Goal: Find specific fact: Find specific fact

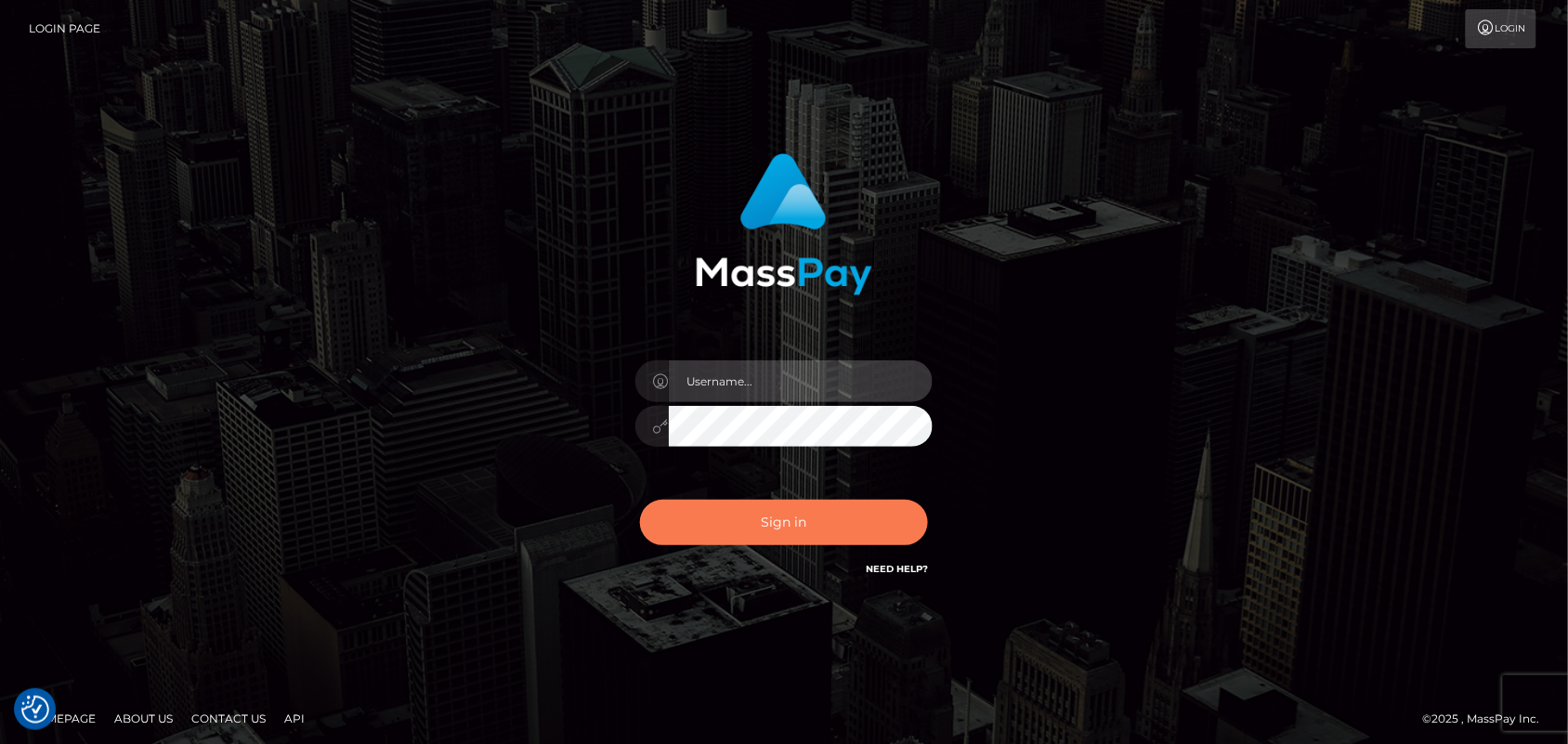
type input "[DOMAIN_NAME]"
click at [806, 514] on button "Sign in" at bounding box center [784, 522] width 288 height 45
type input "[DOMAIN_NAME]"
click at [787, 523] on button "Sign in" at bounding box center [784, 522] width 288 height 45
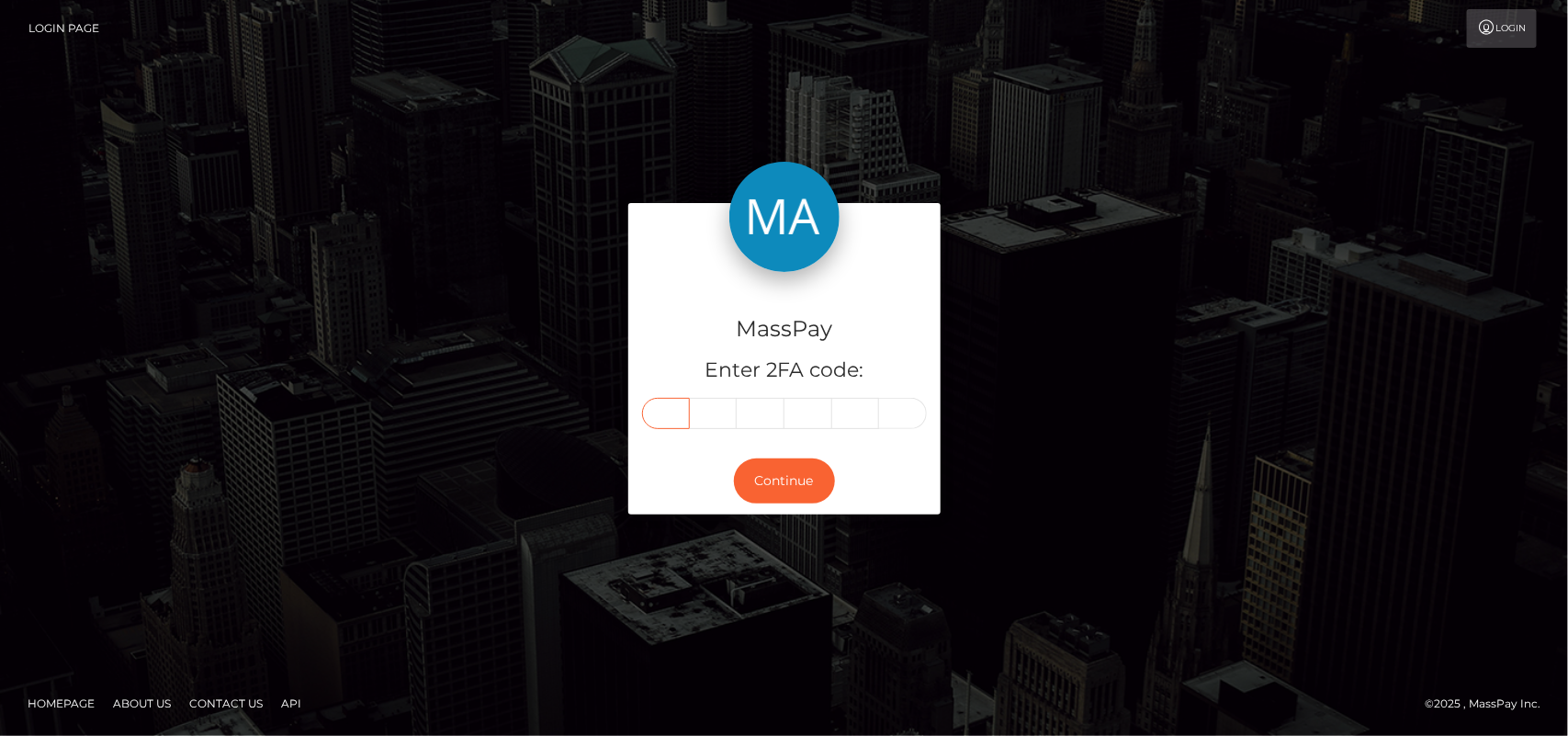
click at [668, 412] on input "text" at bounding box center [666, 413] width 47 height 31
type input "0"
type input "3"
type input "9"
type input "3"
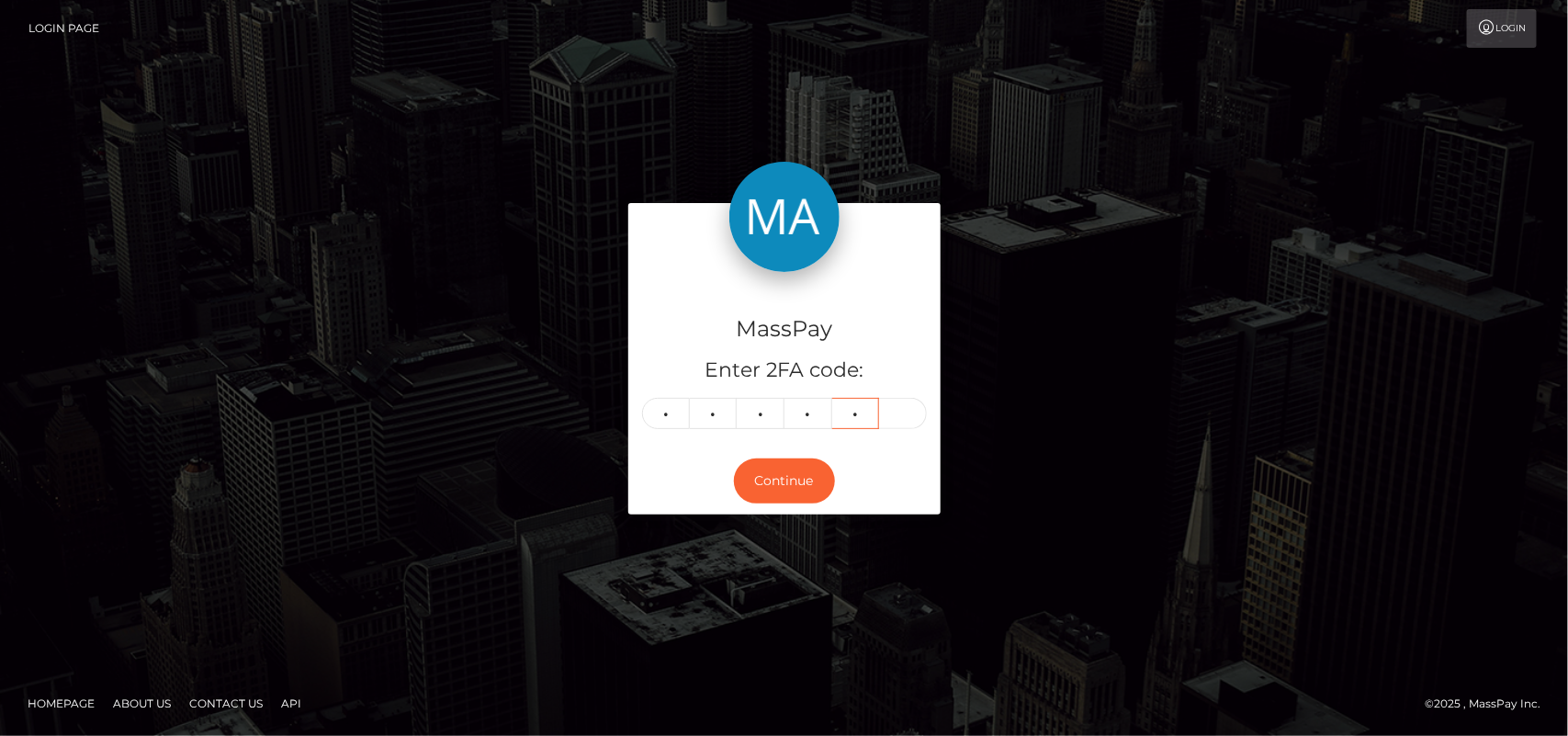
type input "6"
type input "8"
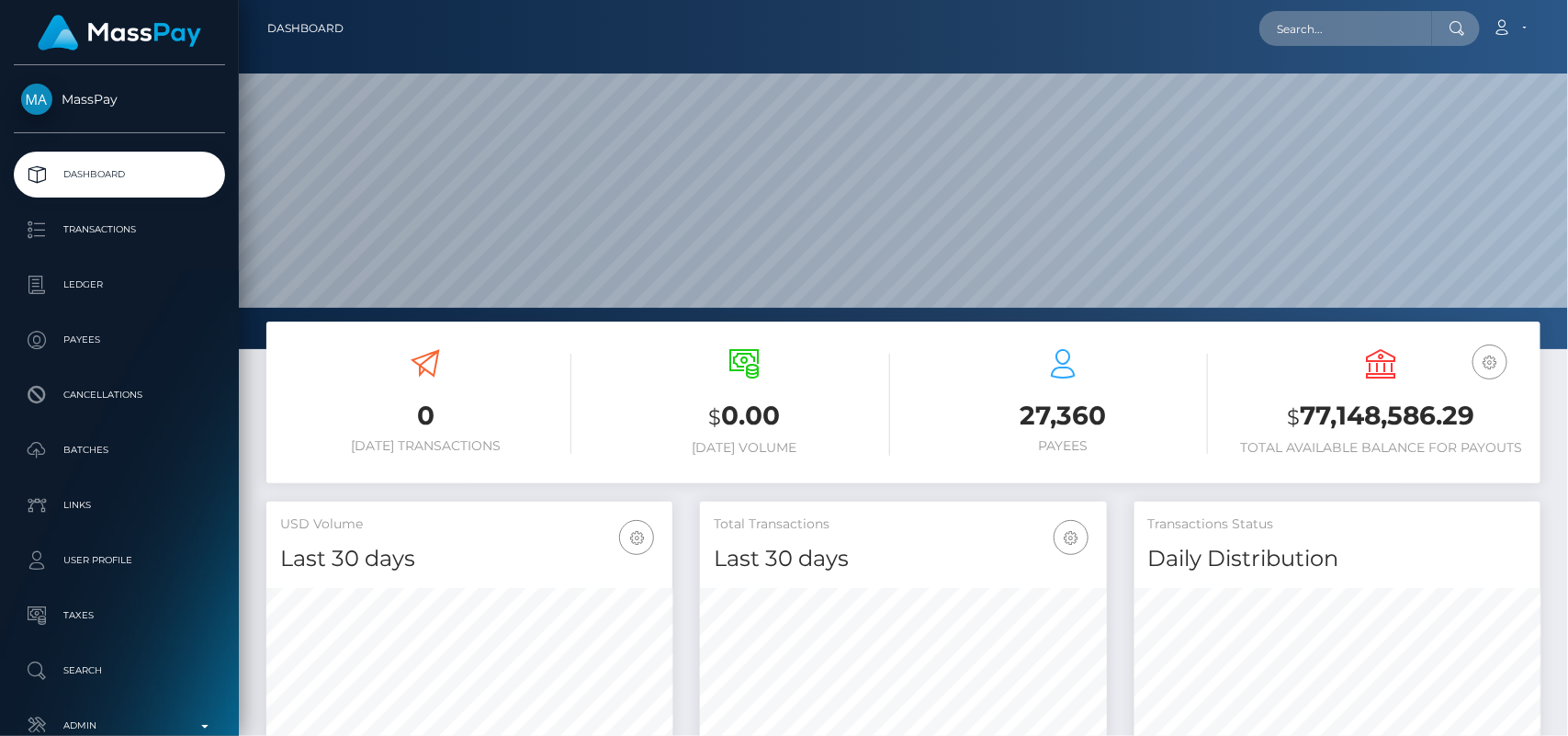
scroll to position [324, 406]
click at [1320, 29] on input "text" at bounding box center [1346, 28] width 173 height 35
paste input "sashaharris@mail.com"
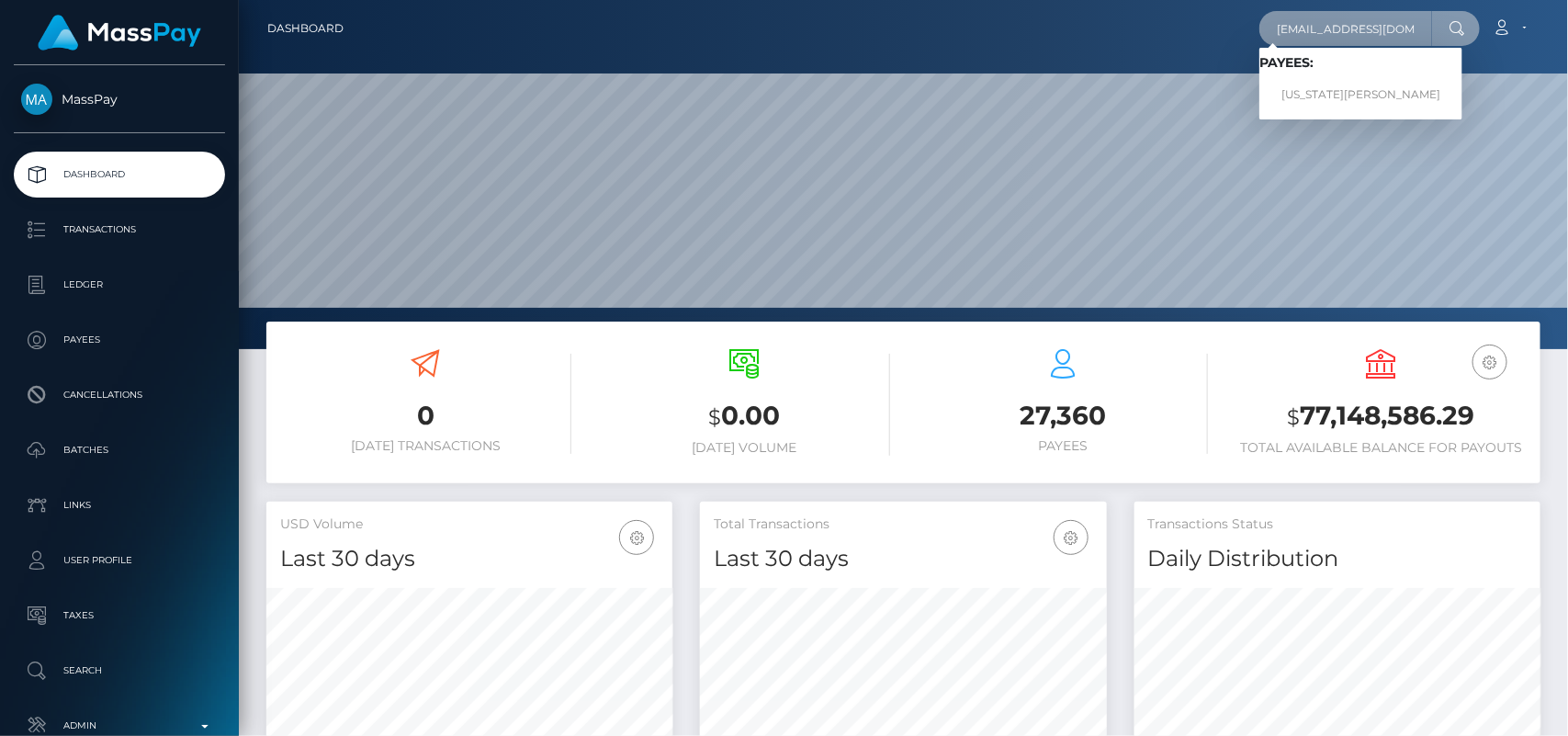
type input "sashaharris@mail.com"
click at [1323, 102] on link "GEORGIA NICOLE ASTLEY" at bounding box center [1361, 95] width 203 height 34
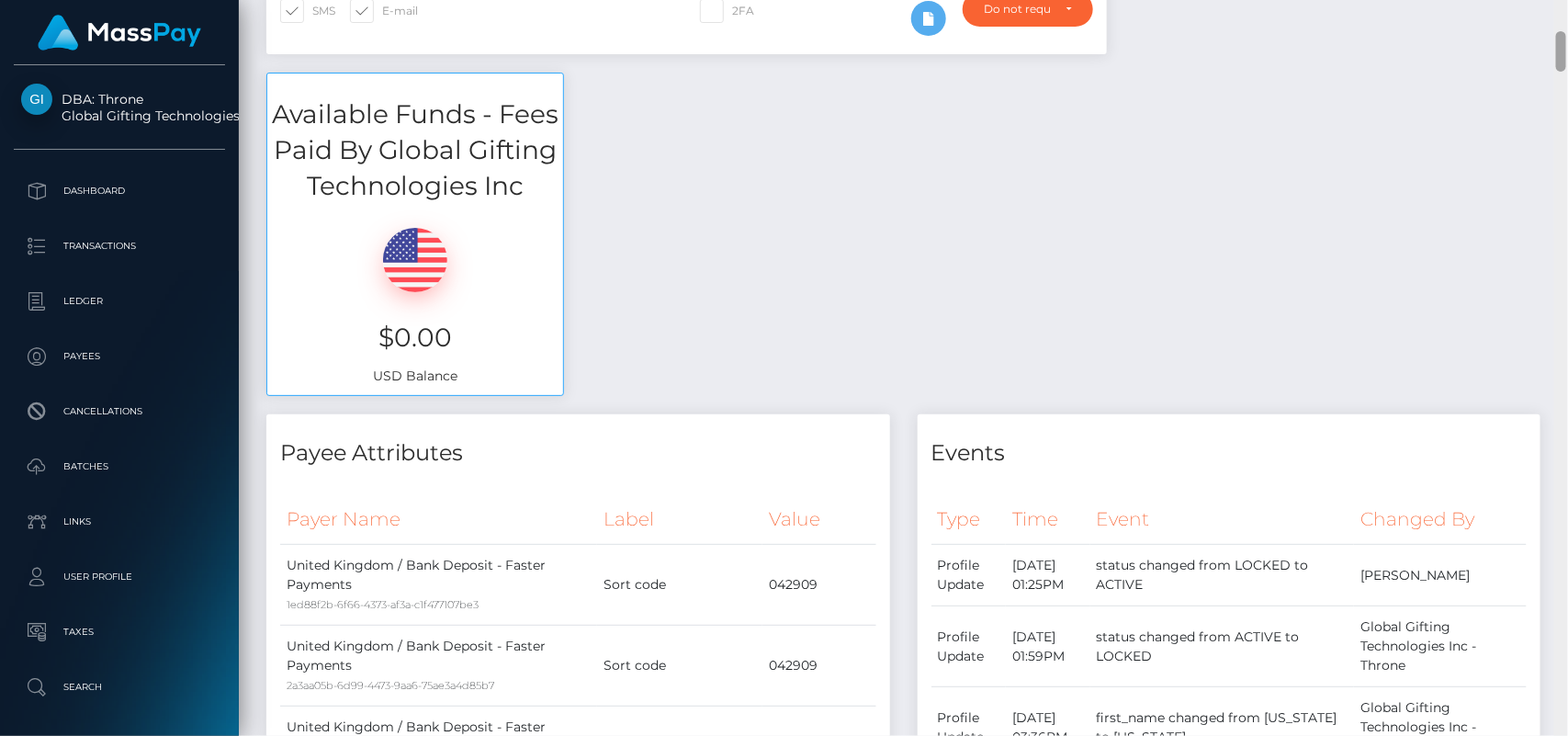
scroll to position [220, 406]
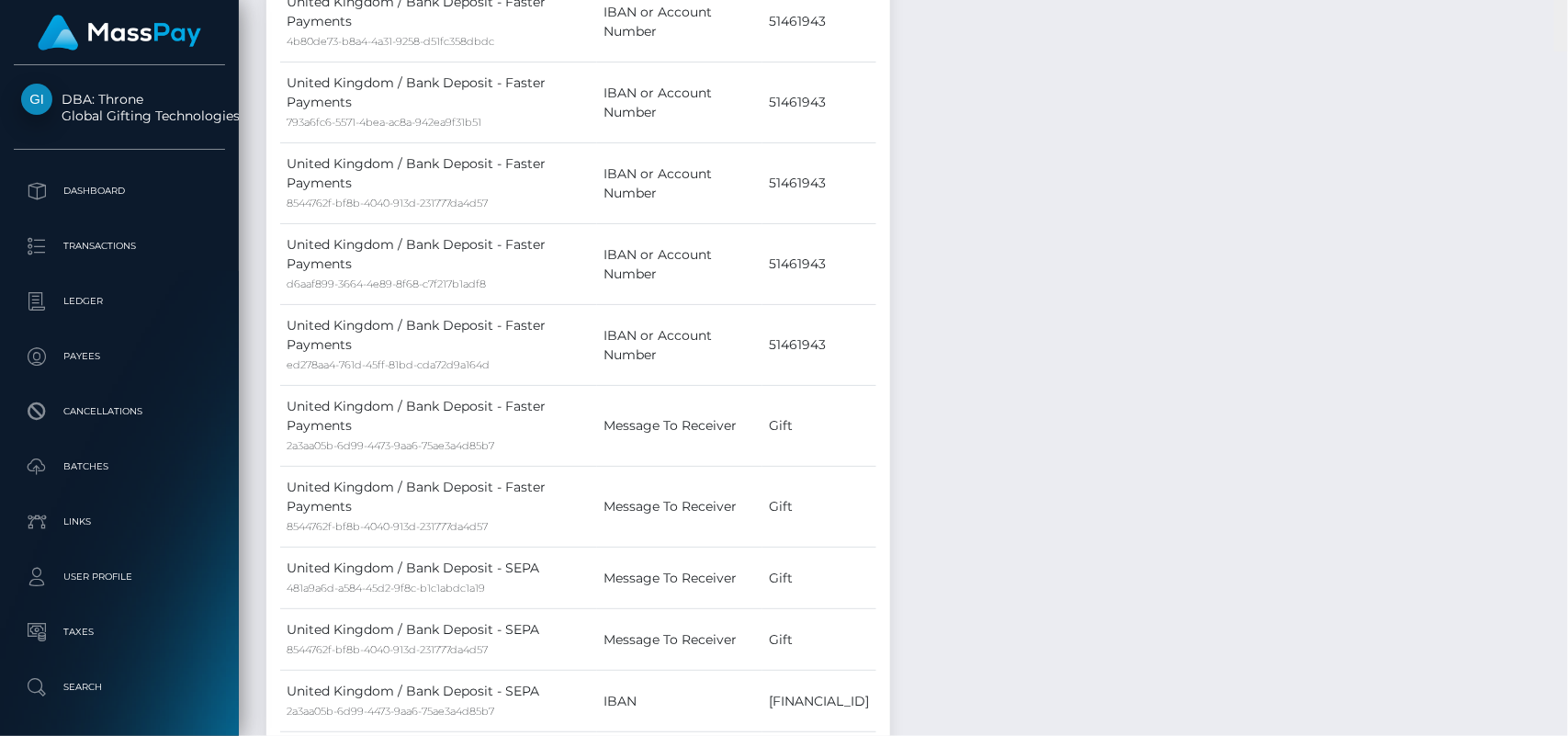
drag, startPoint x: 1562, startPoint y: 46, endPoint x: 1568, endPoint y: 153, distance: 107.2
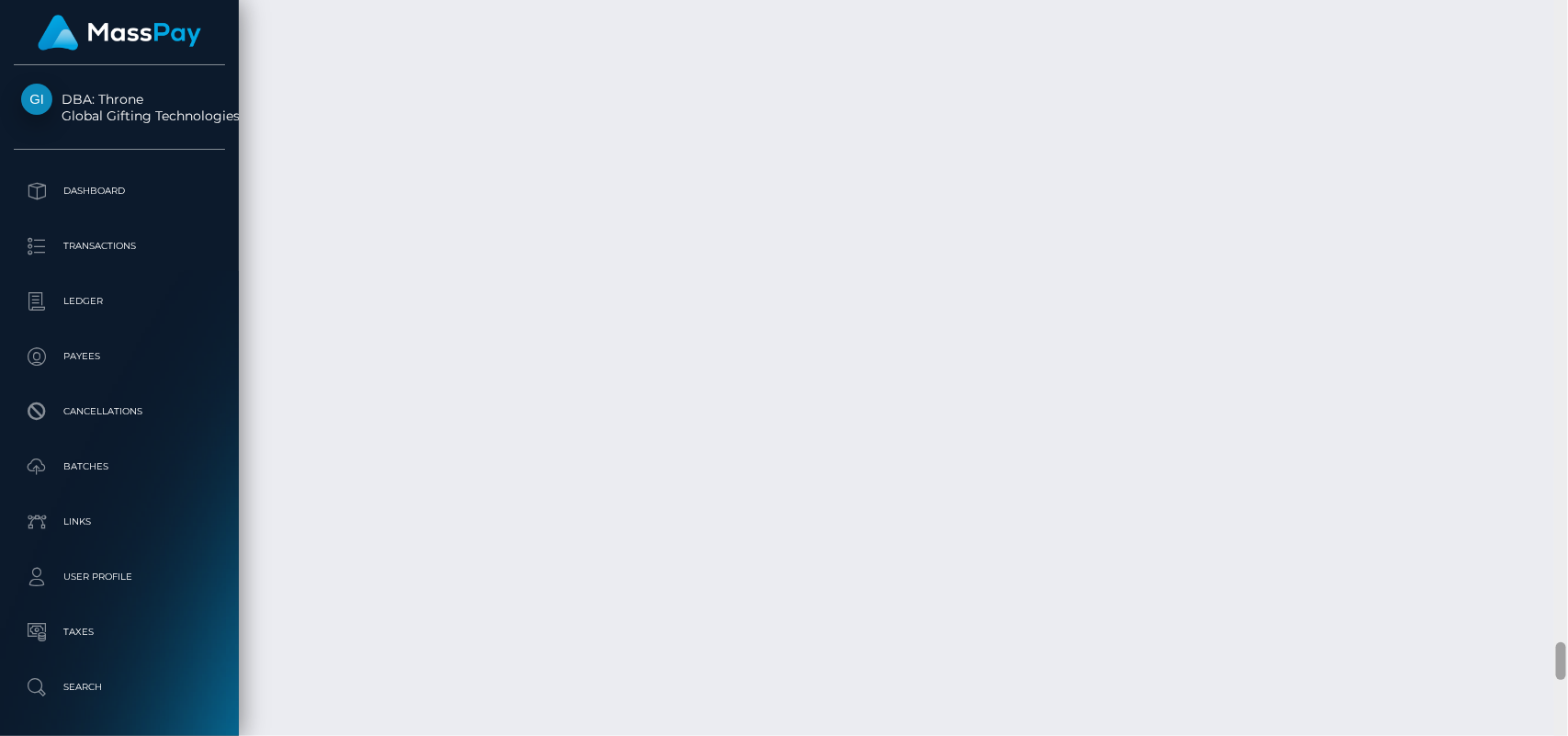
scroll to position [12508, 0]
drag, startPoint x: 1560, startPoint y: 140, endPoint x: 1568, endPoint y: 655, distance: 515.1
click at [1568, 655] on div at bounding box center [1561, 368] width 14 height 737
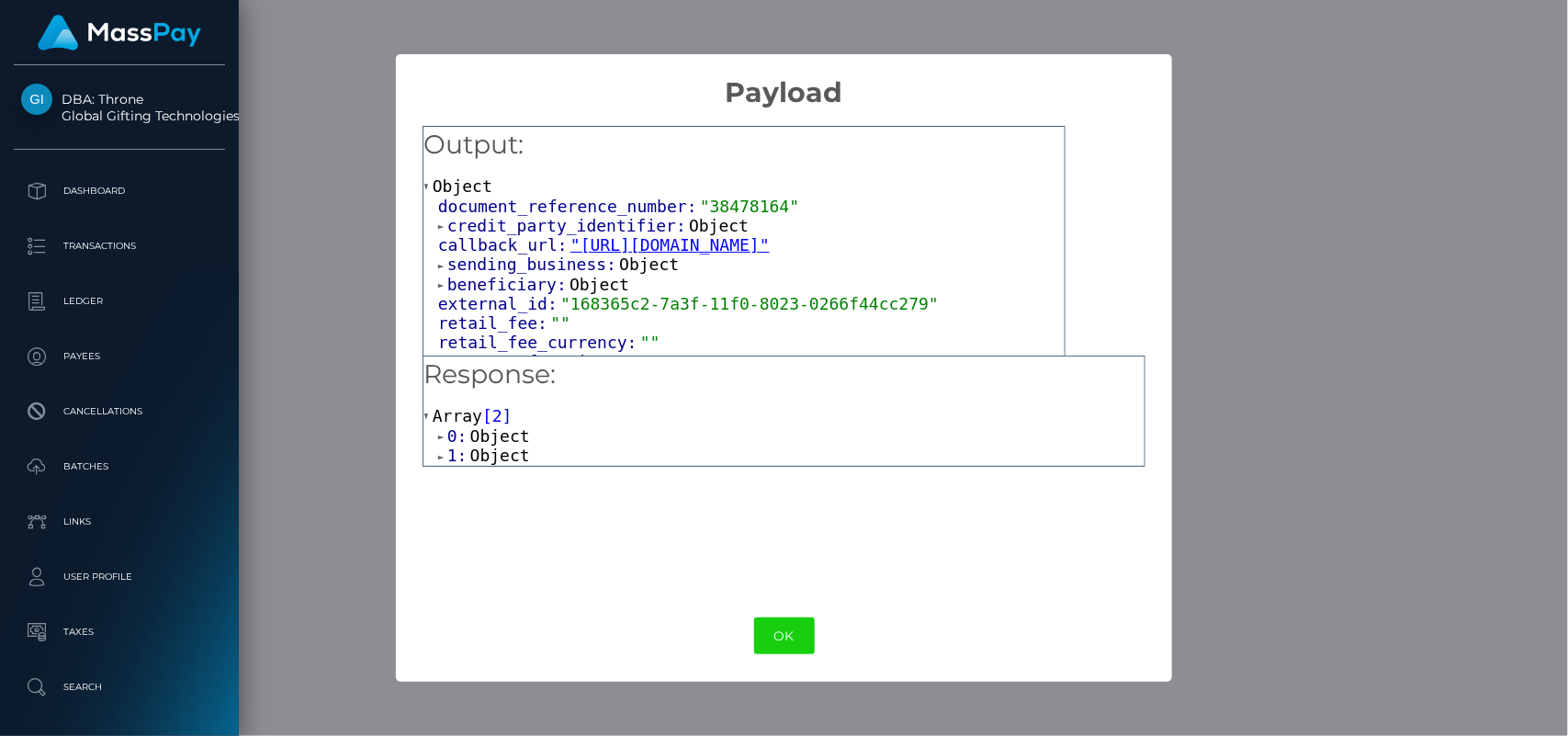
scroll to position [57, 0]
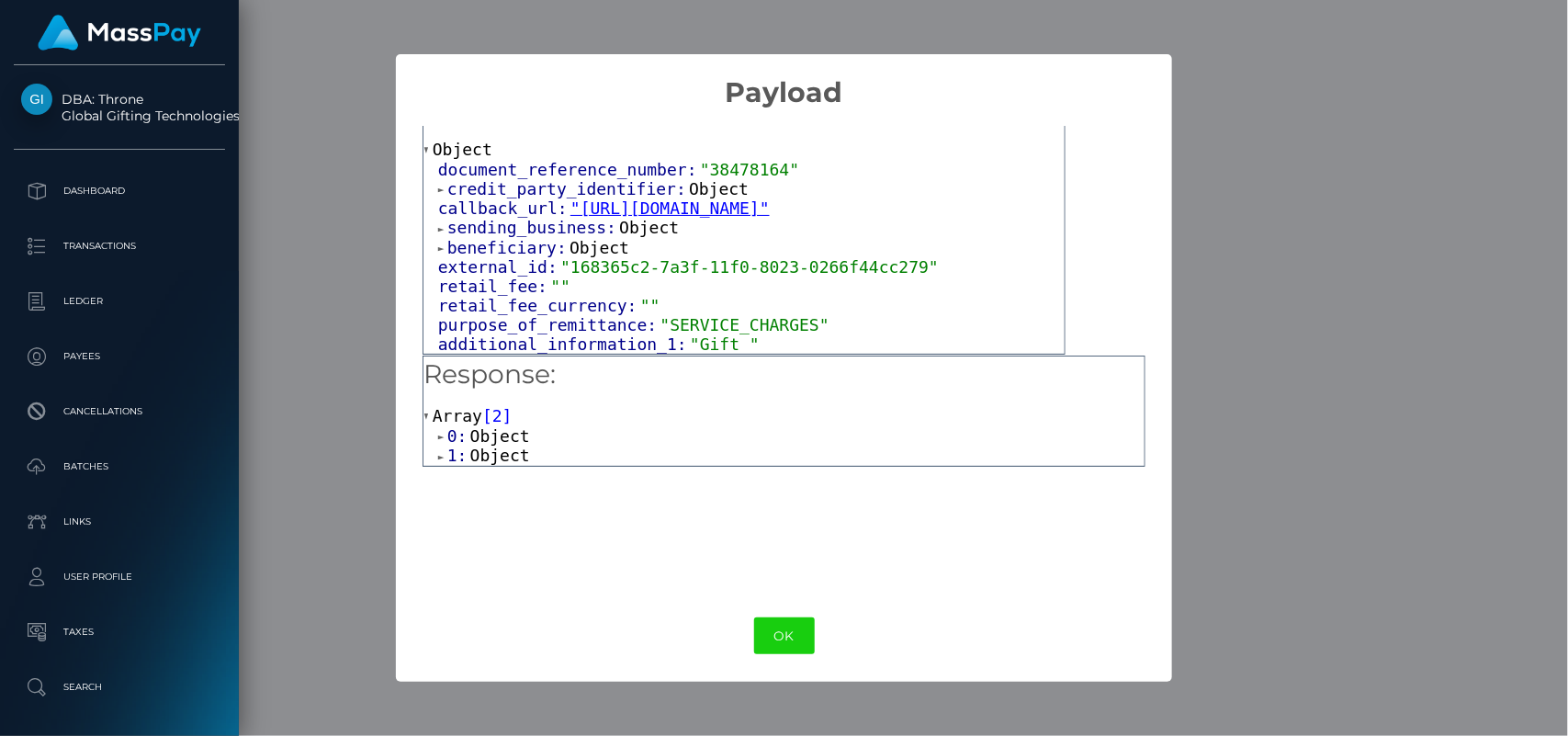
click at [521, 444] on span "Object" at bounding box center [500, 435] width 60 height 19
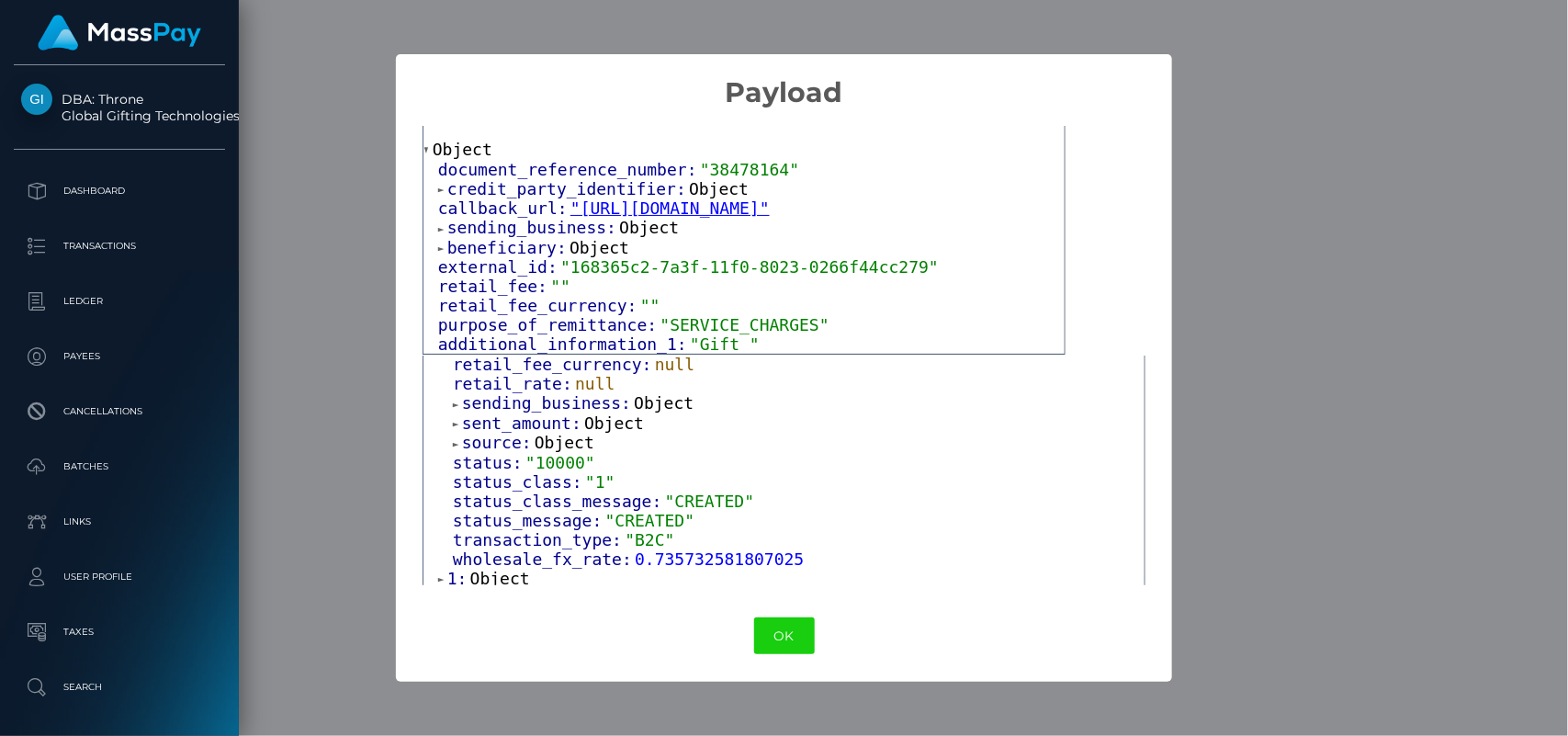
scroll to position [488, 0]
click at [576, 434] on span "Object" at bounding box center [564, 437] width 60 height 19
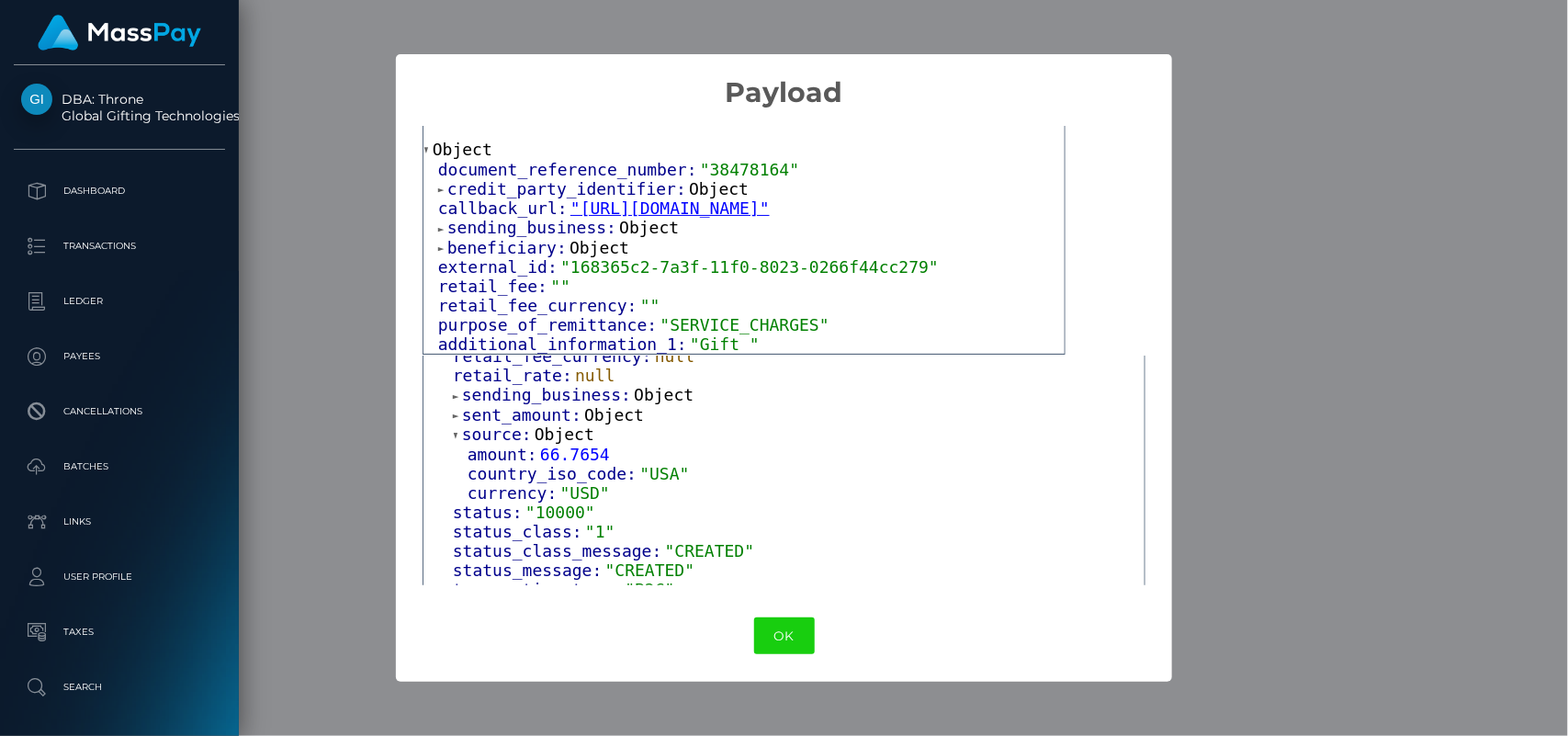
click at [600, 409] on span "Object" at bounding box center [614, 414] width 60 height 19
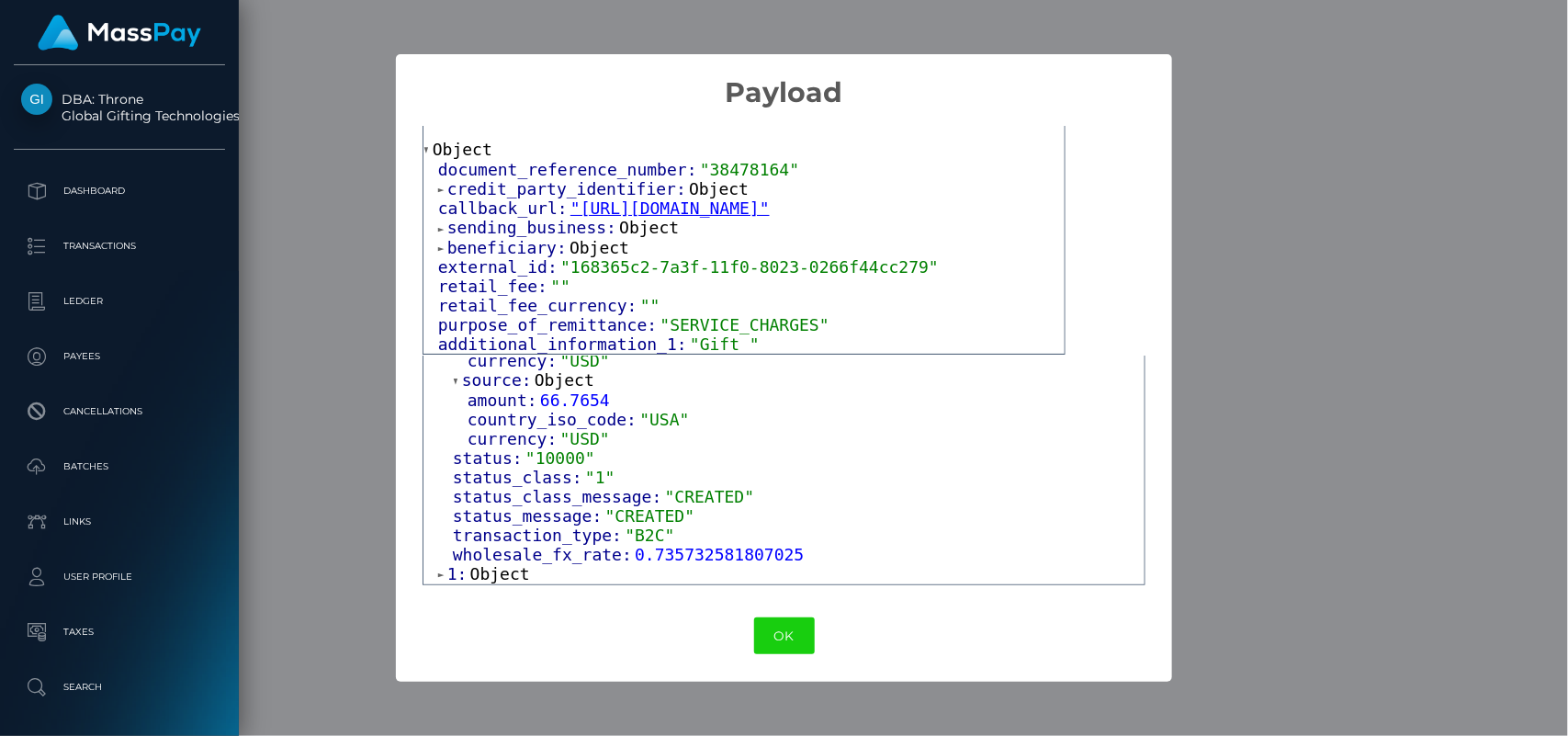
scroll to position [585, 0]
click at [511, 566] on span "Object" at bounding box center [500, 574] width 60 height 19
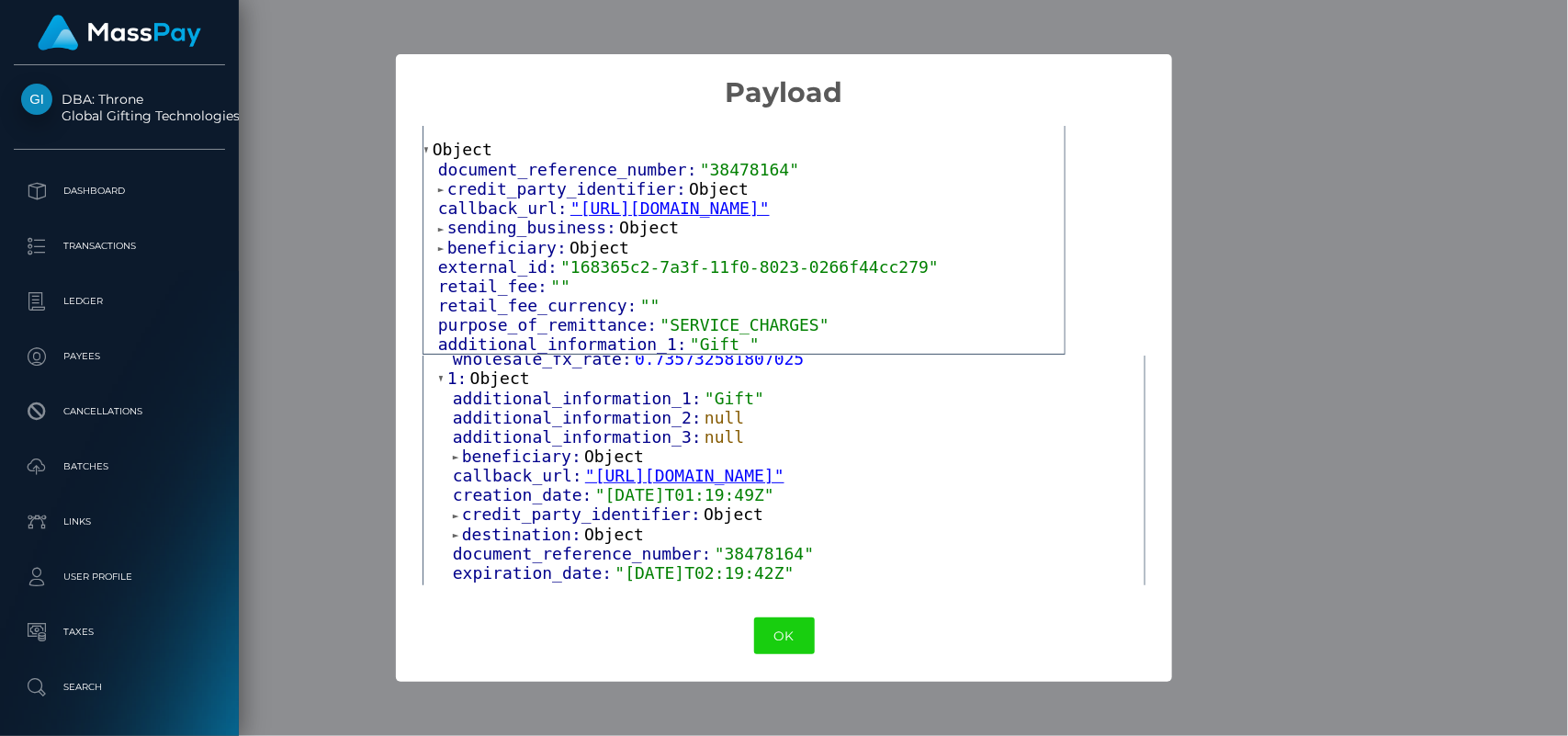
scroll to position [783, 0]
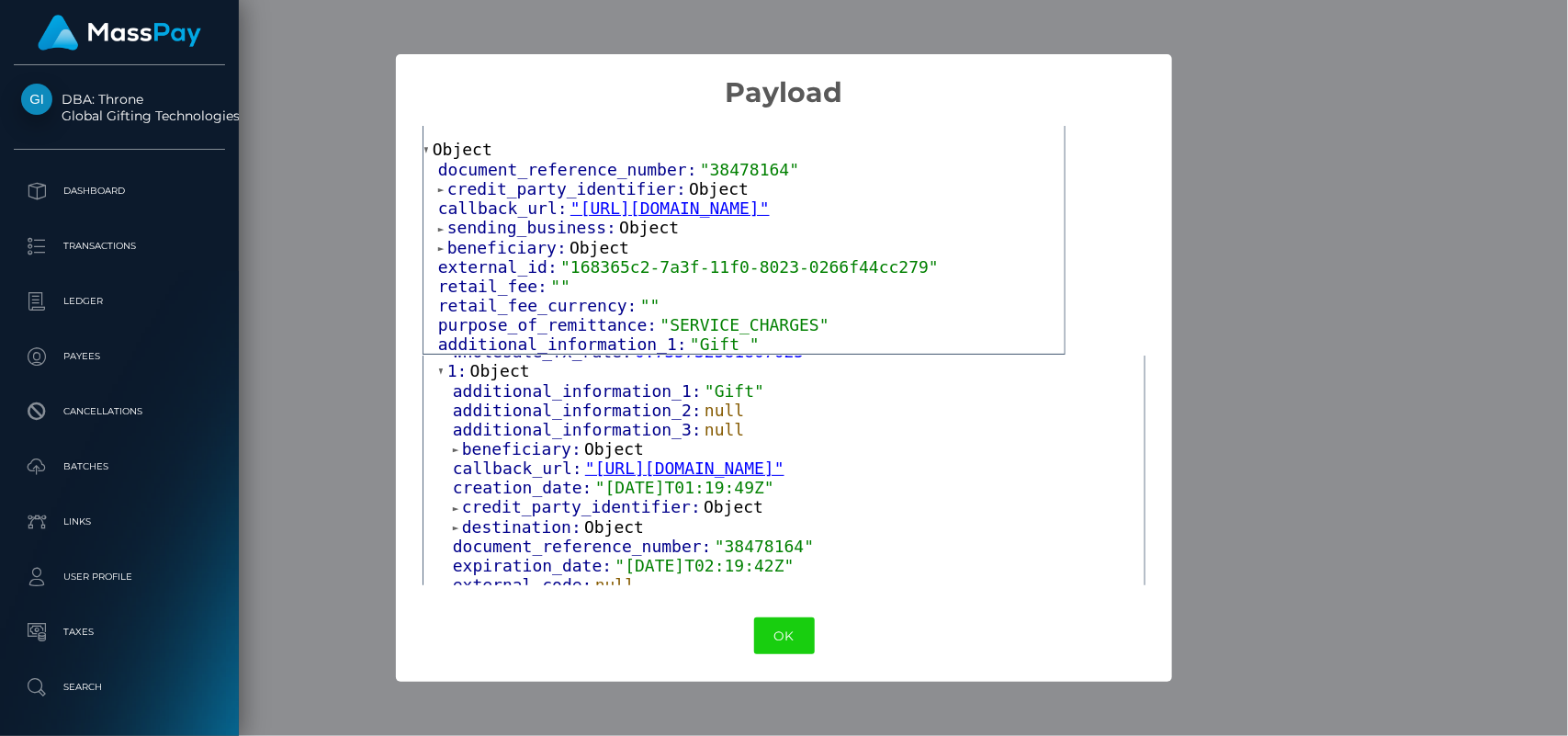
click at [590, 452] on span "Object" at bounding box center [614, 449] width 60 height 19
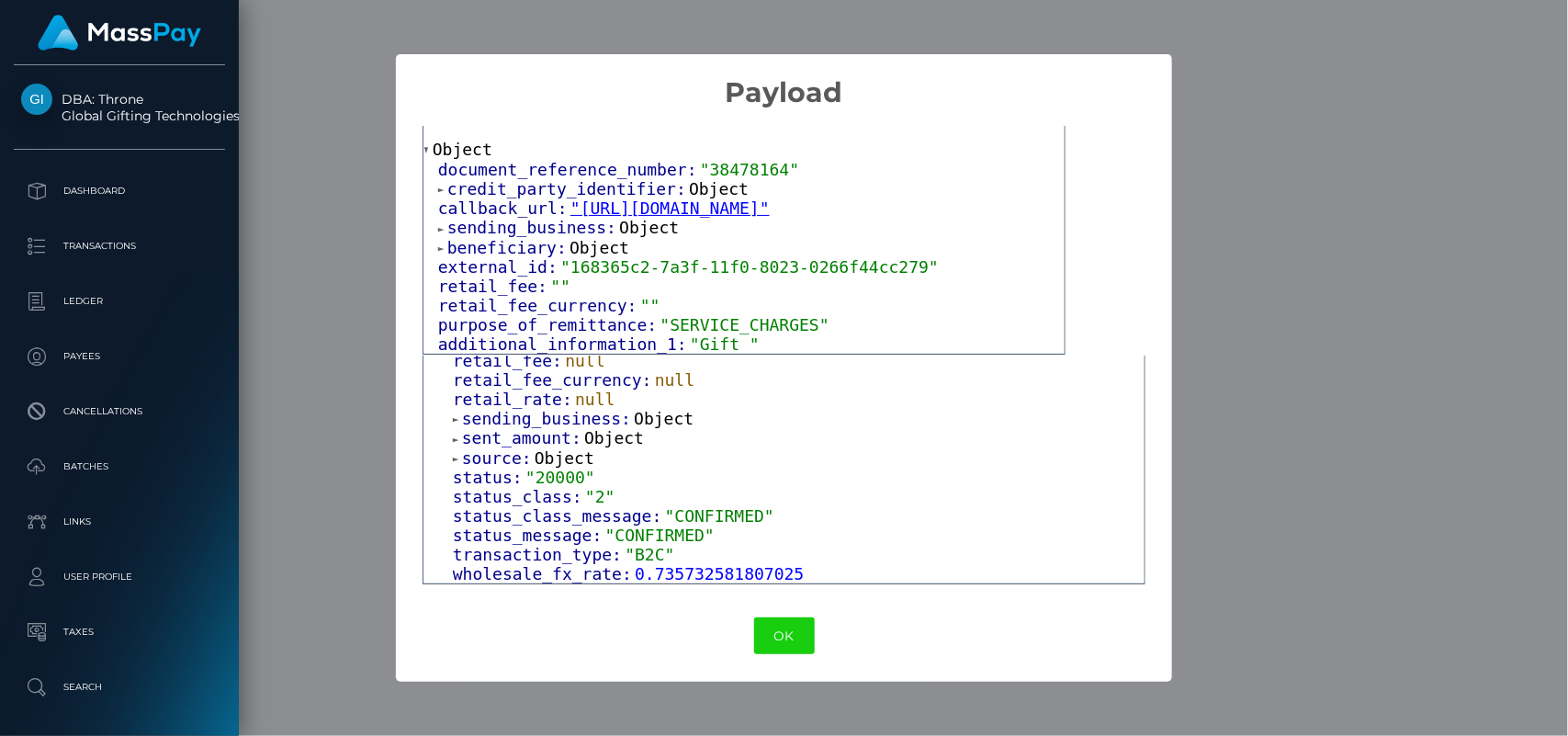
scroll to position [0, 0]
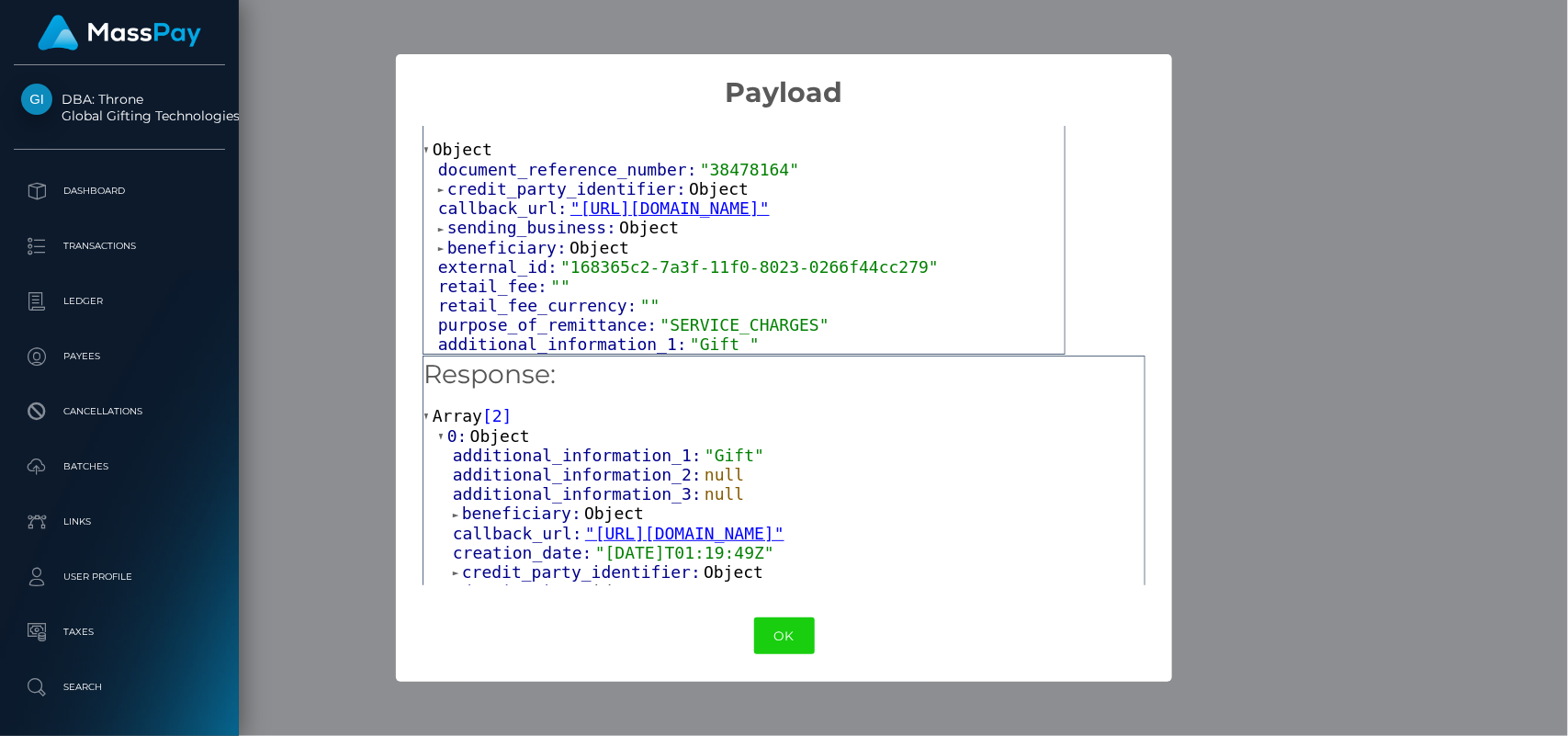
click at [1097, 63] on h2 "Payload" at bounding box center [784, 82] width 777 height 55
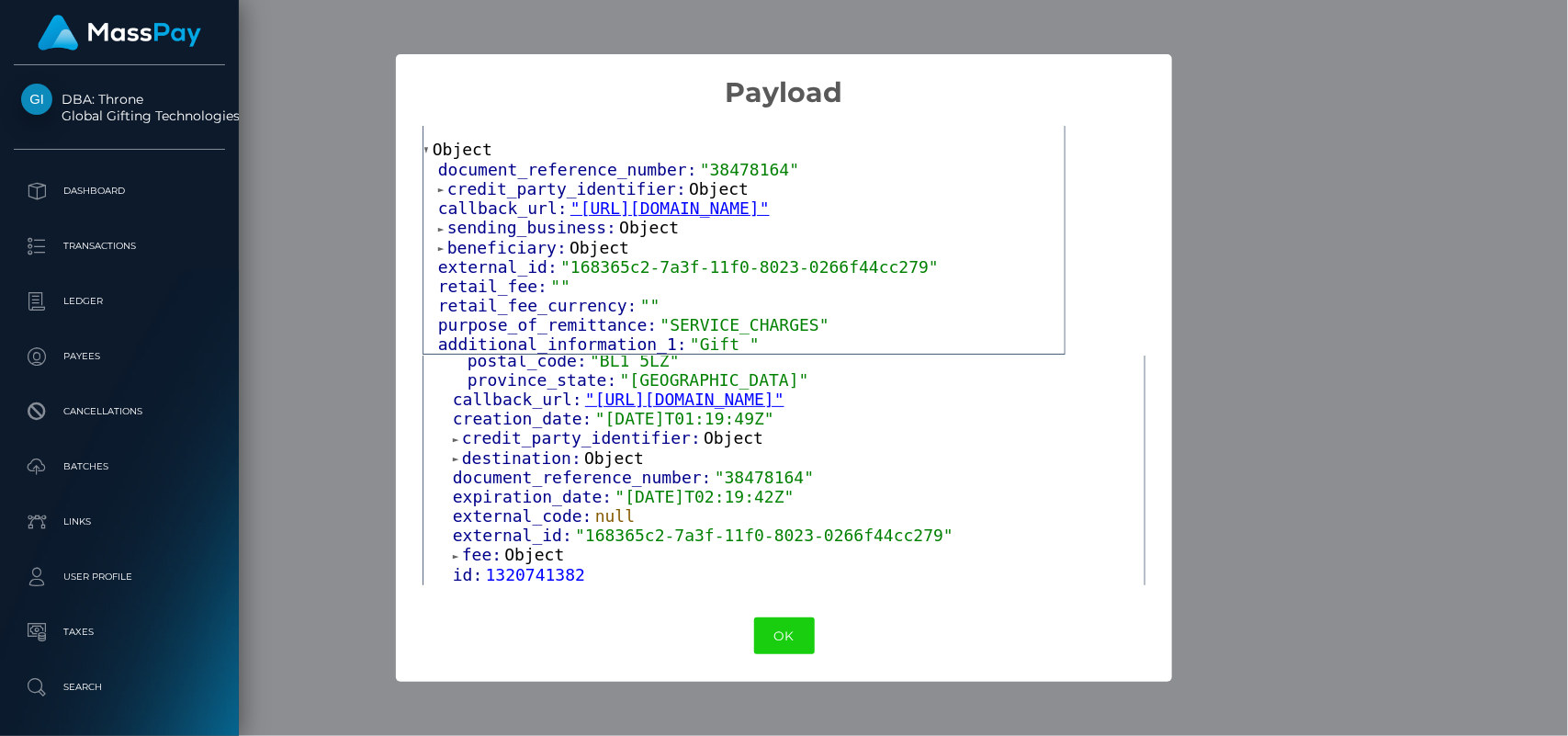
scroll to position [1660, 0]
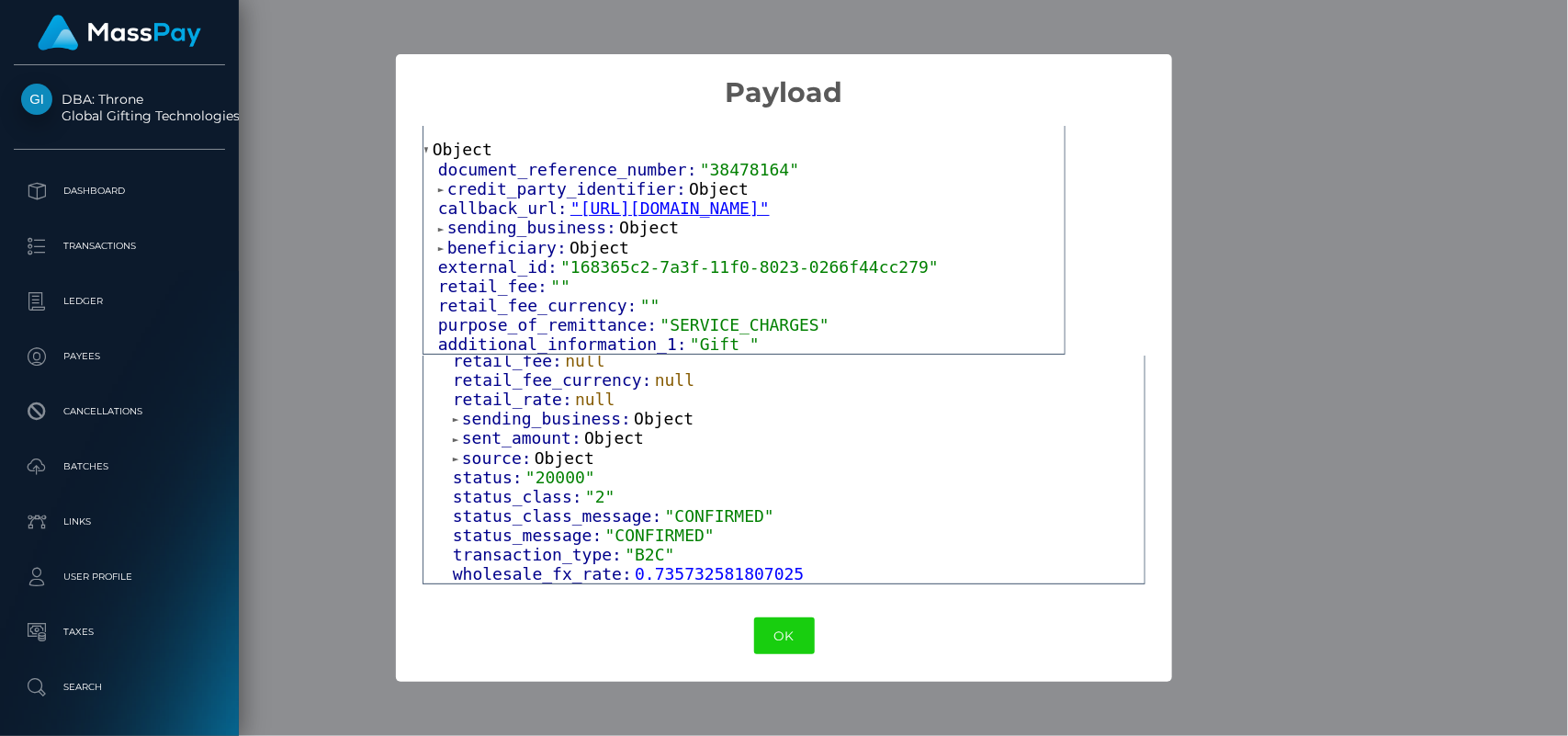
click at [570, 452] on span "Object" at bounding box center [564, 458] width 60 height 19
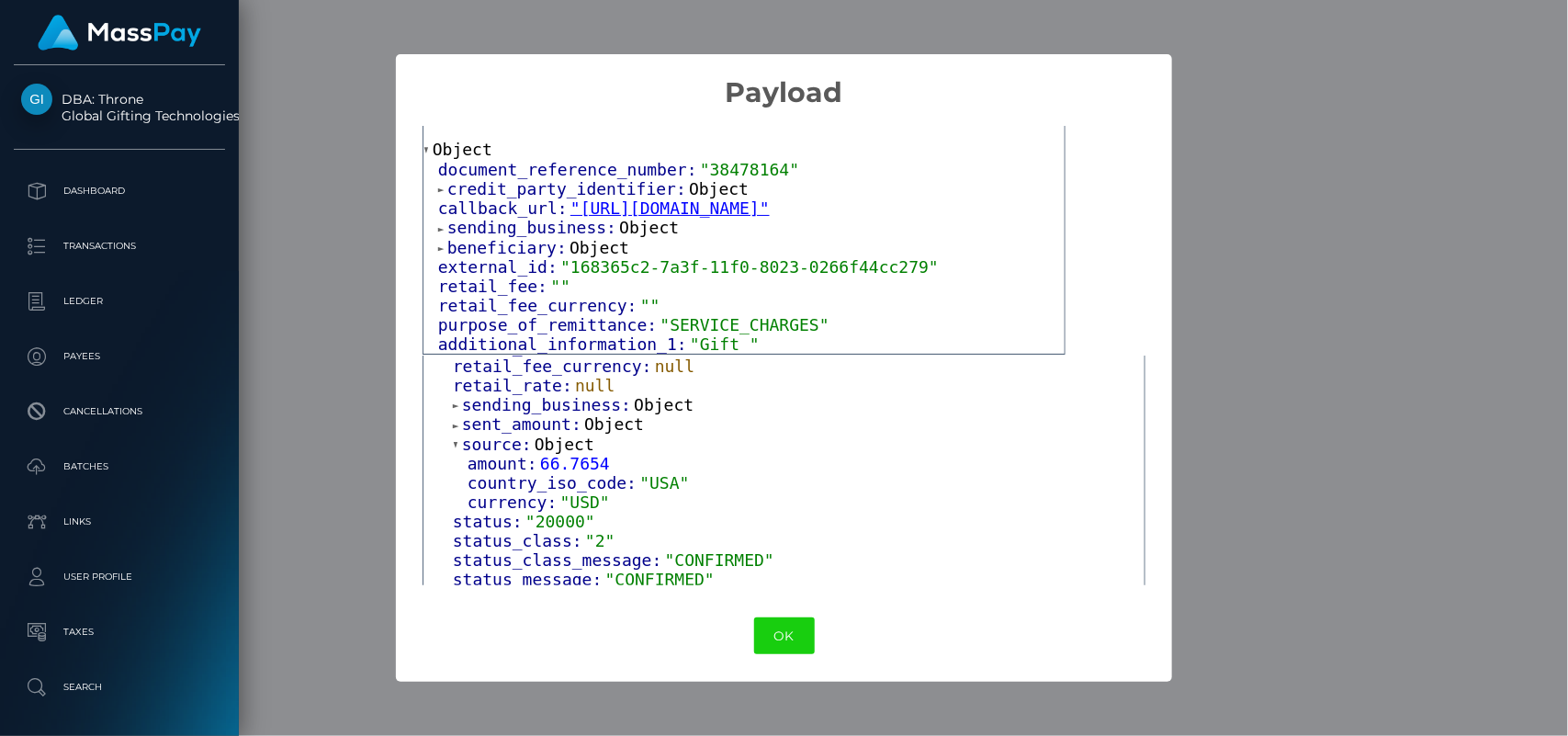
scroll to position [1719, 0]
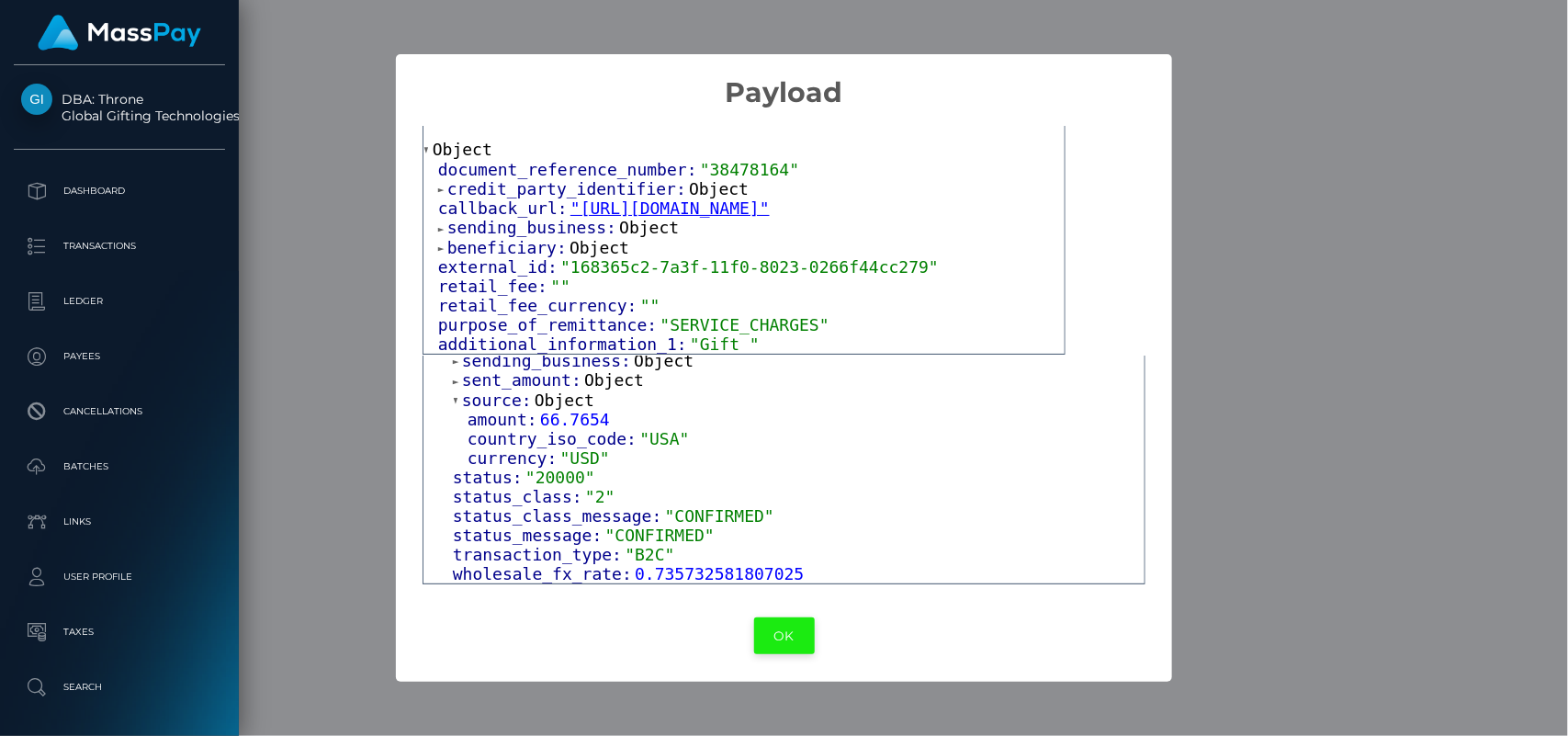
click at [774, 630] on button "OK" at bounding box center [784, 636] width 61 height 38
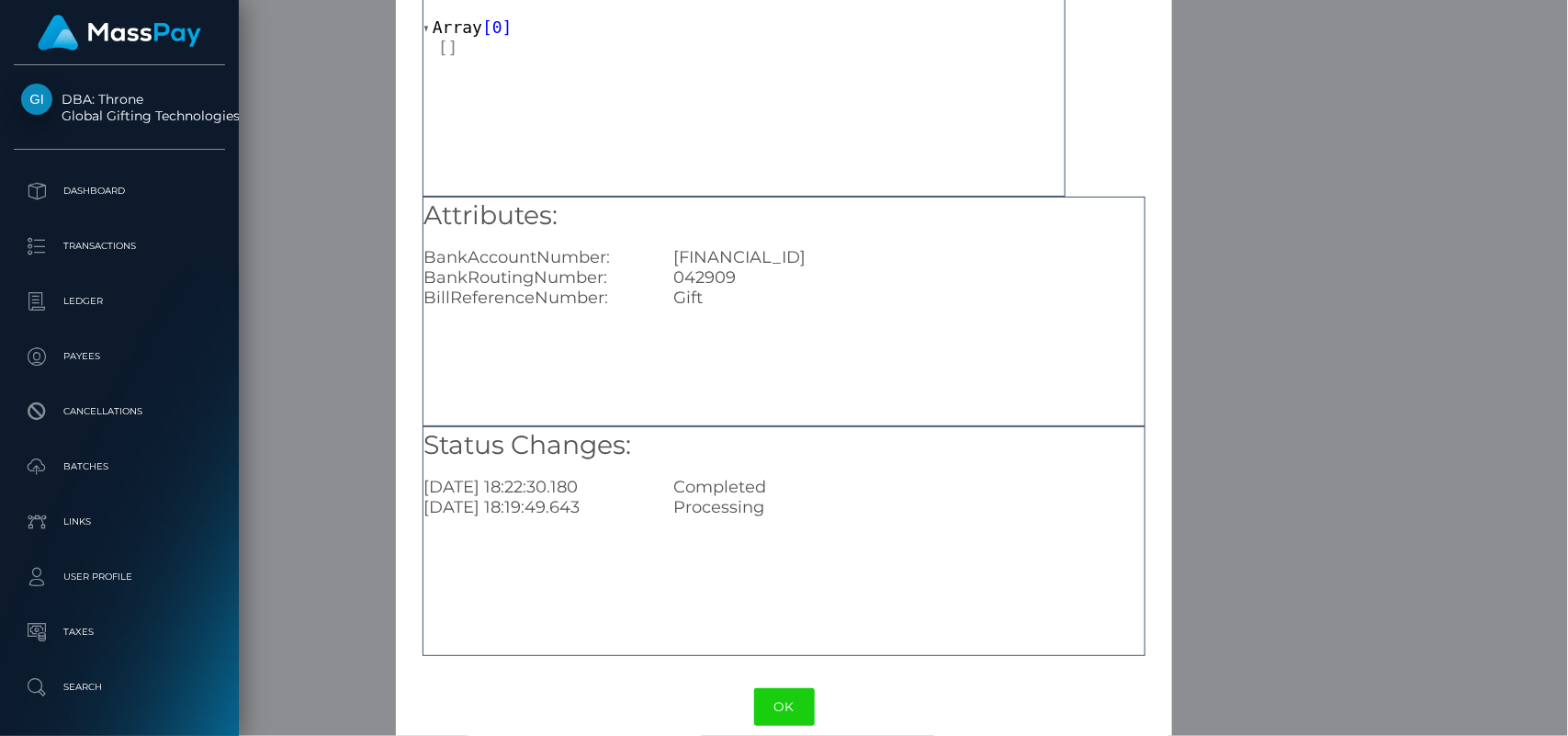
scroll to position [138, 0]
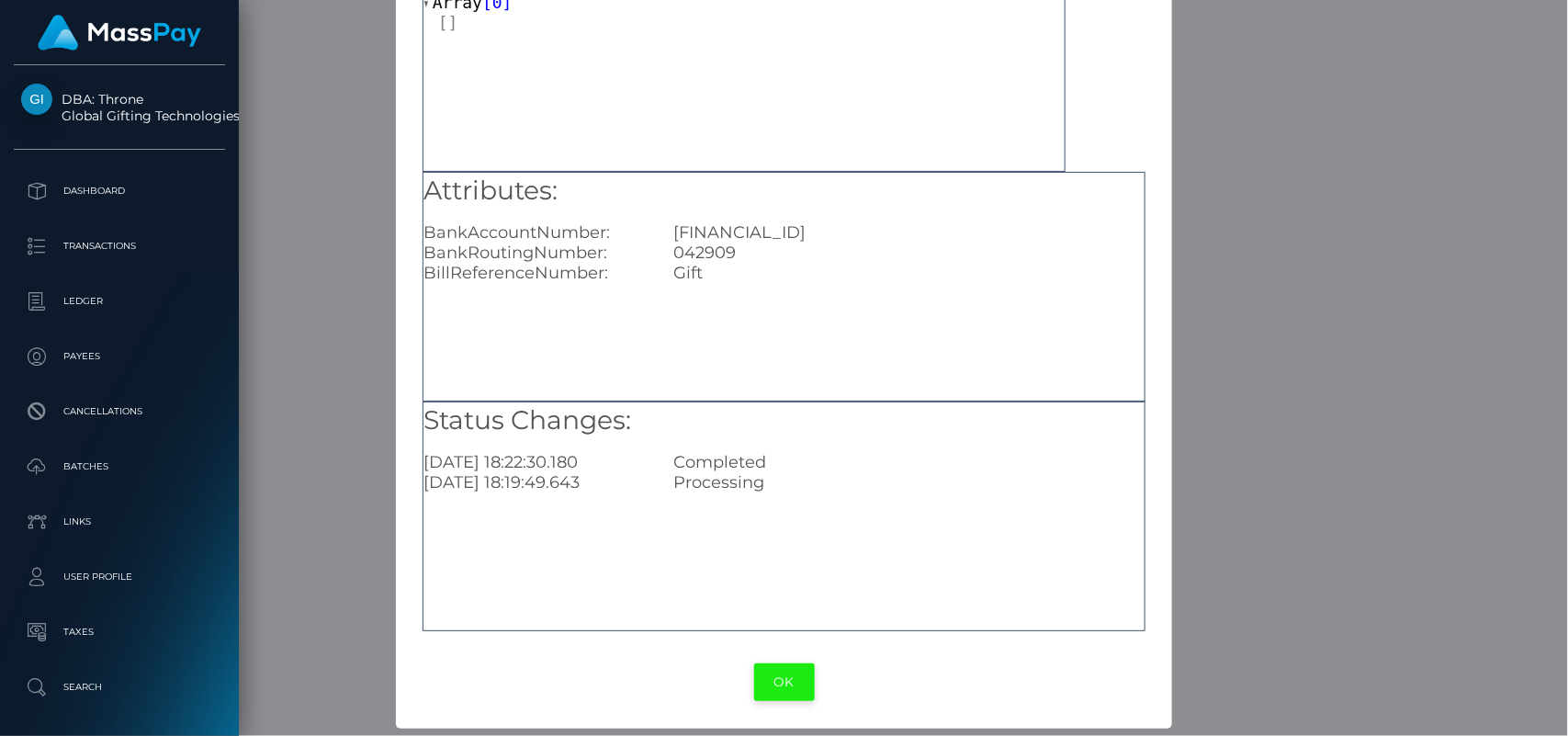
click at [778, 682] on button "OK" at bounding box center [784, 682] width 61 height 38
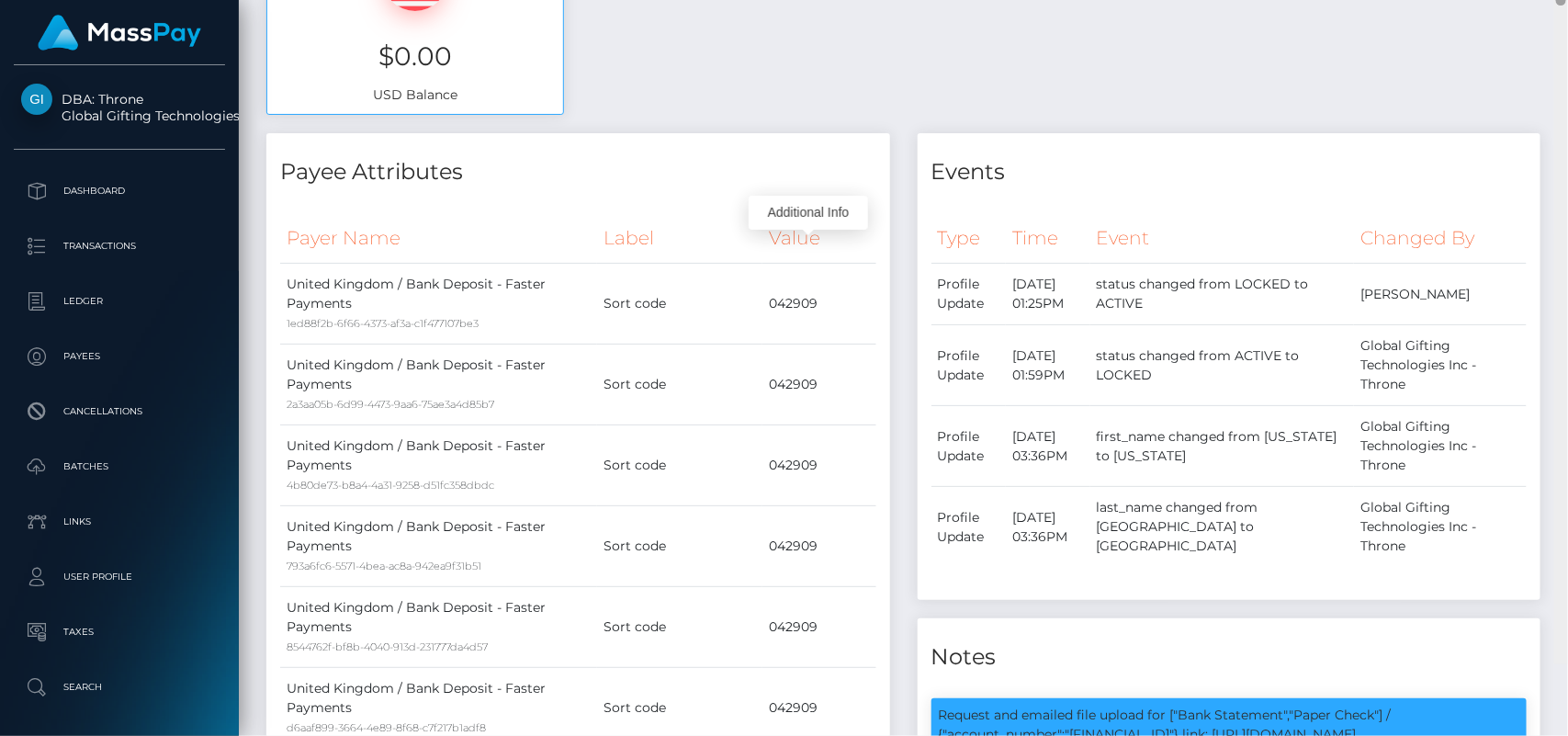
scroll to position [717, 0]
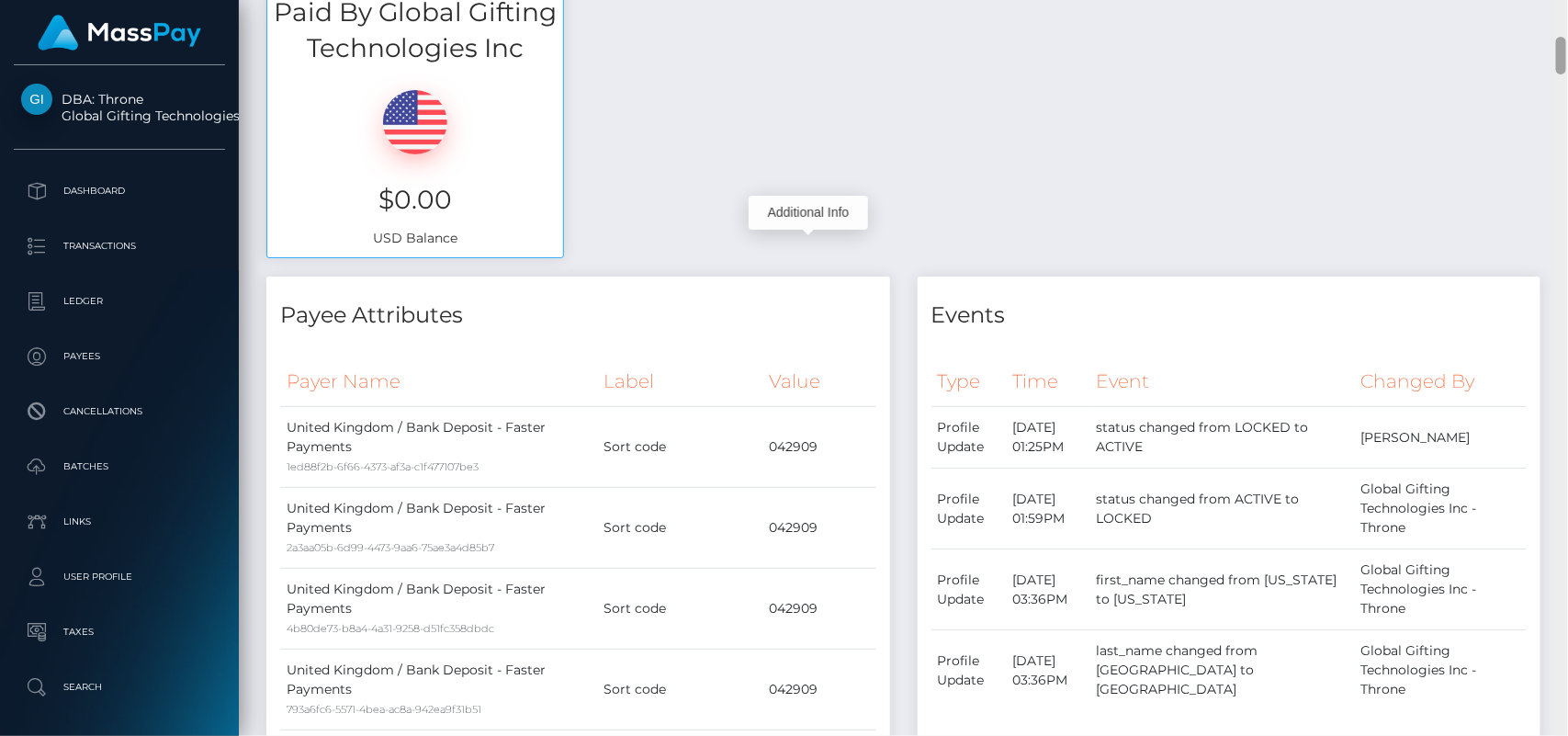
drag, startPoint x: 1563, startPoint y: 659, endPoint x: 1462, endPoint y: -42, distance: 708.2
click at [1462, 0] on html "DBA: Throne Global Gifting Technologies Inc Dashboard Transactions Ledger Payee…" at bounding box center [784, 368] width 1568 height 736
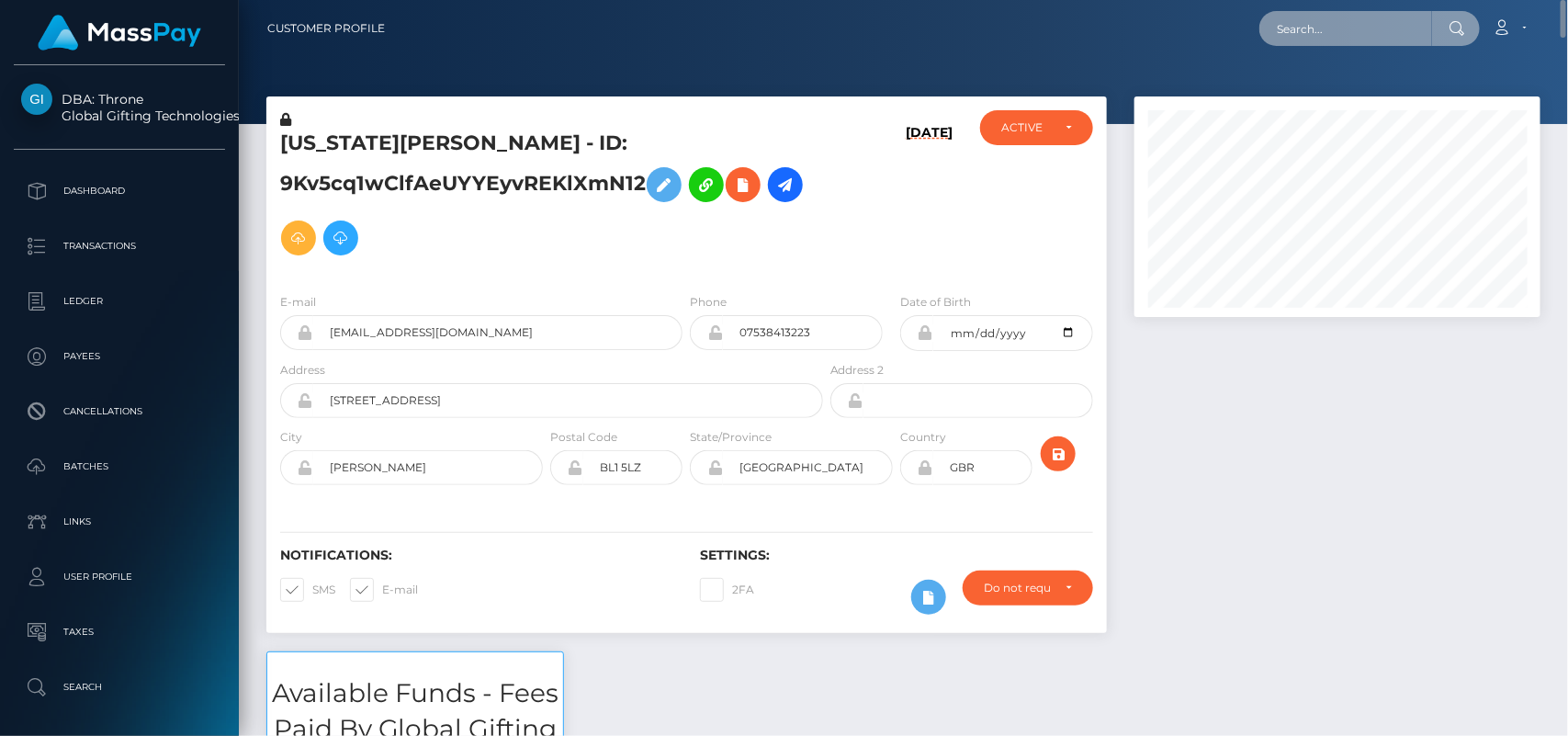
click at [1311, 11] on input "text" at bounding box center [1346, 28] width 173 height 35
paste input "lindsay.d.moran@gmail.com"
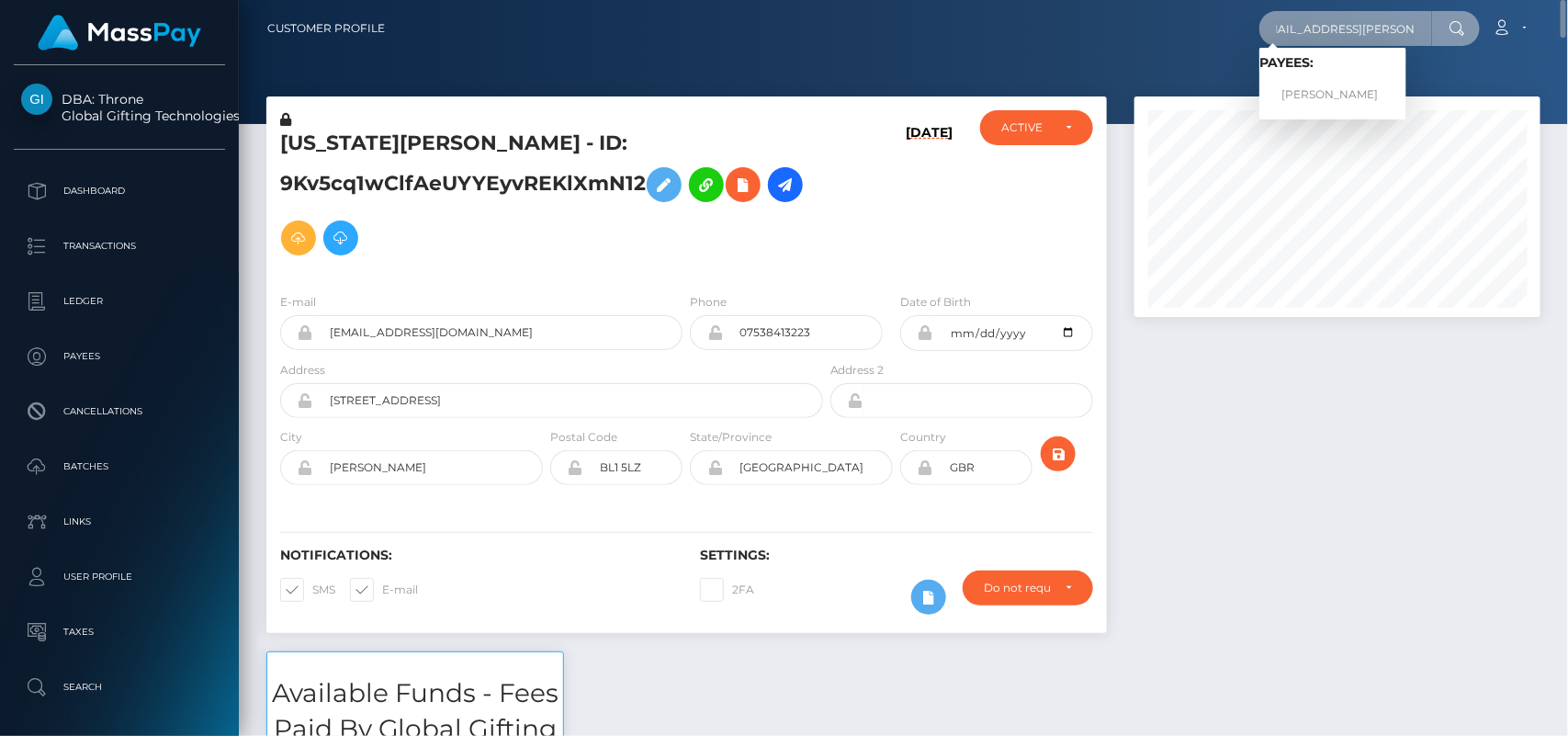
type input "lindsay.d.moran@gmail.com"
click at [1317, 102] on link "Lindsay Martins" at bounding box center [1333, 95] width 147 height 34
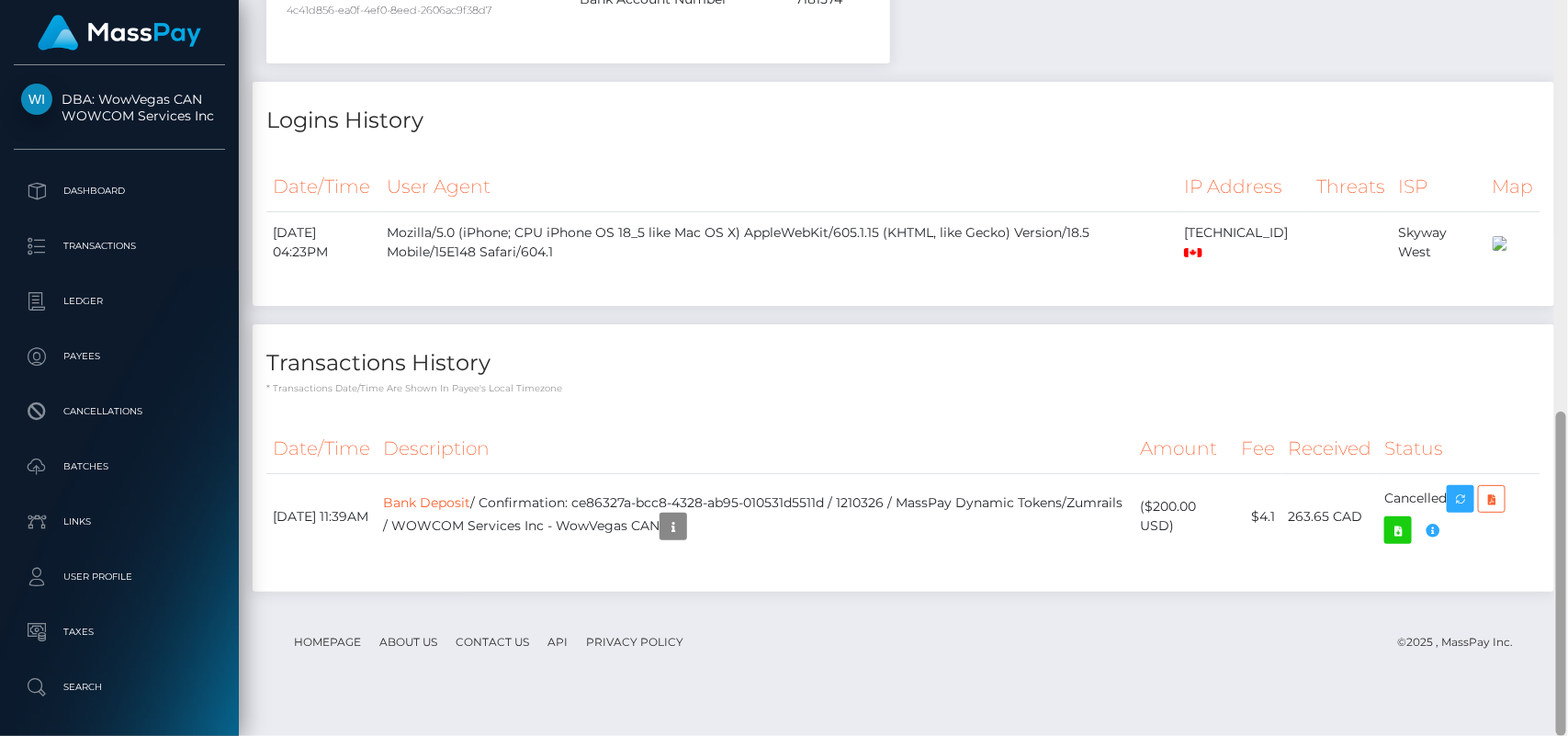
scroll to position [938, 0]
drag, startPoint x: 1559, startPoint y: 481, endPoint x: 1568, endPoint y: 586, distance: 105.4
click at [1568, 586] on div at bounding box center [1561, 368] width 14 height 737
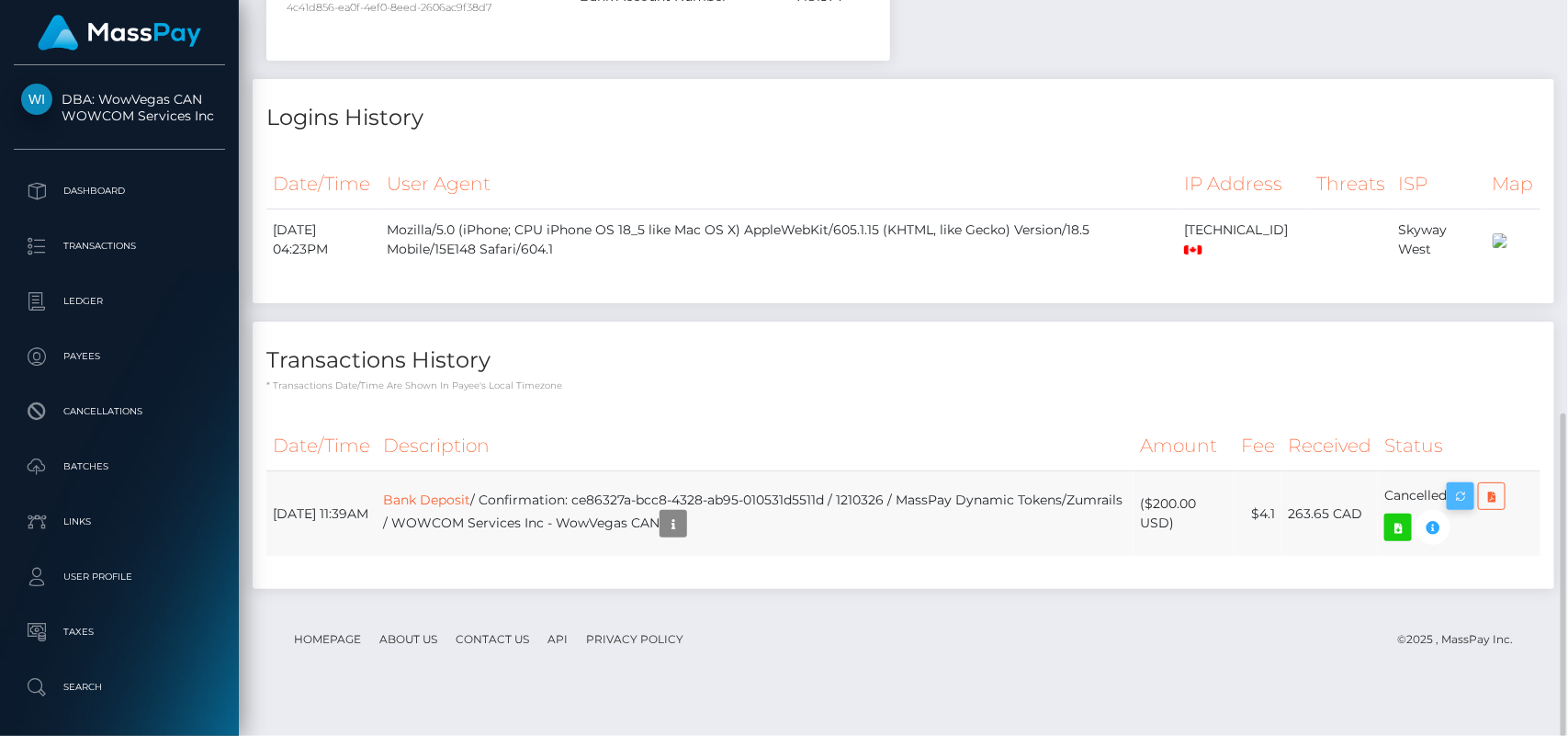
scroll to position [220, 406]
click at [1459, 508] on icon "button" at bounding box center [1461, 496] width 22 height 23
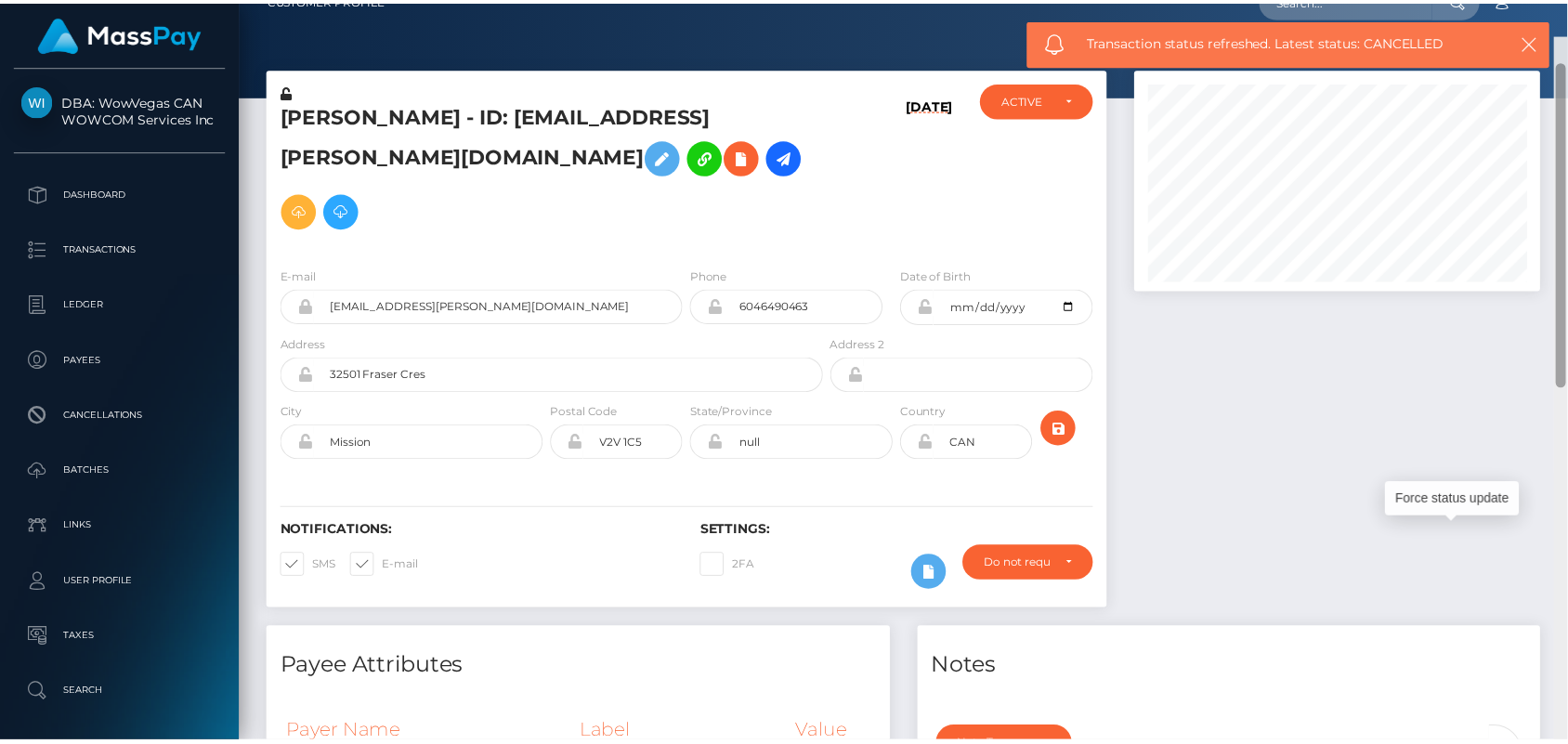
scroll to position [0, 0]
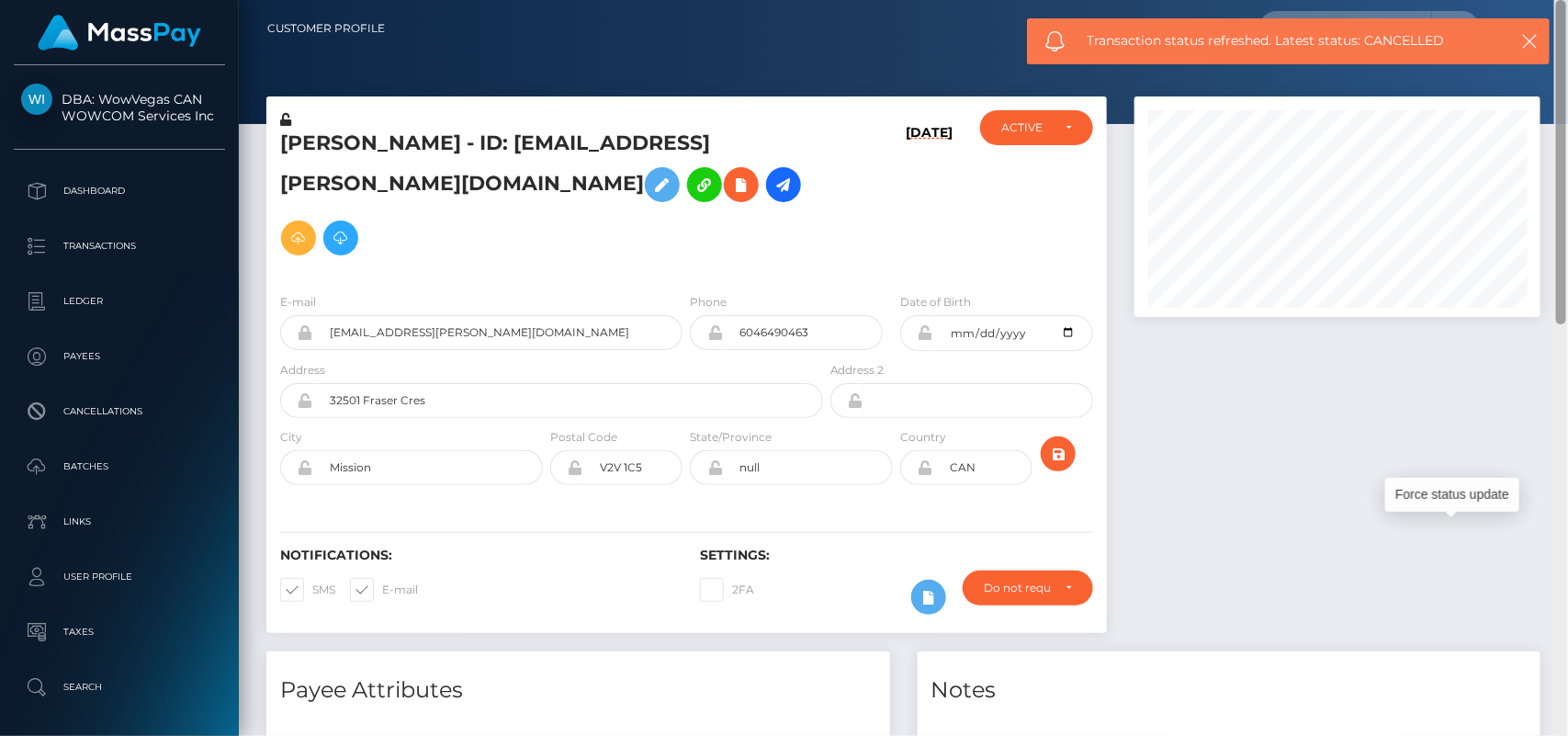
drag, startPoint x: 1564, startPoint y: 617, endPoint x: 1531, endPoint y: 175, distance: 443.2
click at [1531, 175] on div "Customer Profile Loading... Loading..." at bounding box center [904, 368] width 1330 height 736
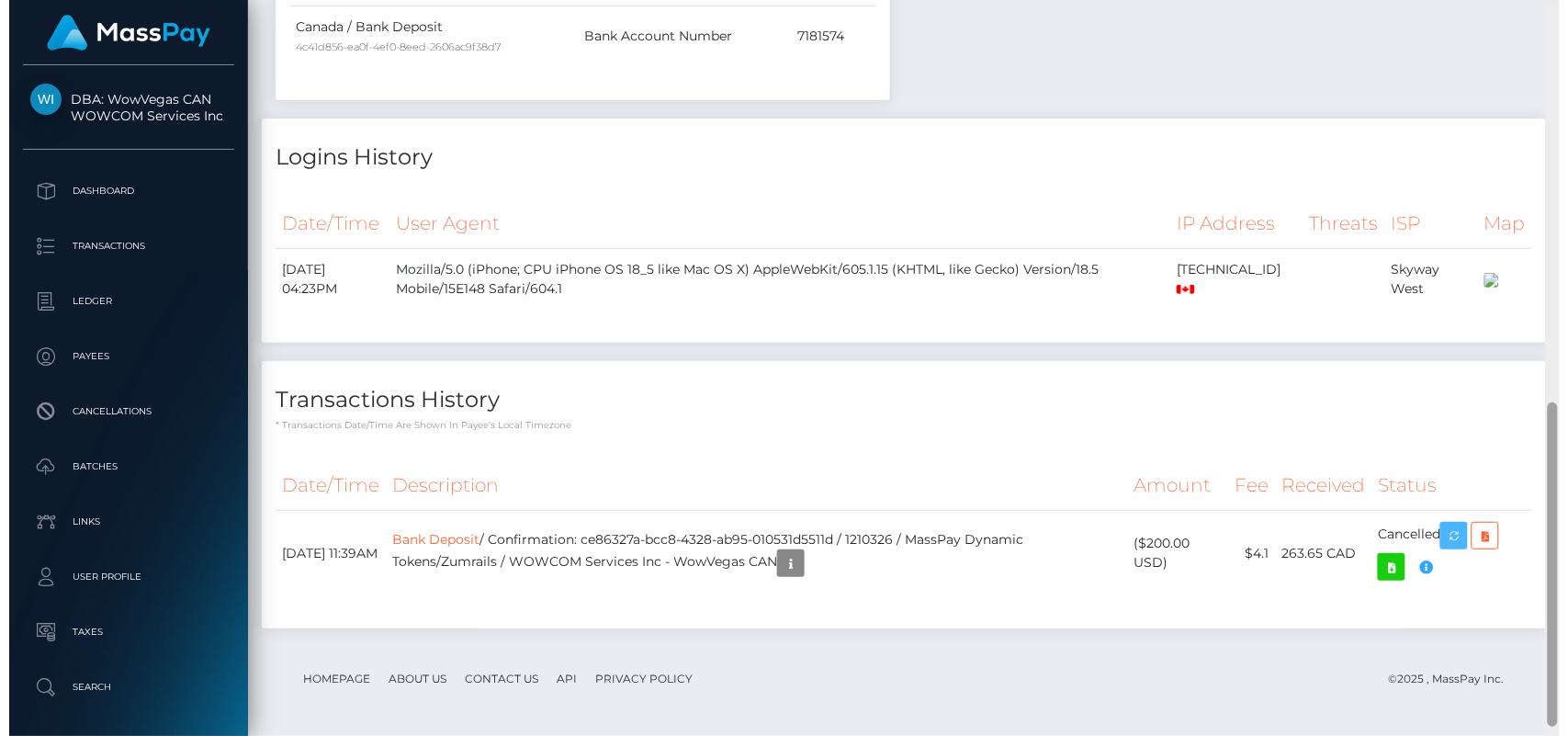
scroll to position [906, 0]
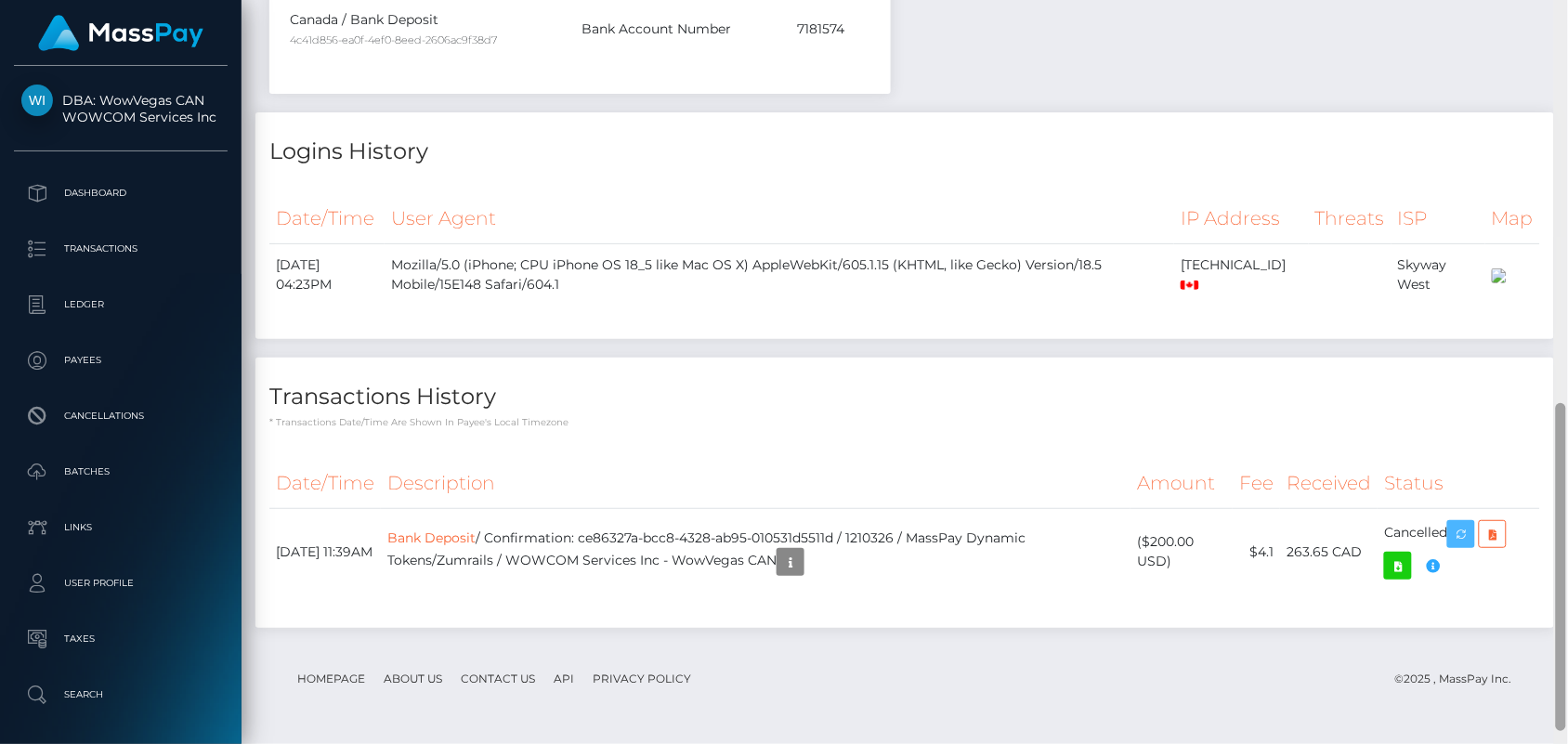
drag, startPoint x: 1563, startPoint y: 151, endPoint x: 1585, endPoint y: 553, distance: 402.6
click at [1568, 553] on html "DBA: WowVegas CAN WOWCOM Services Inc Dashboard Transactions Ledger" at bounding box center [784, 372] width 1568 height 744
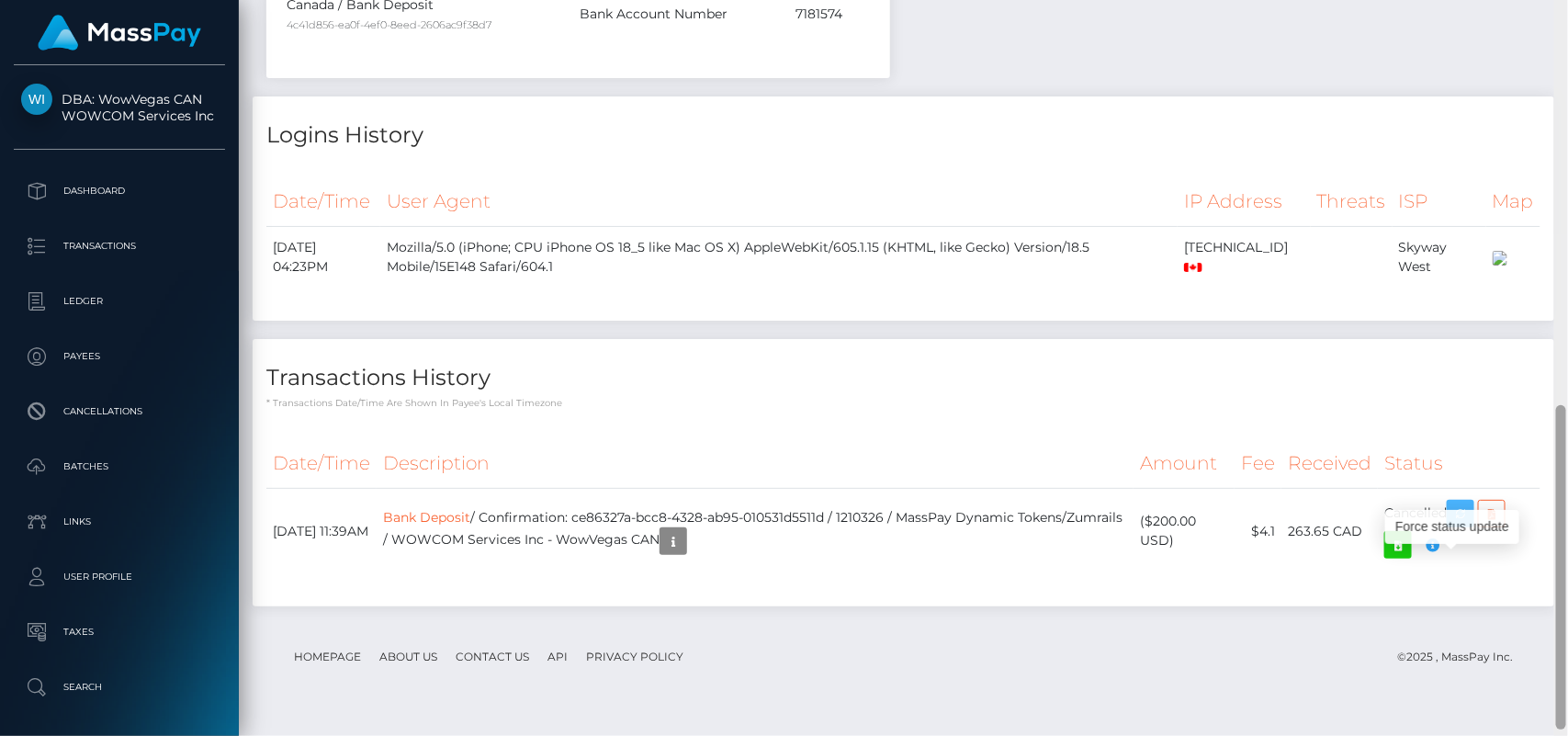
scroll to position [938, 0]
drag, startPoint x: 1559, startPoint y: 424, endPoint x: 1568, endPoint y: 442, distance: 20.1
click at [1568, 442] on div at bounding box center [1561, 367] width 14 height 737
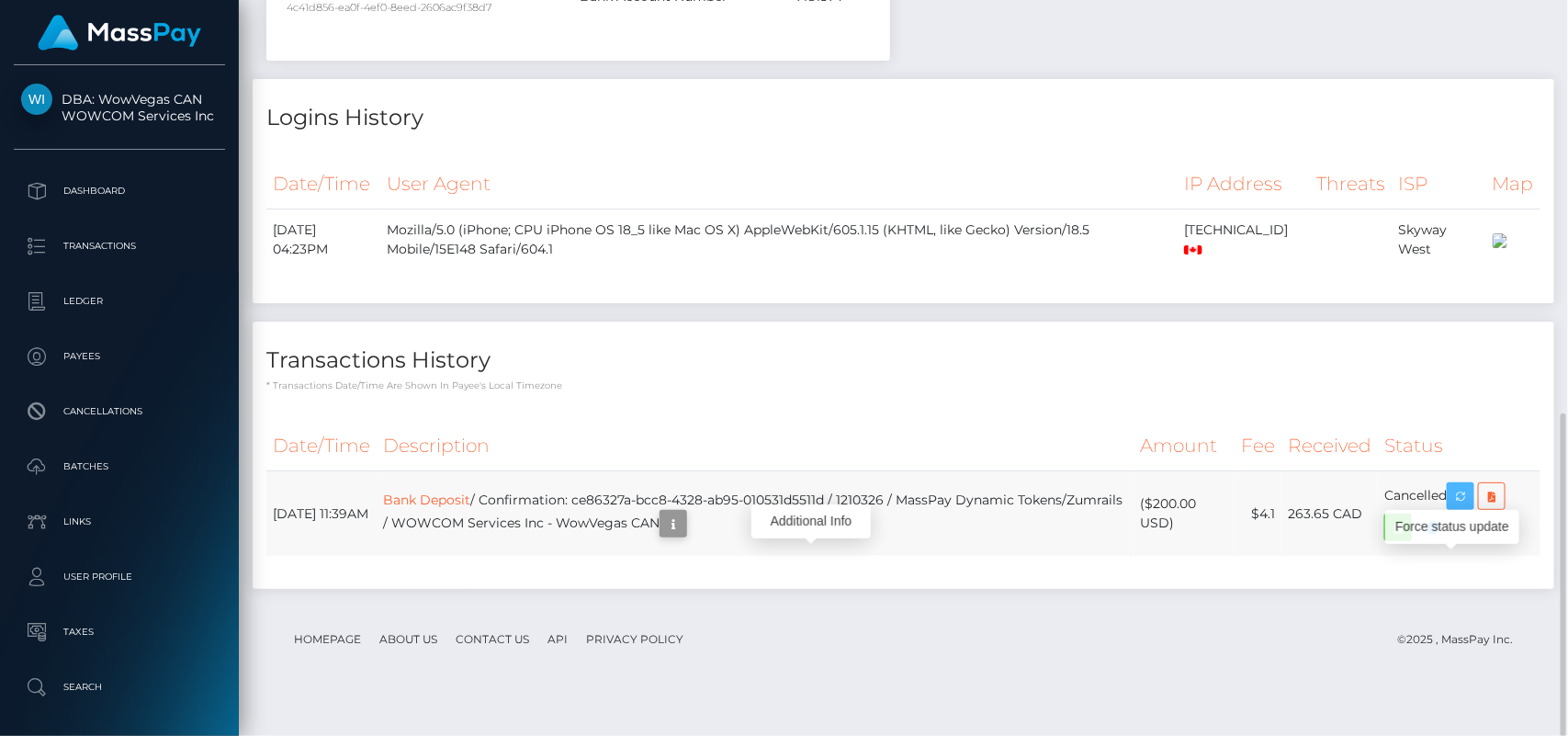
scroll to position [220, 406]
click at [685, 536] on icon "button" at bounding box center [673, 524] width 22 height 23
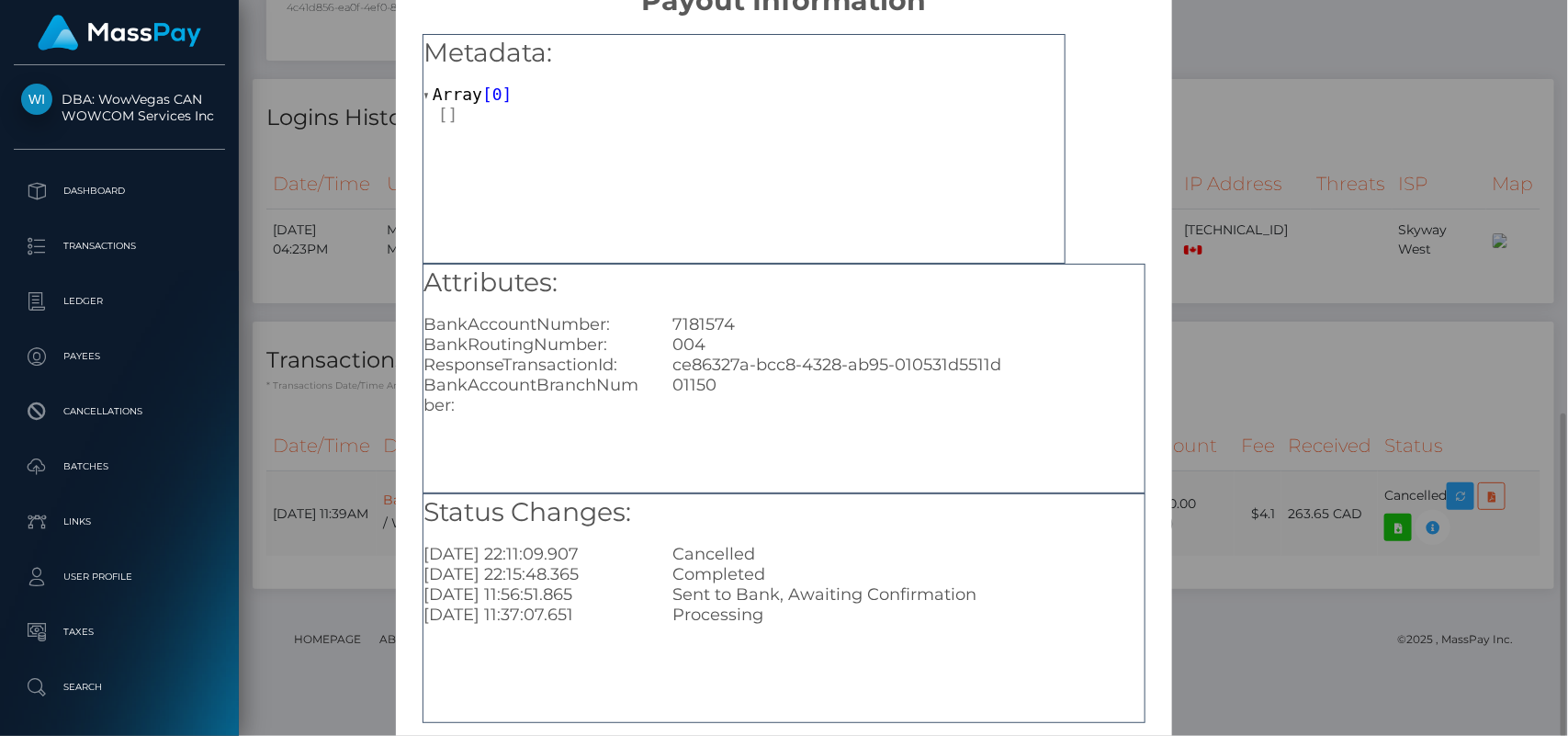
scroll to position [138, 0]
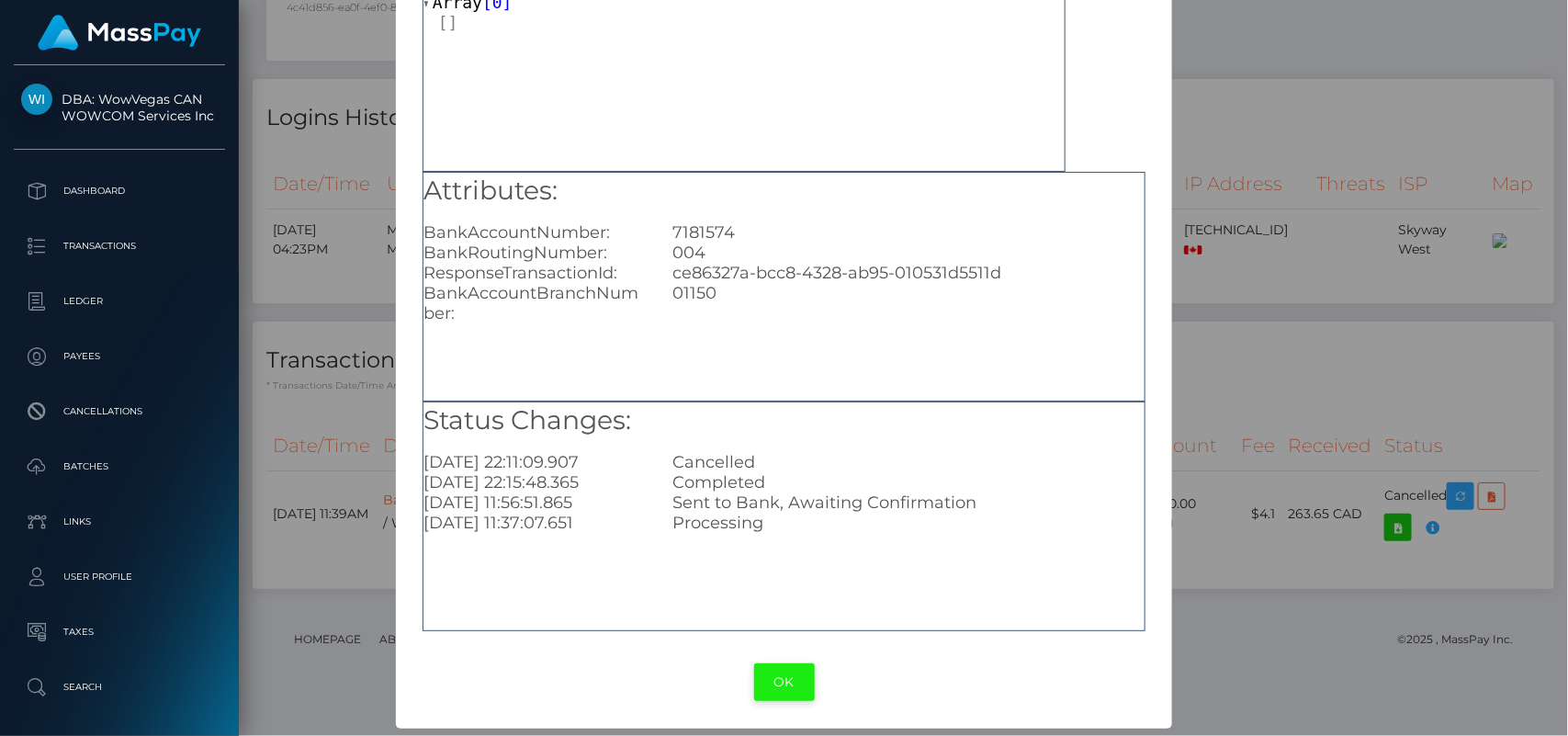
click at [777, 672] on button "OK" at bounding box center [784, 682] width 61 height 38
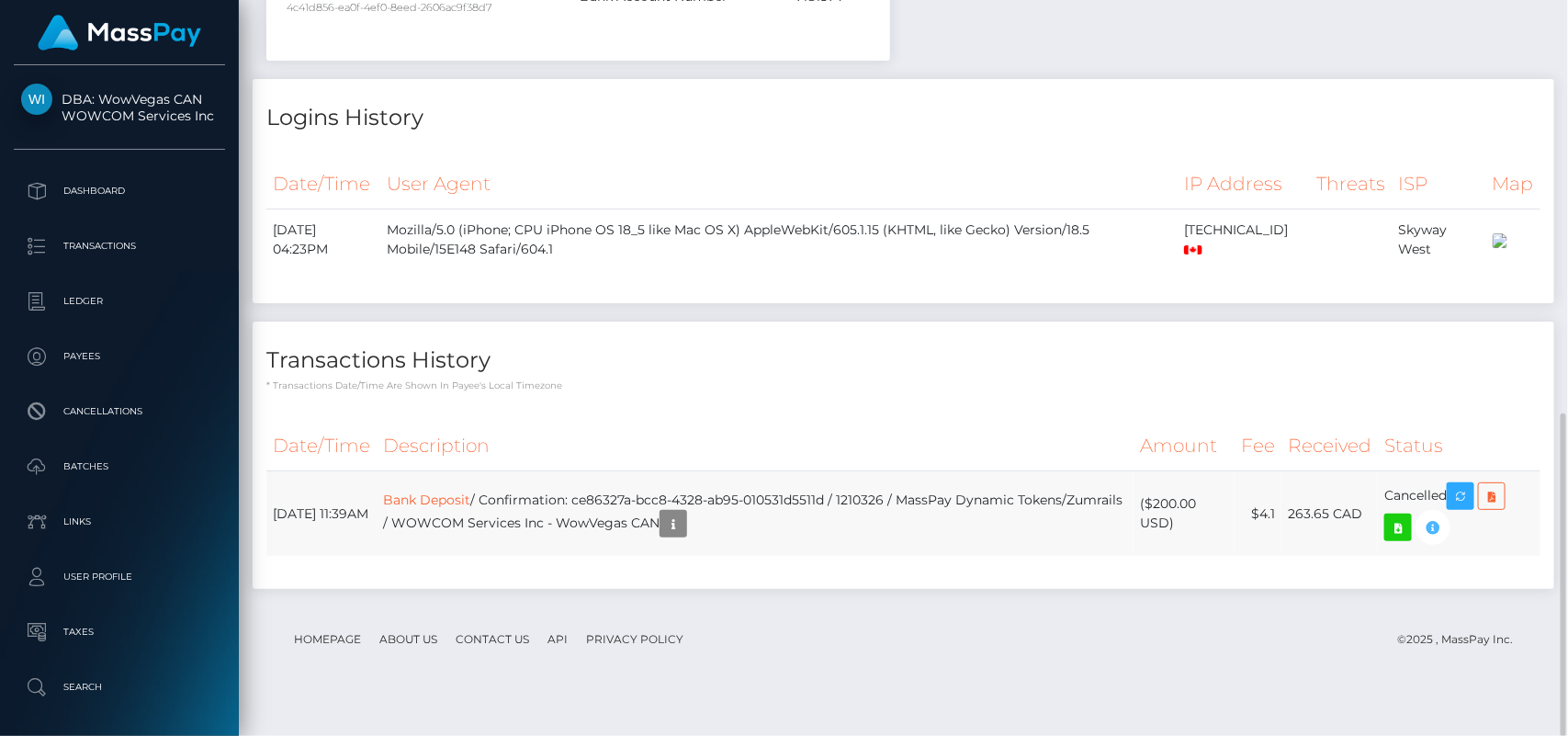
scroll to position [220, 406]
drag, startPoint x: 267, startPoint y: 524, endPoint x: 1464, endPoint y: 572, distance: 1198.0
click at [1464, 557] on tr "August 5, 2025 11:39AM Bank Deposit / Confirmation: ce86327a-bcc8-4328-ab95-010…" at bounding box center [904, 514] width 1275 height 85
copy table "Date/Time Description Amount Fee Received Status"
click at [675, 442] on div "Date/Time Description Amount Fee Received Status Bank Deposit" at bounding box center [903, 498] width 1302 height 182
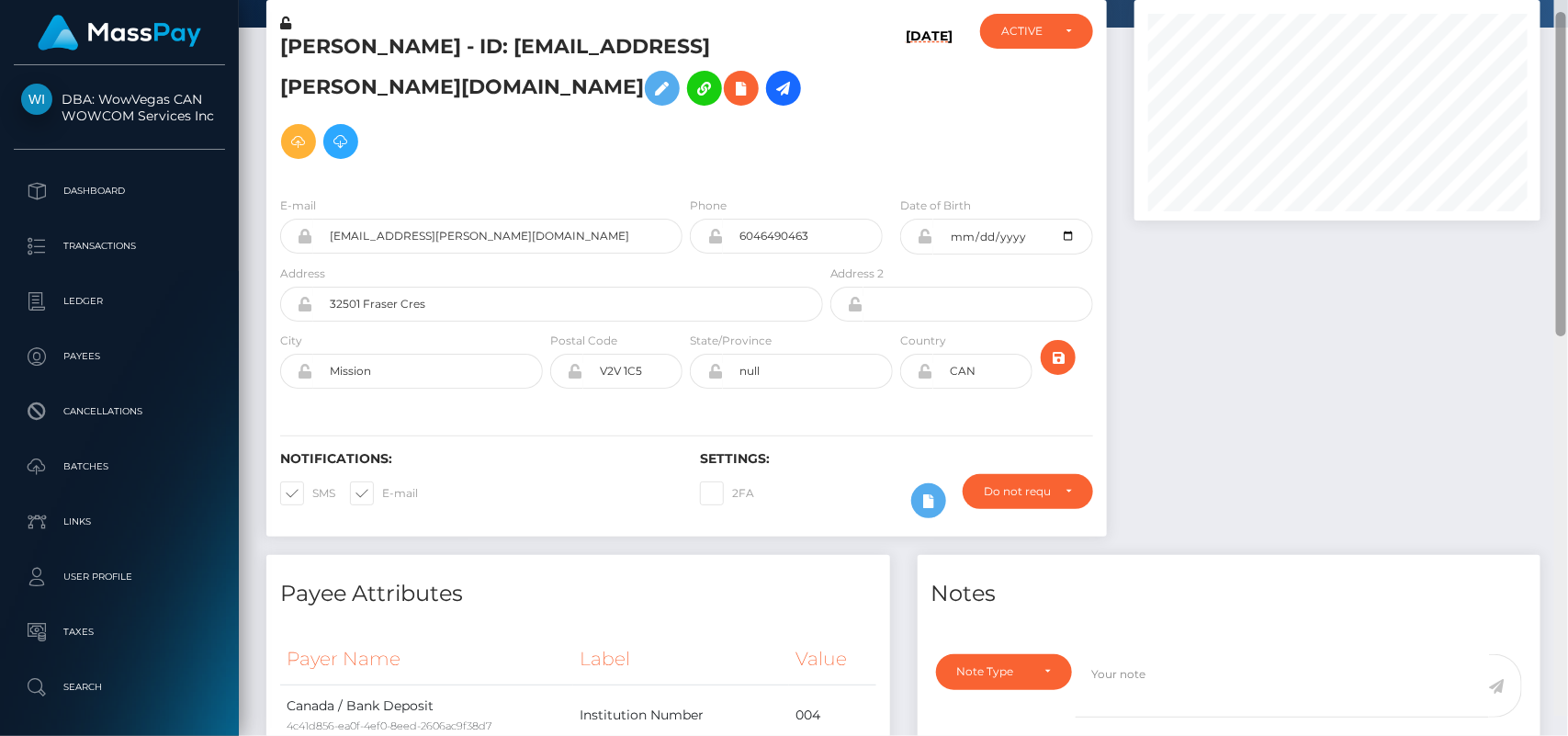
scroll to position [0, 0]
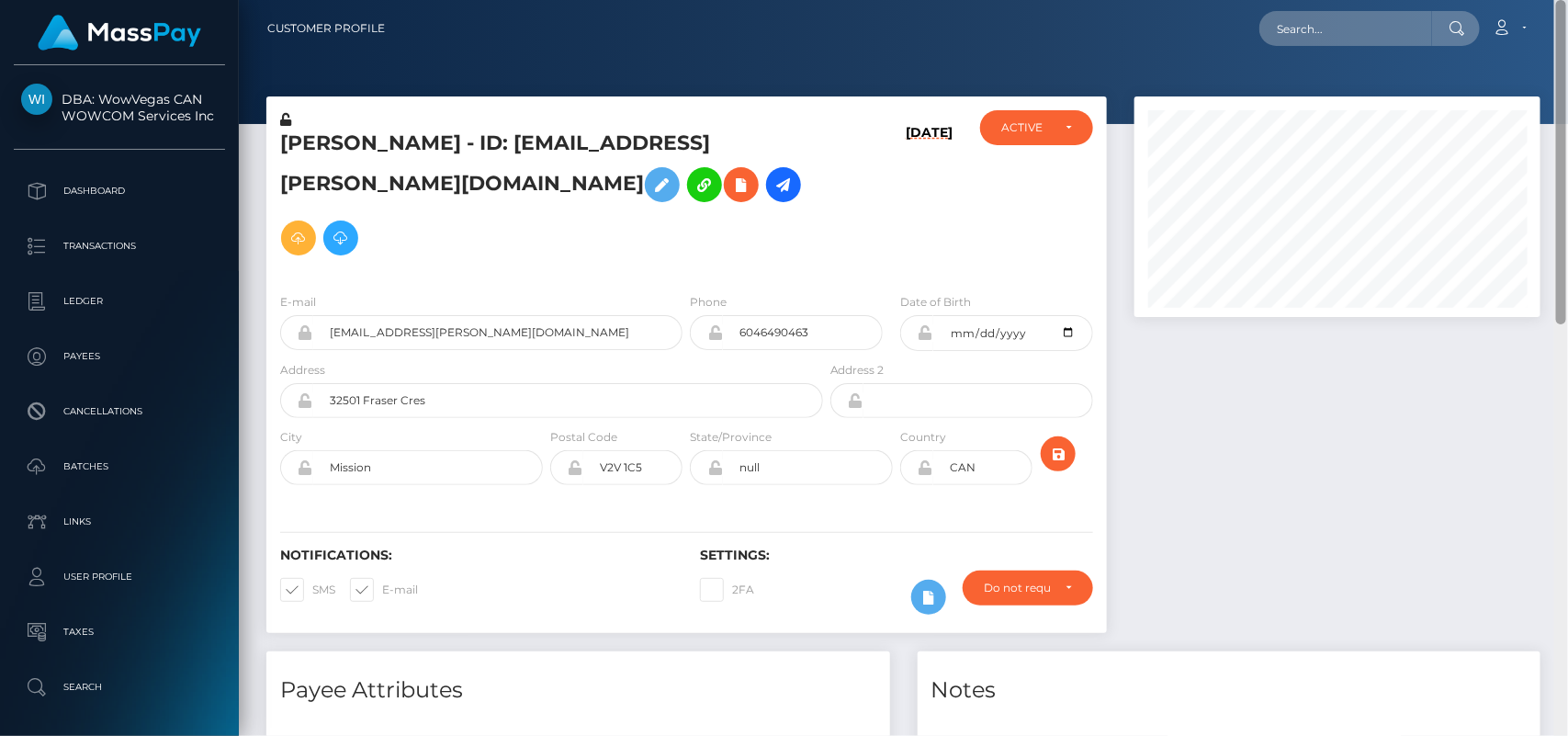
drag, startPoint x: 1560, startPoint y: 498, endPoint x: 1484, endPoint y: 67, distance: 437.6
click at [1484, 67] on div "Customer Profile Loading... Loading..." at bounding box center [904, 368] width 1330 height 736
click at [1342, 37] on input "text" at bounding box center [1346, 28] width 173 height 35
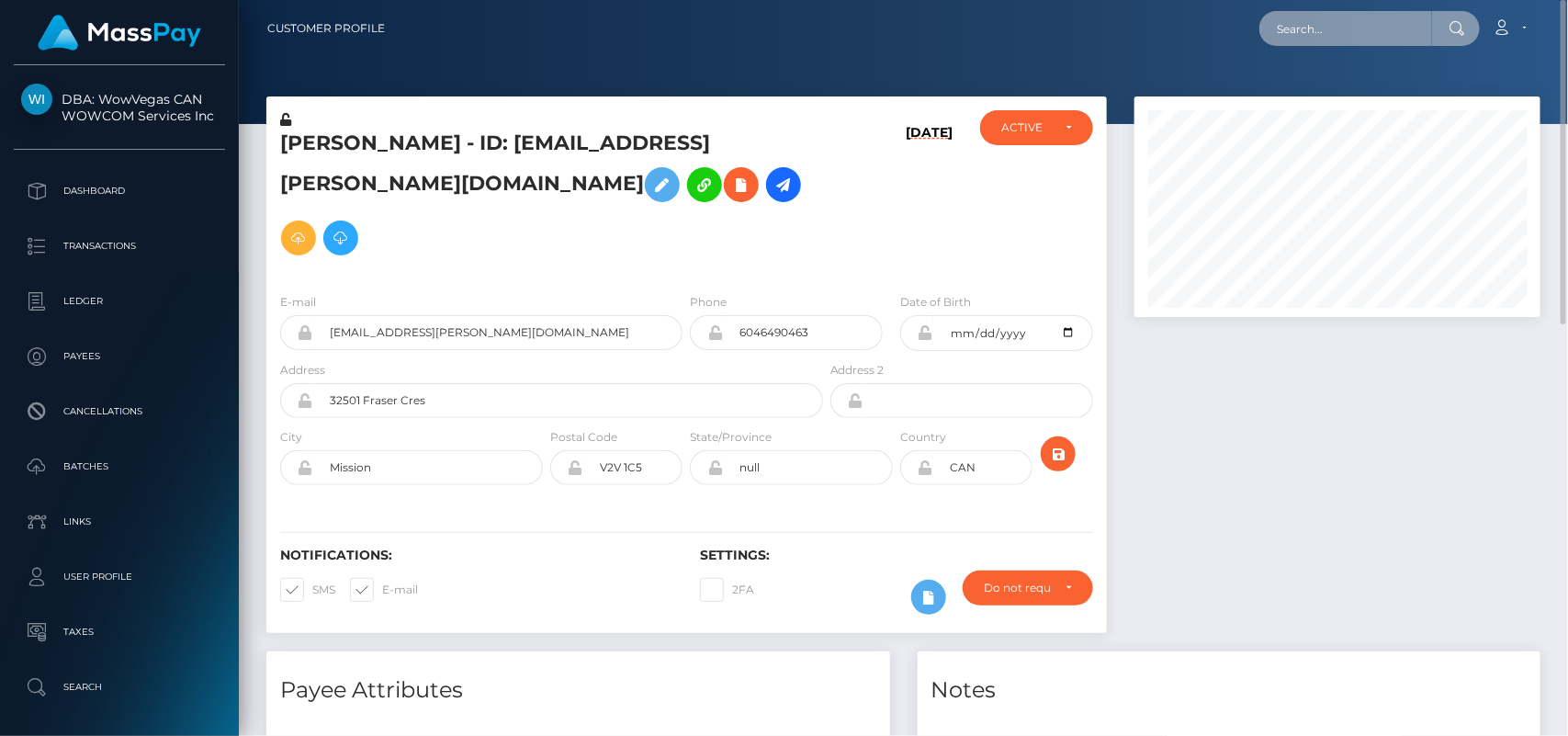
paste input "sashaharris@mail.com"
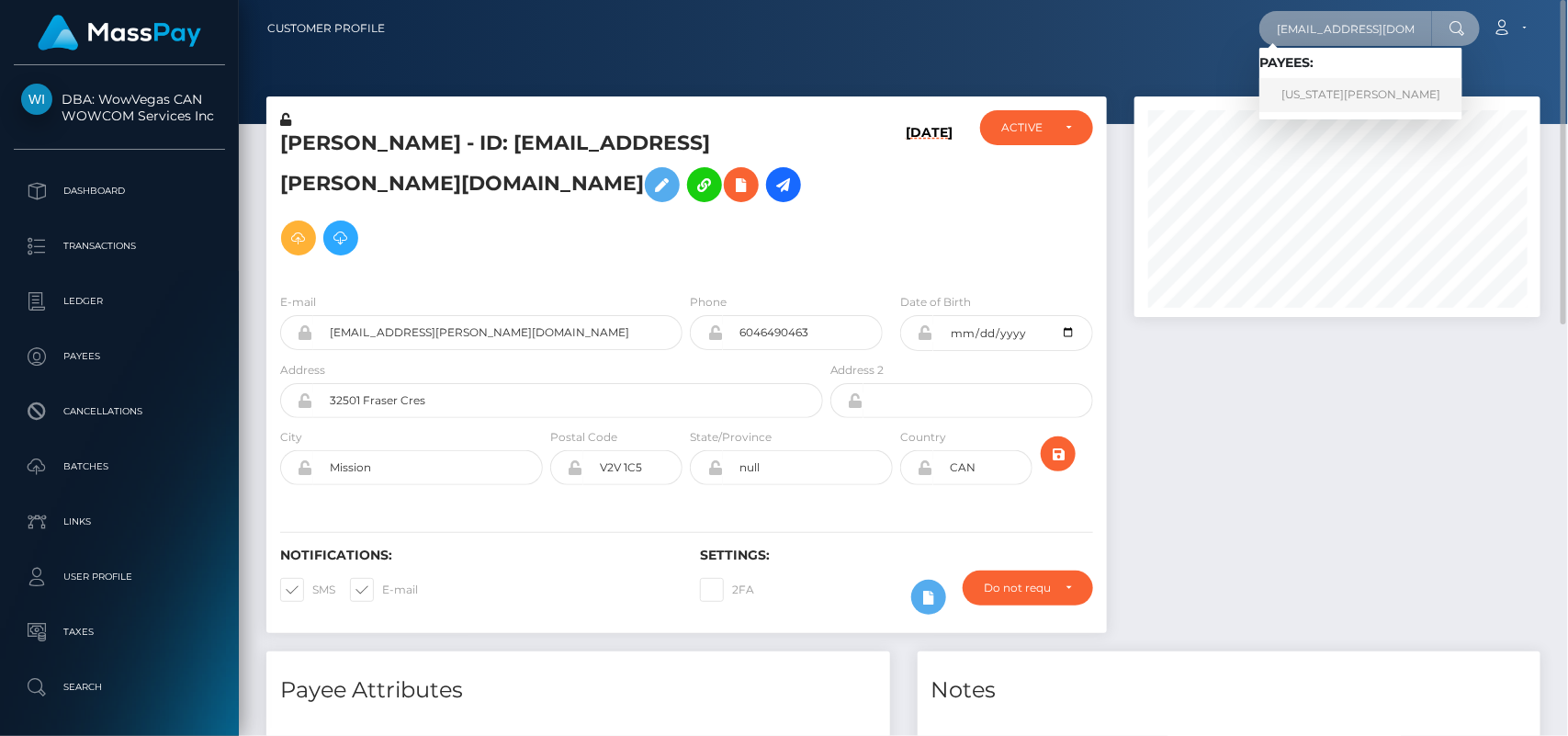
type input "sashaharris@mail.com"
click at [1386, 94] on link "GEORGIA NICOLE ASTLEY" at bounding box center [1361, 95] width 203 height 34
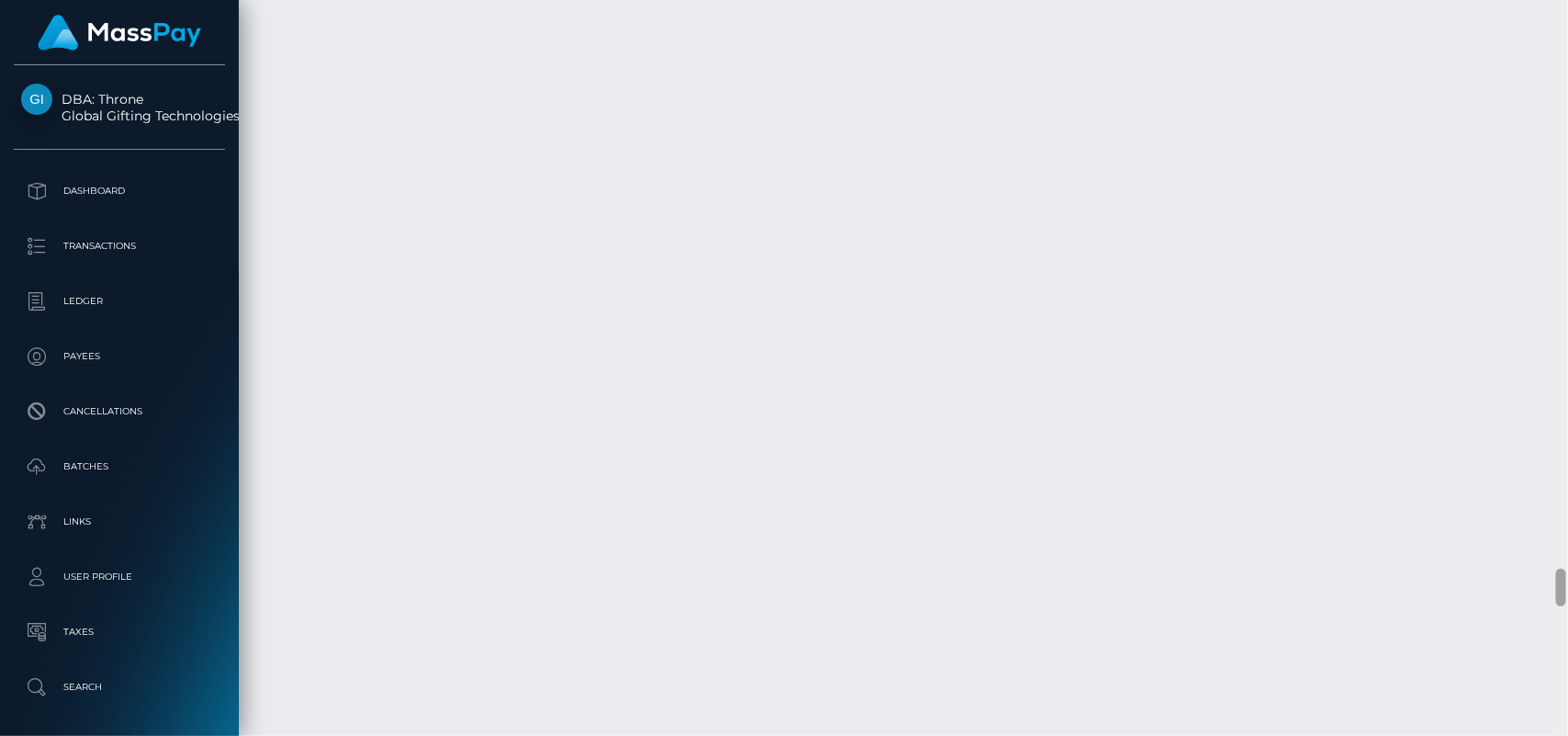
scroll to position [11534, 0]
drag, startPoint x: 1559, startPoint y: 80, endPoint x: 1568, endPoint y: 603, distance: 523.1
click at [1568, 603] on div at bounding box center [1561, 368] width 14 height 737
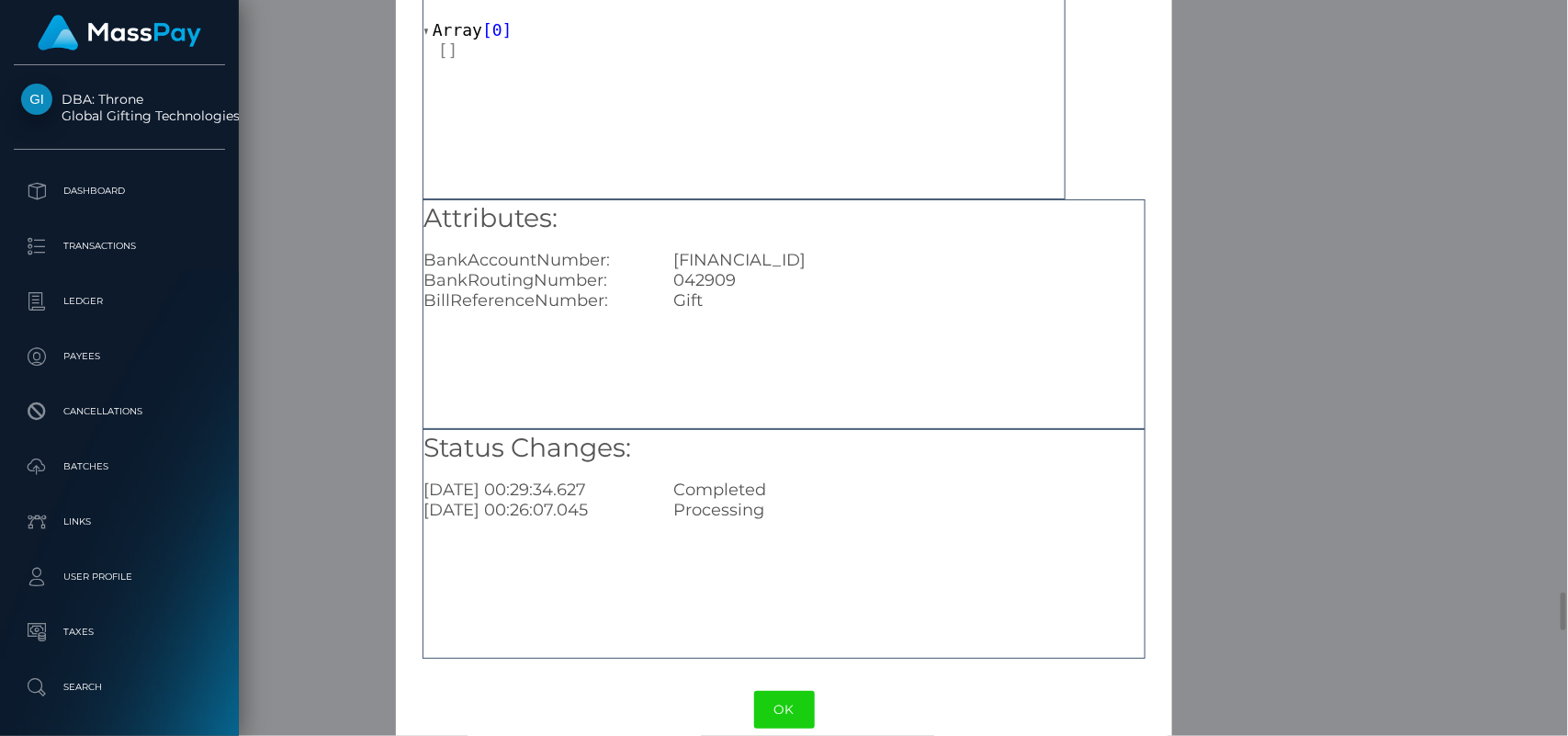
scroll to position [138, 0]
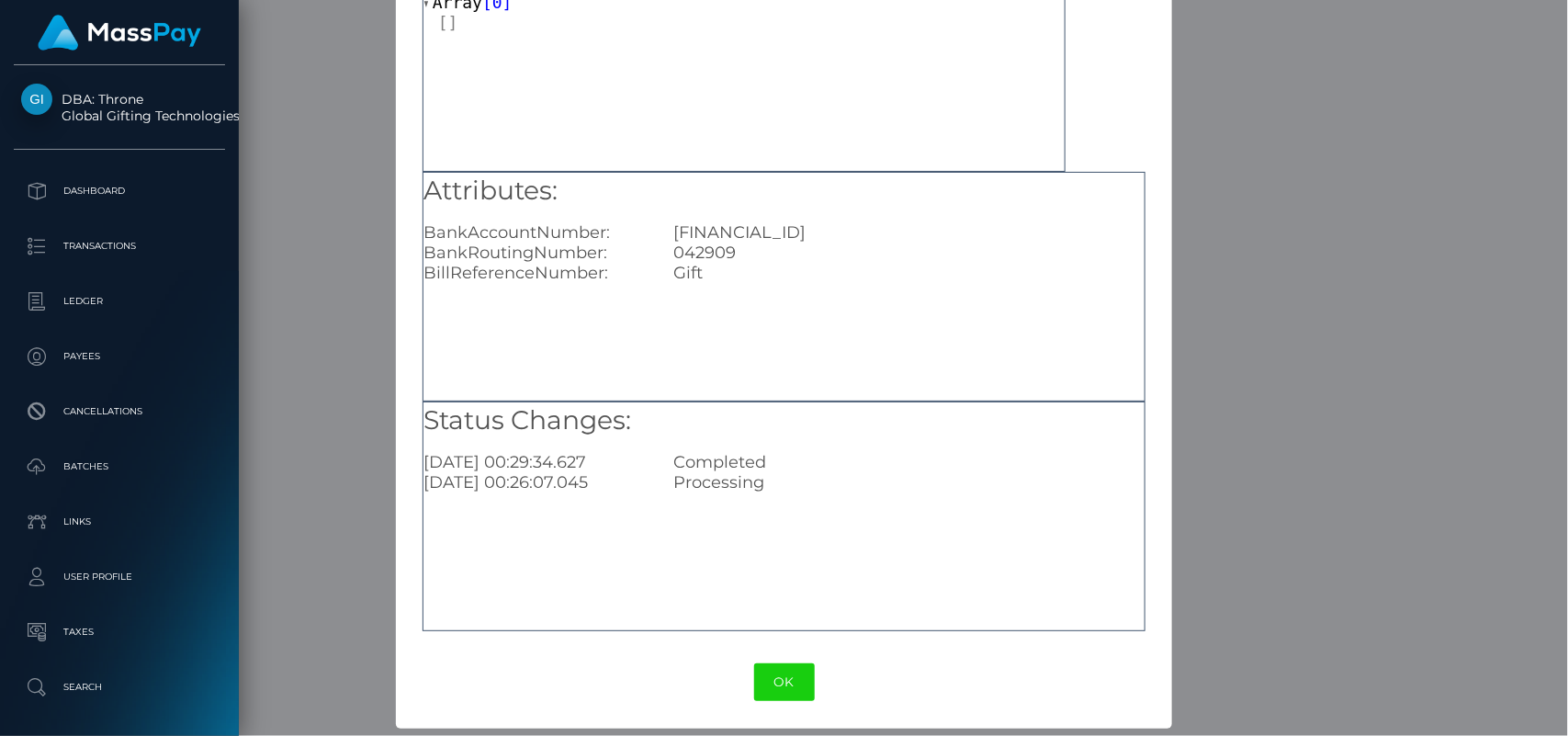
click at [778, 223] on div "GB29NWBK60161331926819" at bounding box center [909, 231] width 499 height 20
copy div "GB29NWBK60161331926819"
click at [770, 663] on button "OK" at bounding box center [784, 682] width 61 height 38
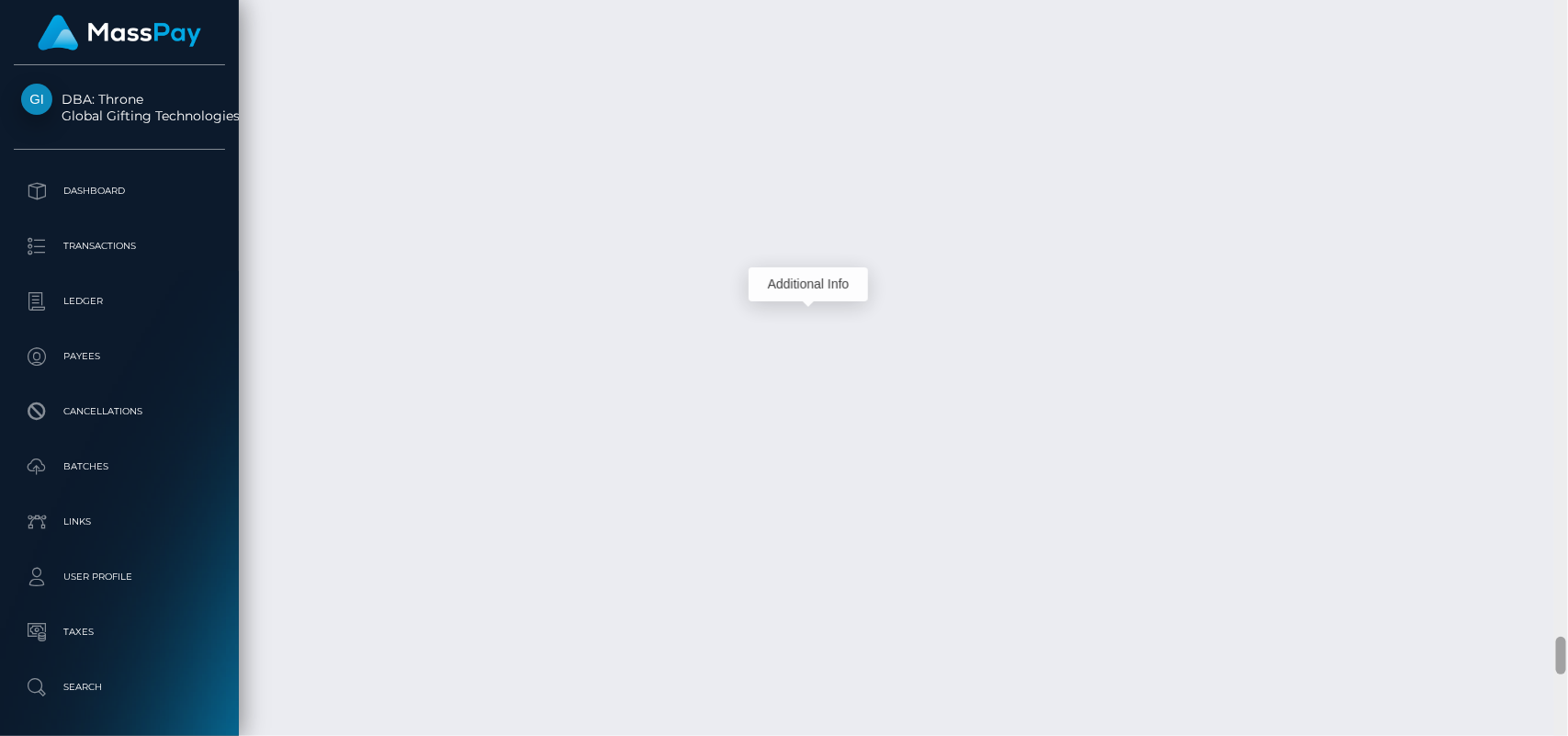
scroll to position [12553, 0]
drag, startPoint x: 1567, startPoint y: 607, endPoint x: 1568, endPoint y: 659, distance: 52.0
click at [1568, 659] on div at bounding box center [1561, 368] width 14 height 737
drag, startPoint x: 1560, startPoint y: 658, endPoint x: 1568, endPoint y: 683, distance: 26.2
click at [1568, 683] on div at bounding box center [1561, 367] width 14 height 737
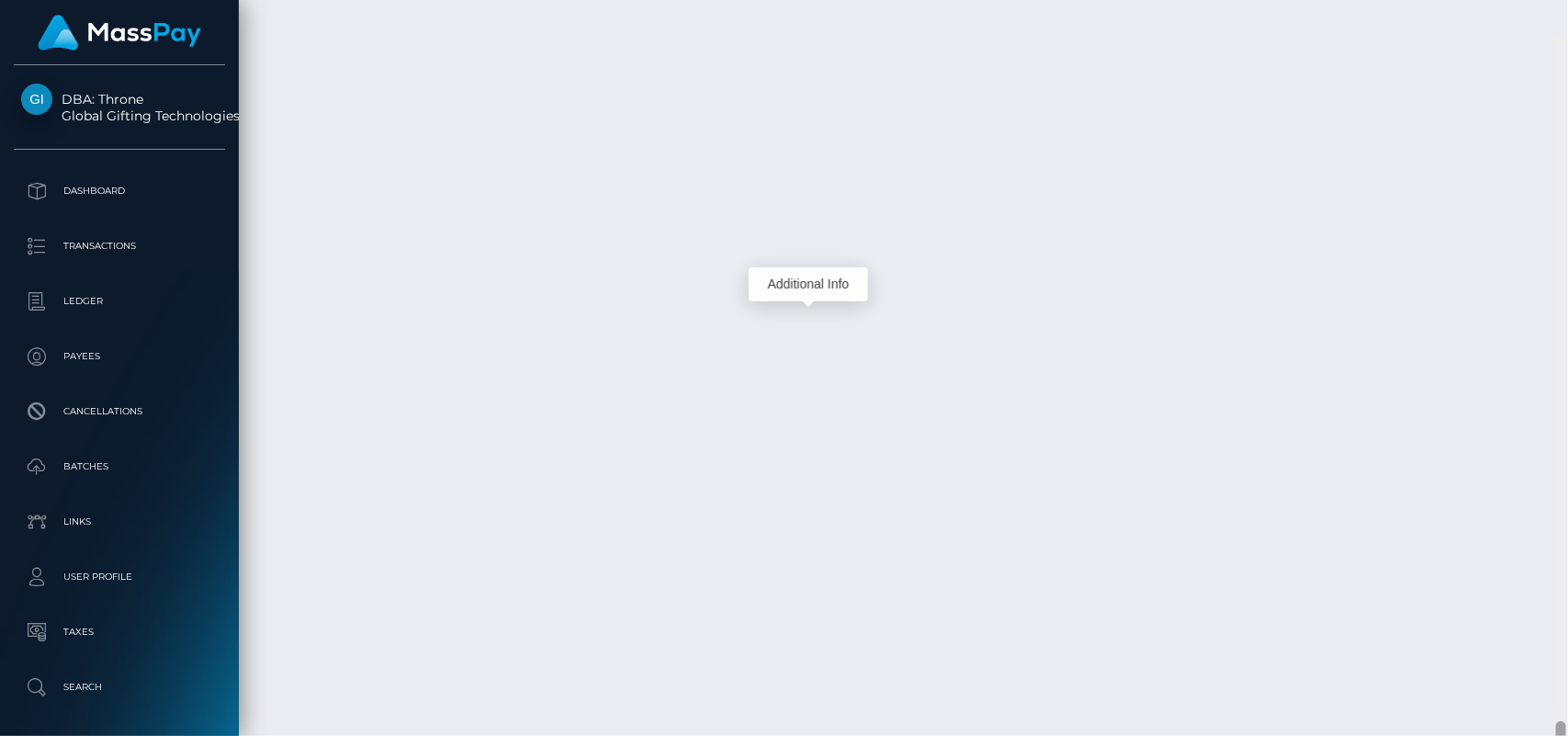
scroll to position [13356, 0]
drag, startPoint x: 1563, startPoint y: 682, endPoint x: 1565, endPoint y: 698, distance: 16.1
click at [1565, 698] on div at bounding box center [1561, 706] width 10 height 38
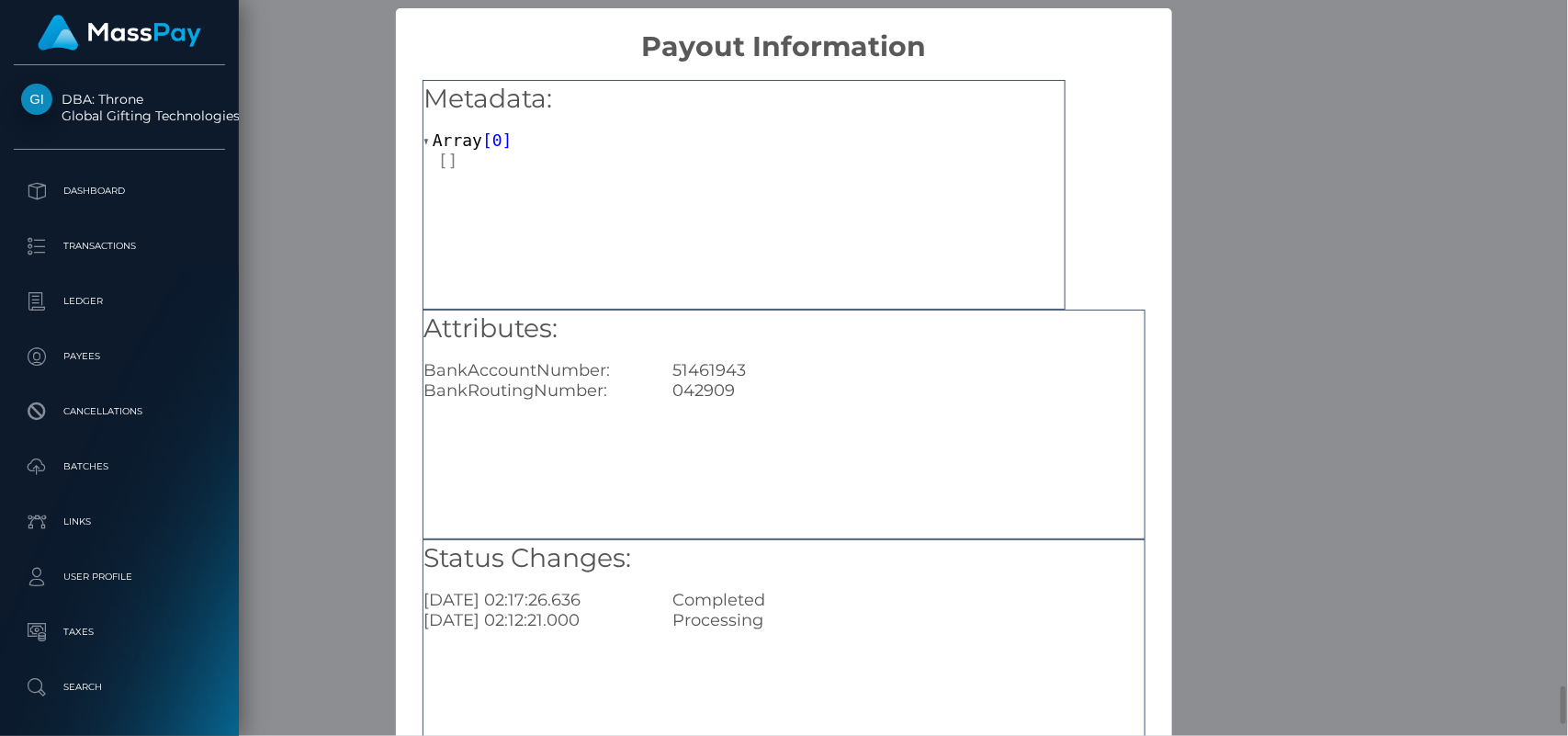
scroll to position [0, 0]
click at [832, 368] on div "51461943" at bounding box center [909, 370] width 499 height 20
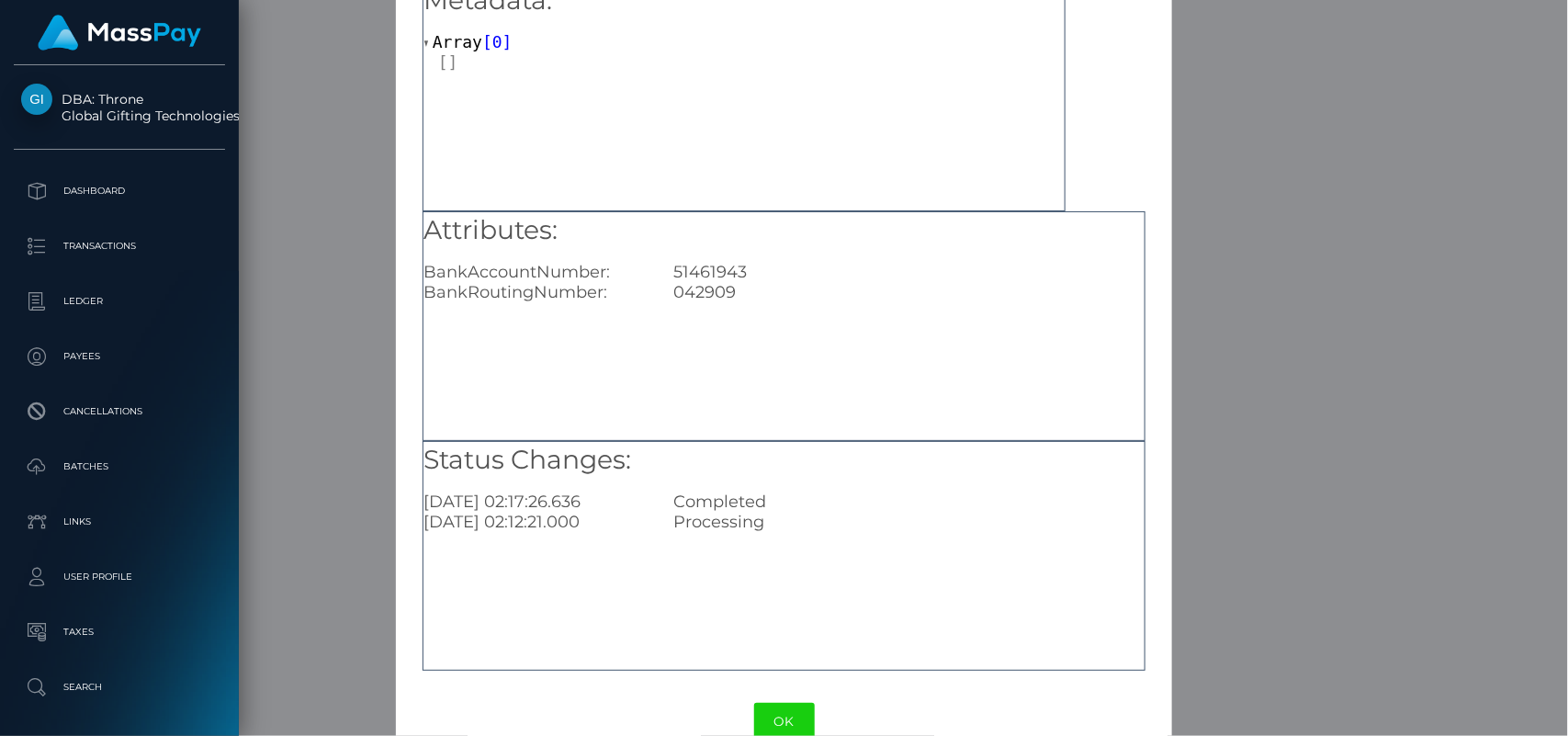
scroll to position [138, 0]
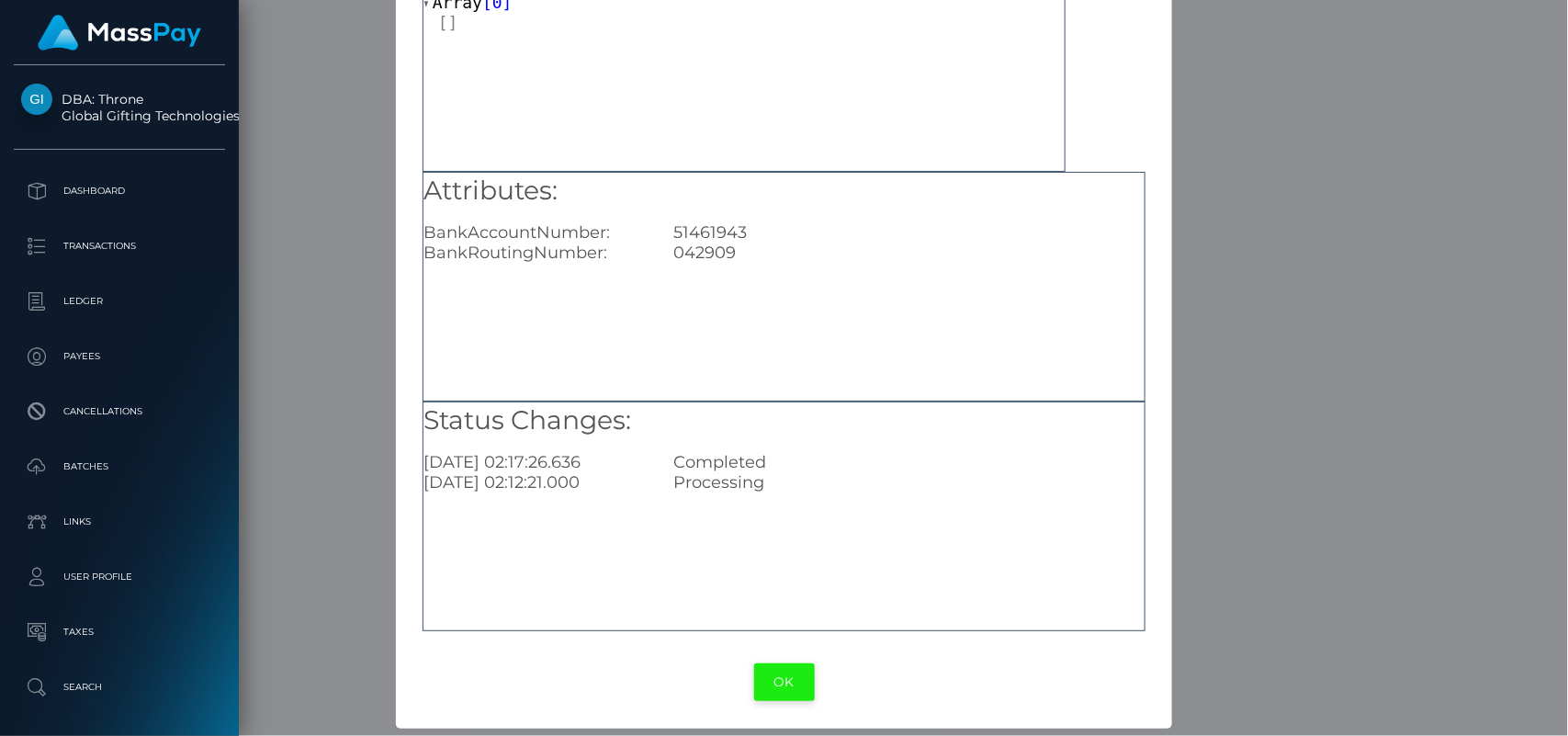
click at [774, 667] on button "OK" at bounding box center [784, 682] width 61 height 38
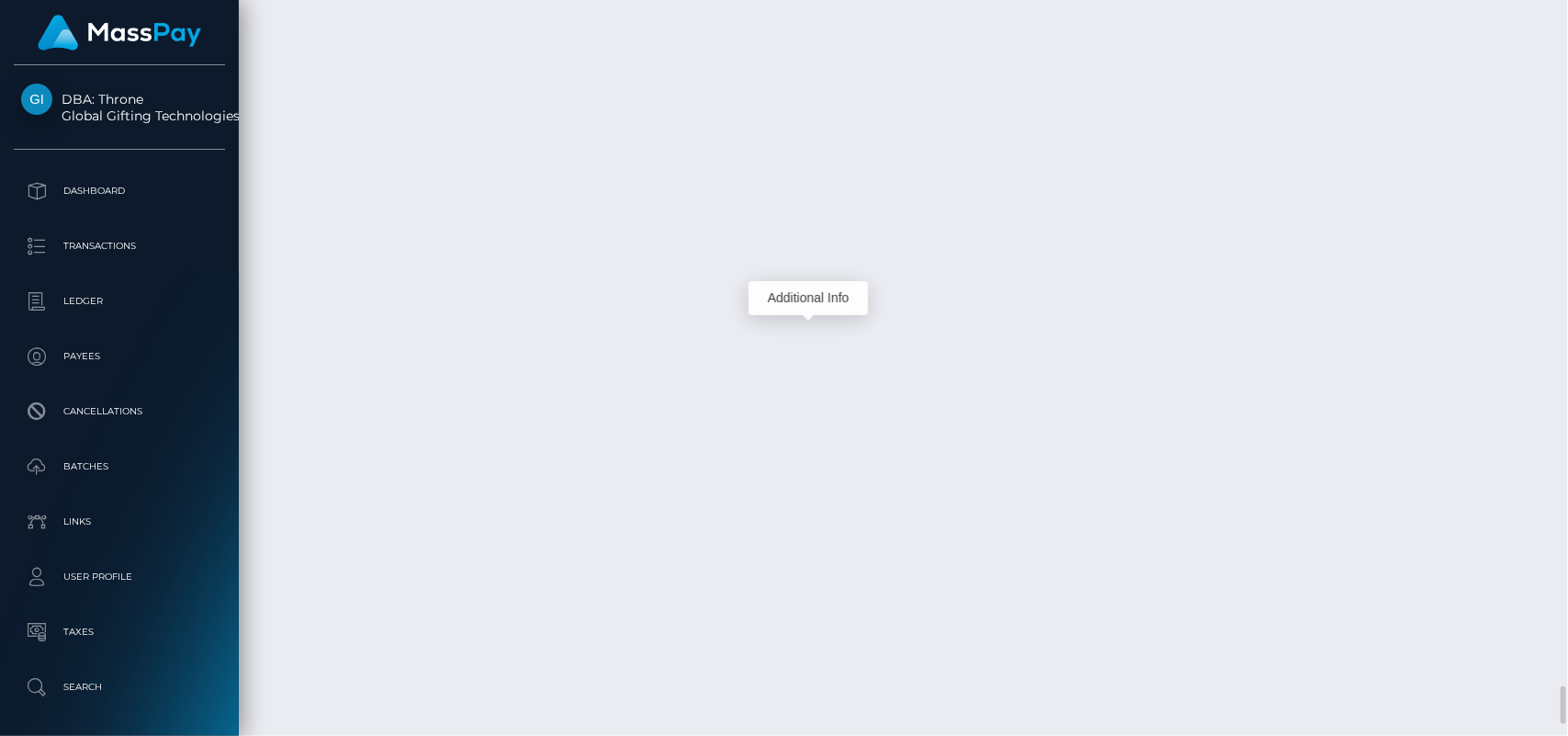
scroll to position [220, 406]
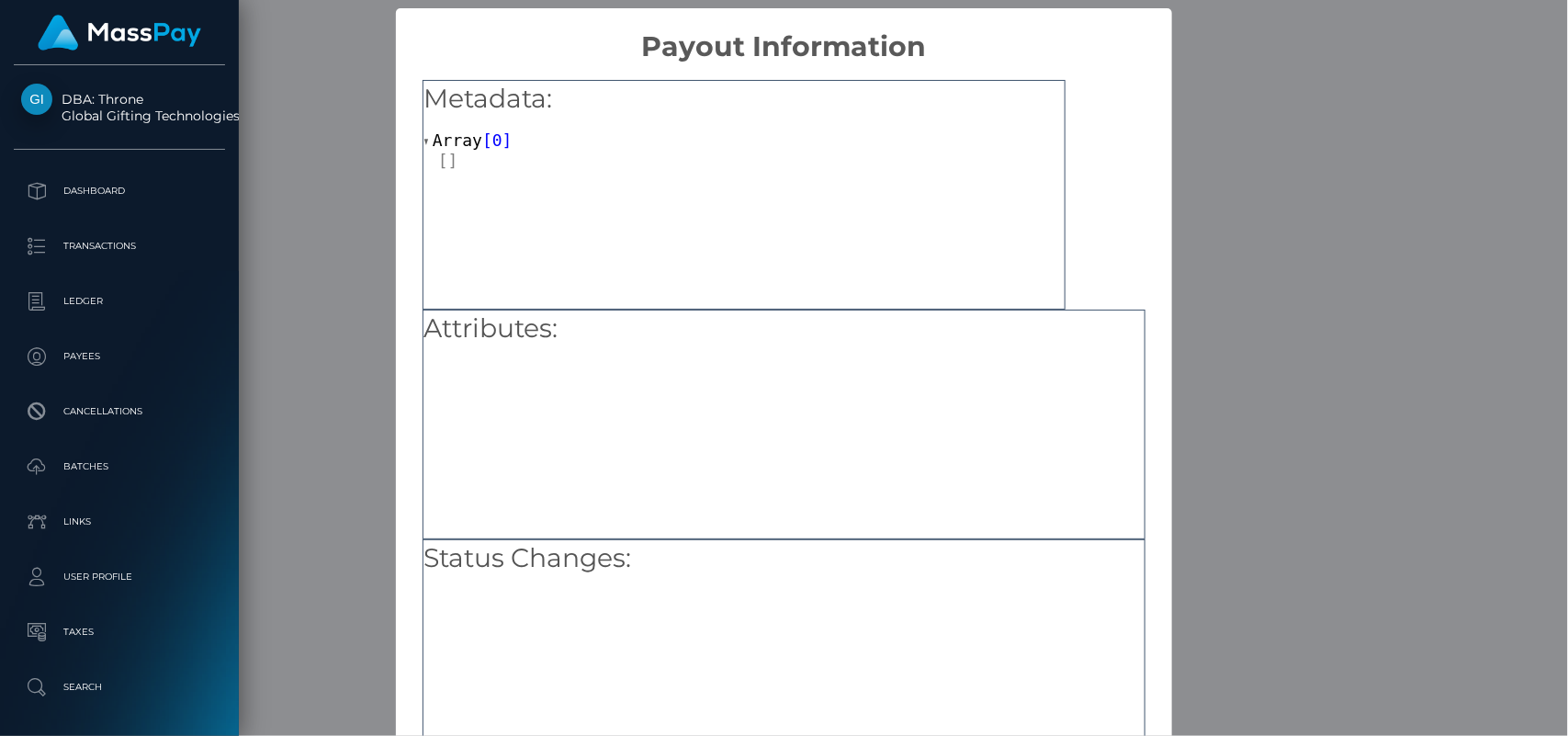
click at [520, 171] on div "Metadata: Array [ 0 ]" at bounding box center [745, 194] width 643 height 230
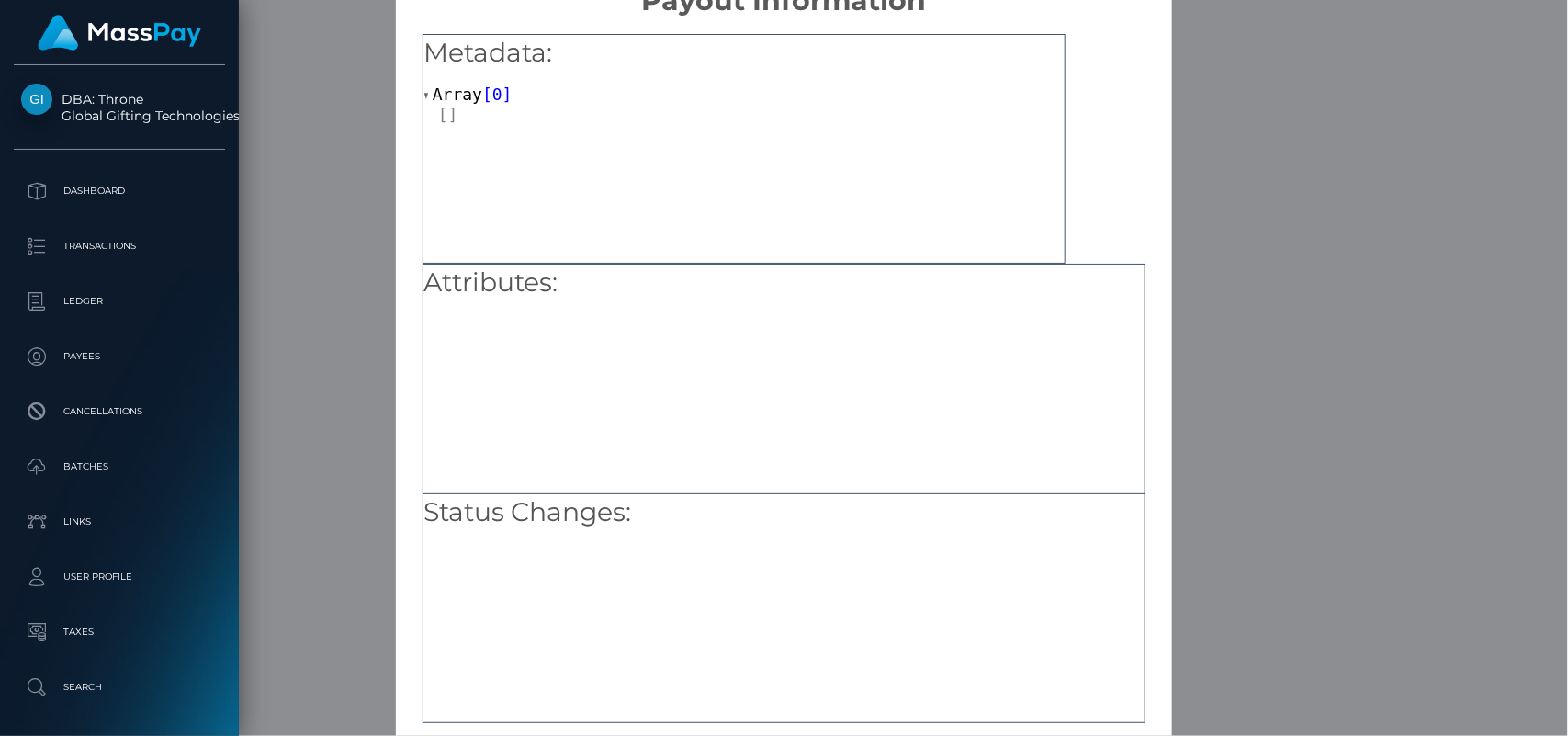
scroll to position [138, 0]
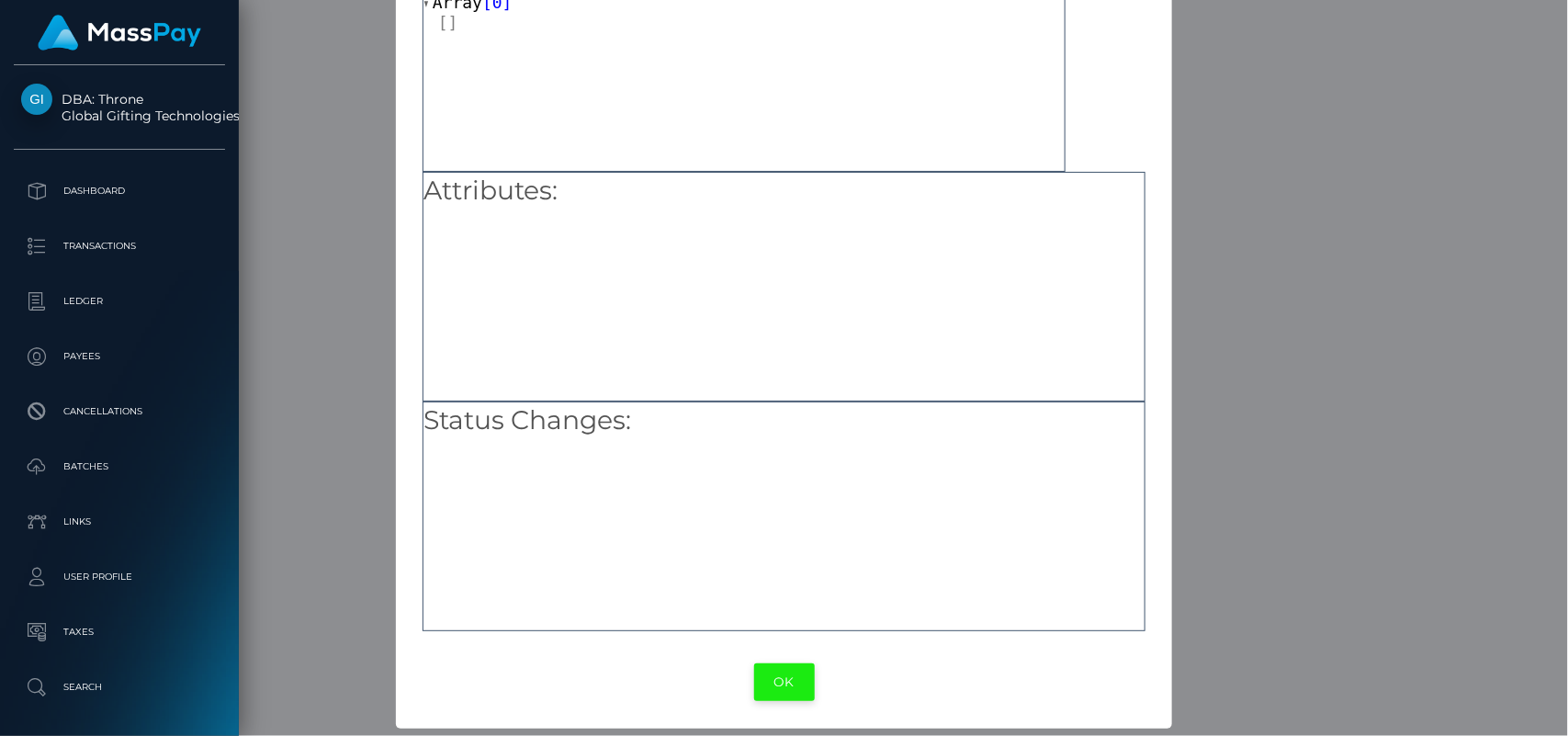
click at [790, 690] on button "OK" at bounding box center [784, 682] width 61 height 38
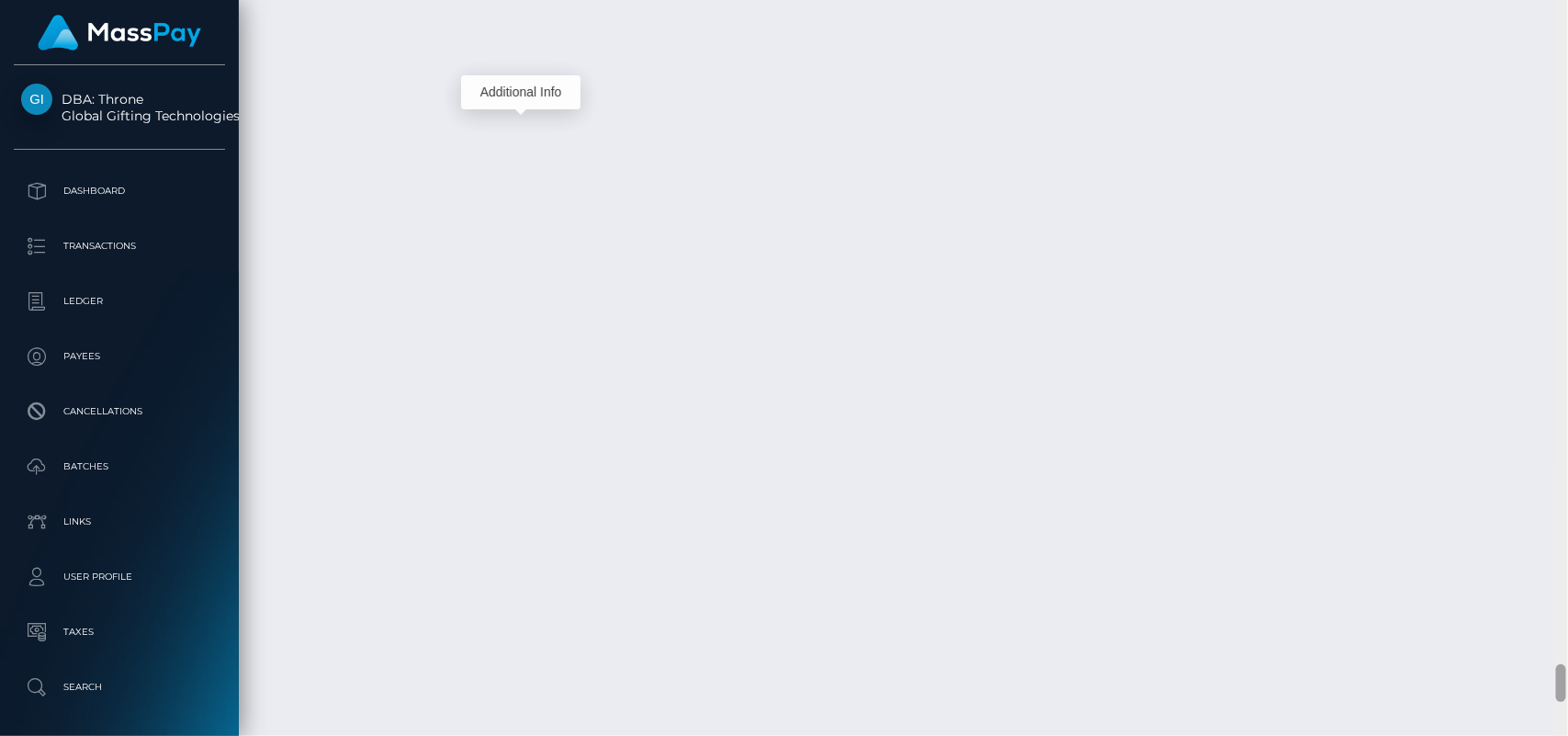
scroll to position [12910, 0]
drag, startPoint x: 1563, startPoint y: 695, endPoint x: 1559, endPoint y: 672, distance: 23.3
click at [1559, 672] on div at bounding box center [1561, 682] width 10 height 38
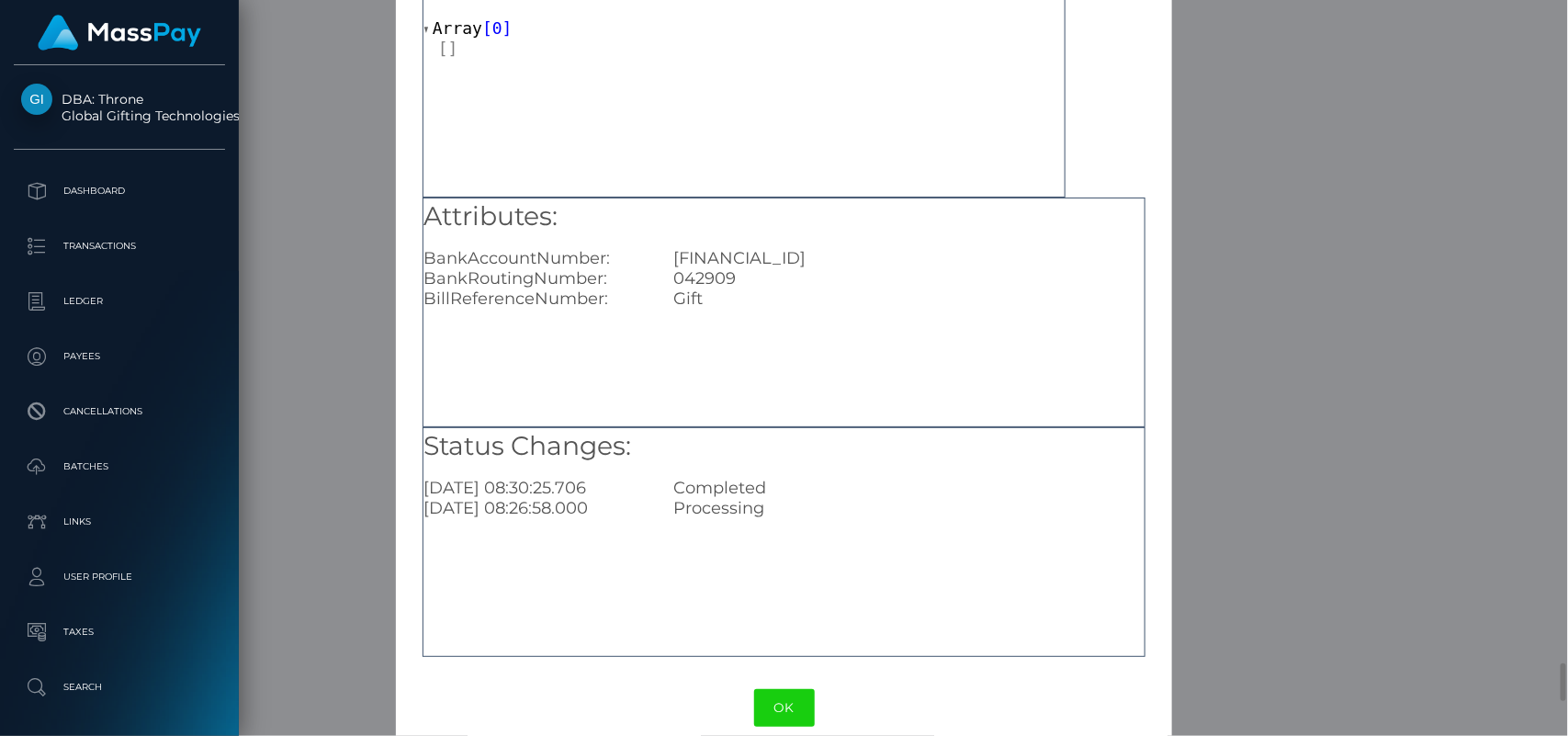
scroll to position [138, 0]
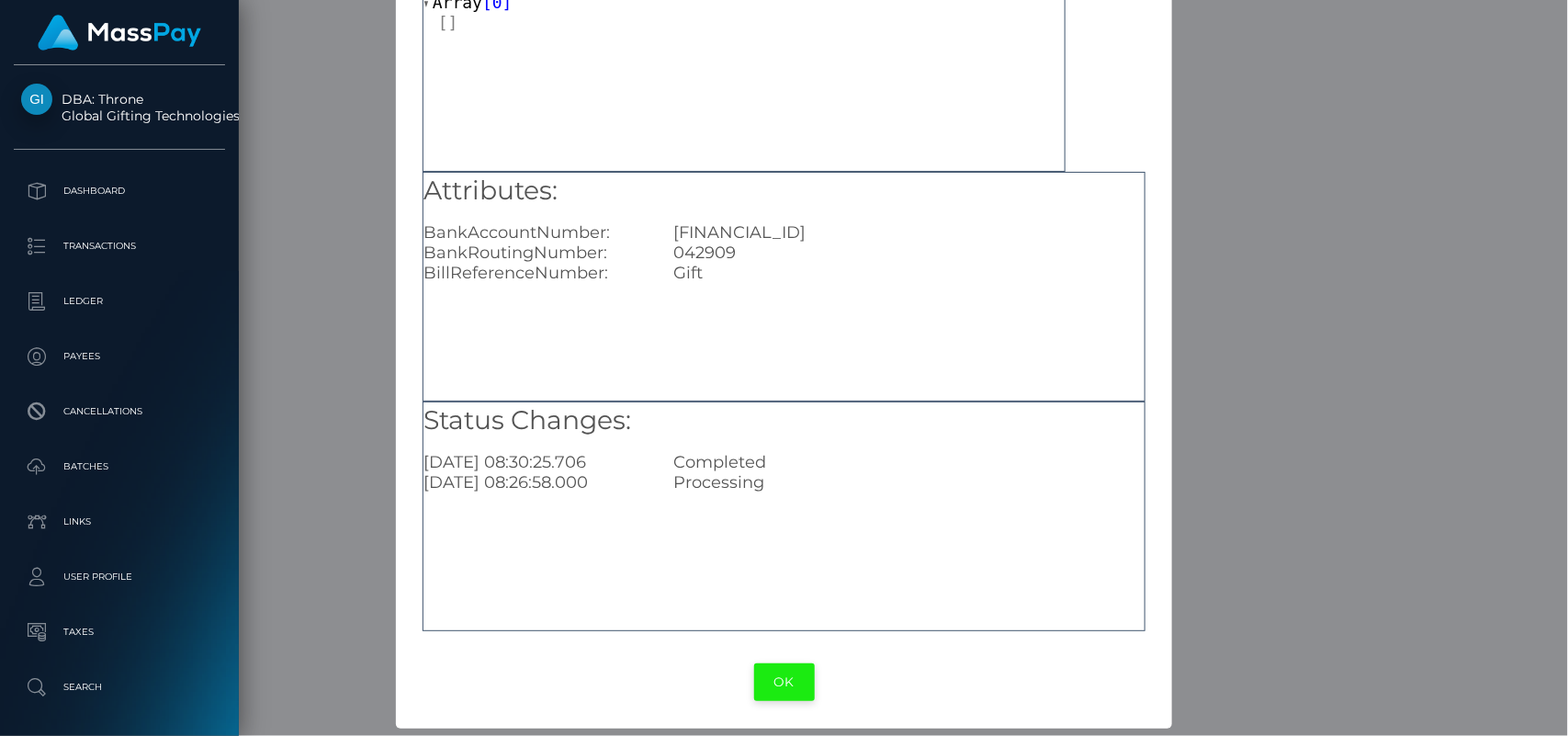
click at [775, 675] on button "OK" at bounding box center [784, 682] width 61 height 38
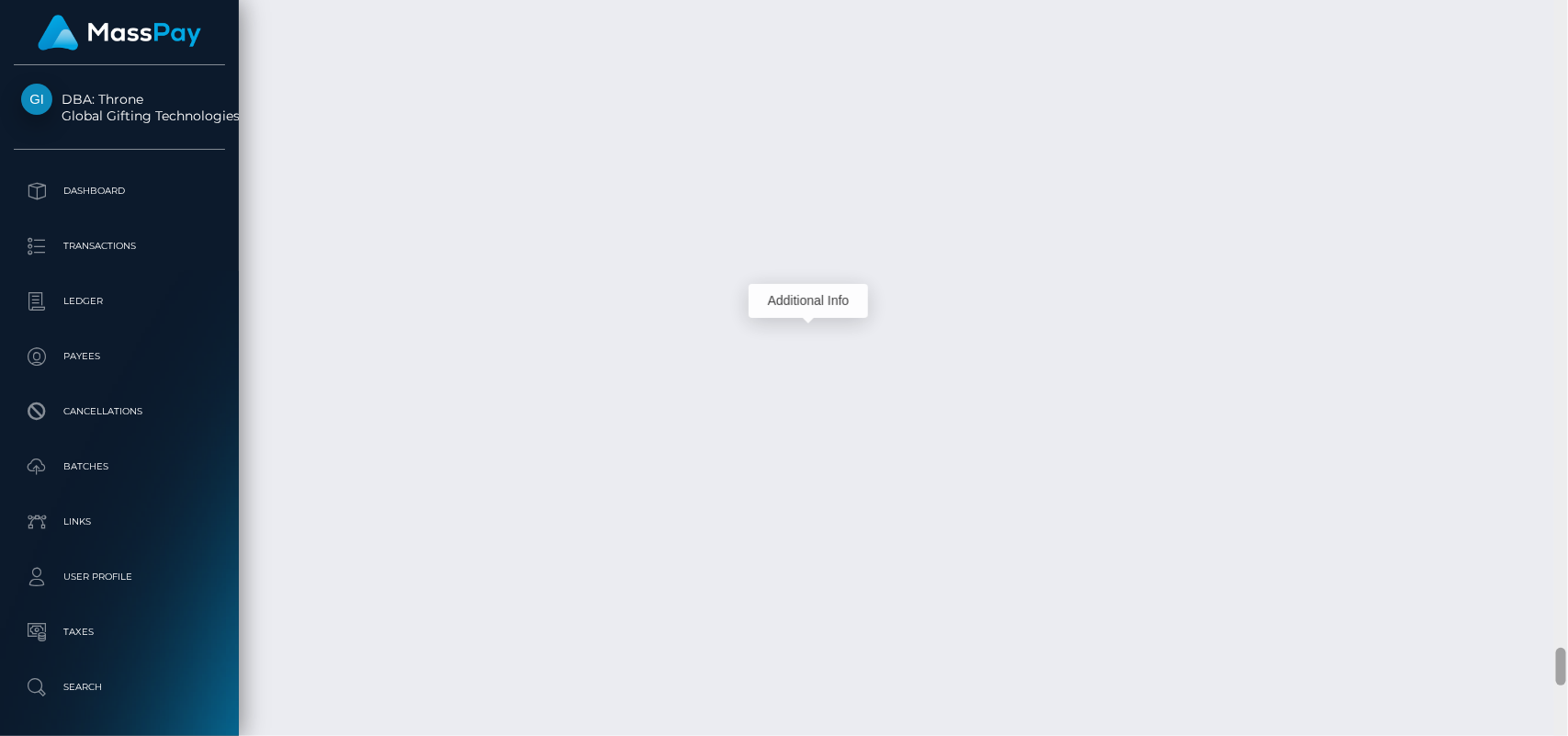
scroll to position [13598, 0]
drag, startPoint x: 1565, startPoint y: 663, endPoint x: 1568, endPoint y: 731, distance: 68.1
click at [1568, 731] on div at bounding box center [1561, 368] width 14 height 737
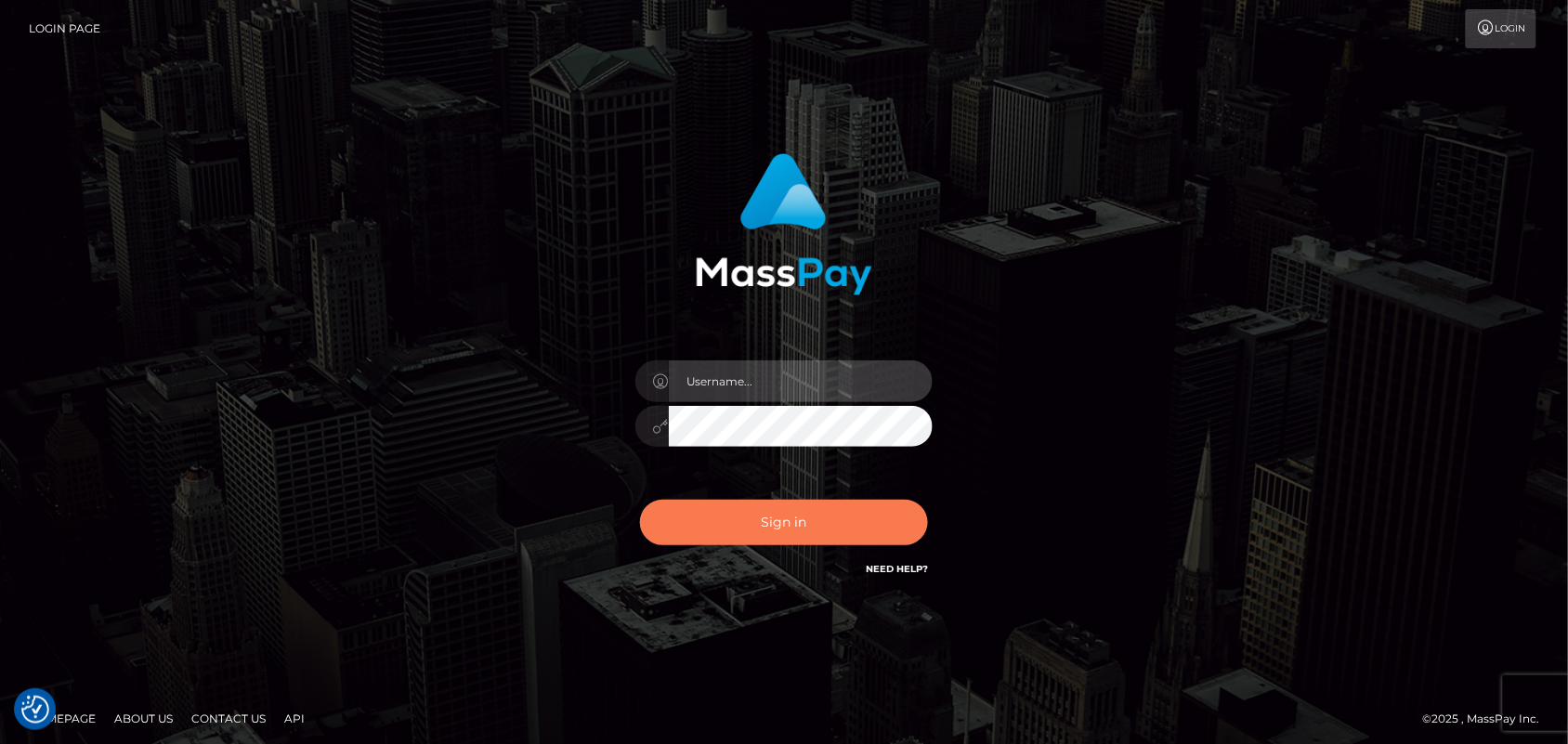
type input "Pk.es"
click at [794, 536] on button "Sign in" at bounding box center [784, 522] width 288 height 45
type input "[DOMAIN_NAME]"
click at [829, 526] on button "Sign in" at bounding box center [784, 522] width 288 height 45
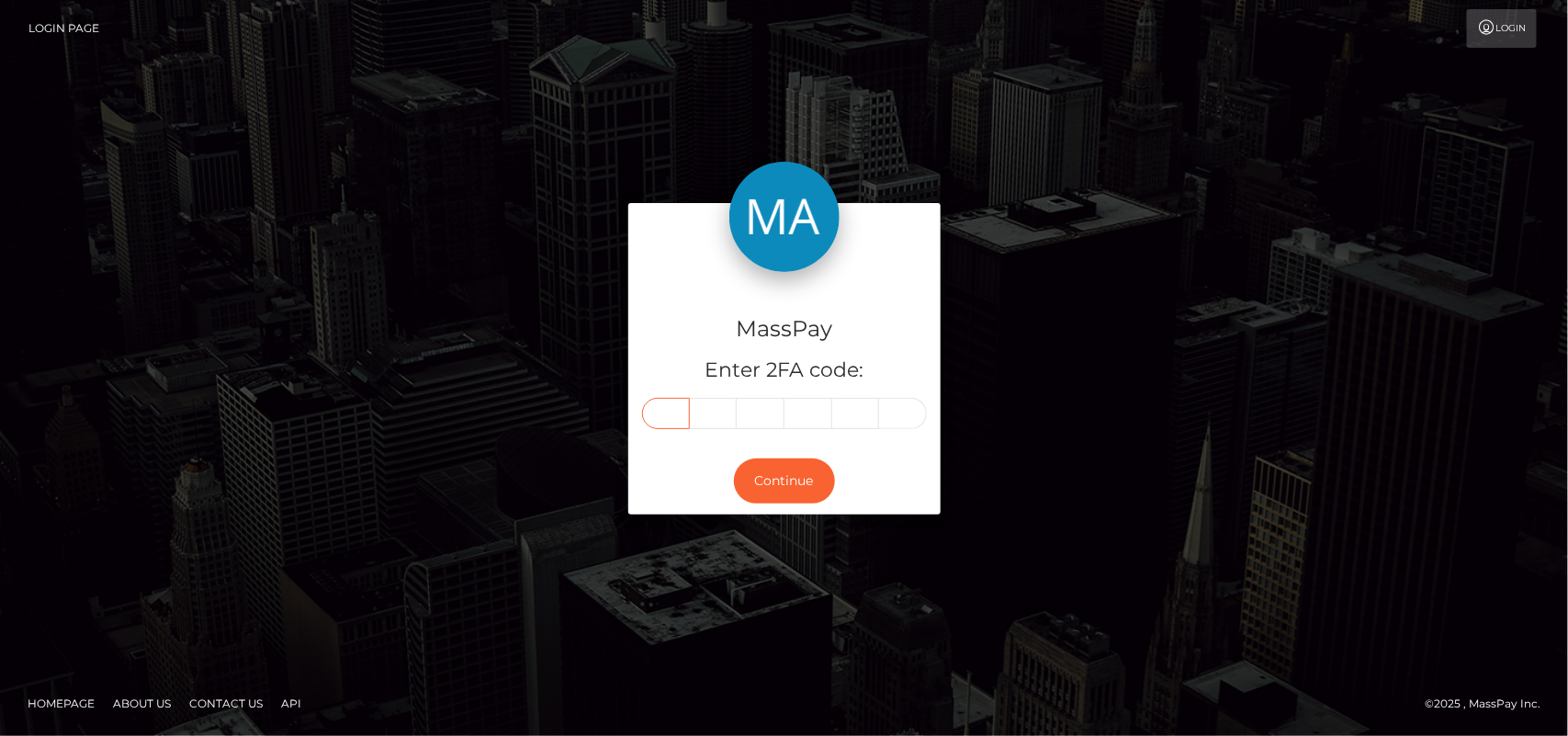
click at [653, 412] on input "text" at bounding box center [666, 413] width 47 height 31
type input "6"
type input "1"
type input "2"
type input "4"
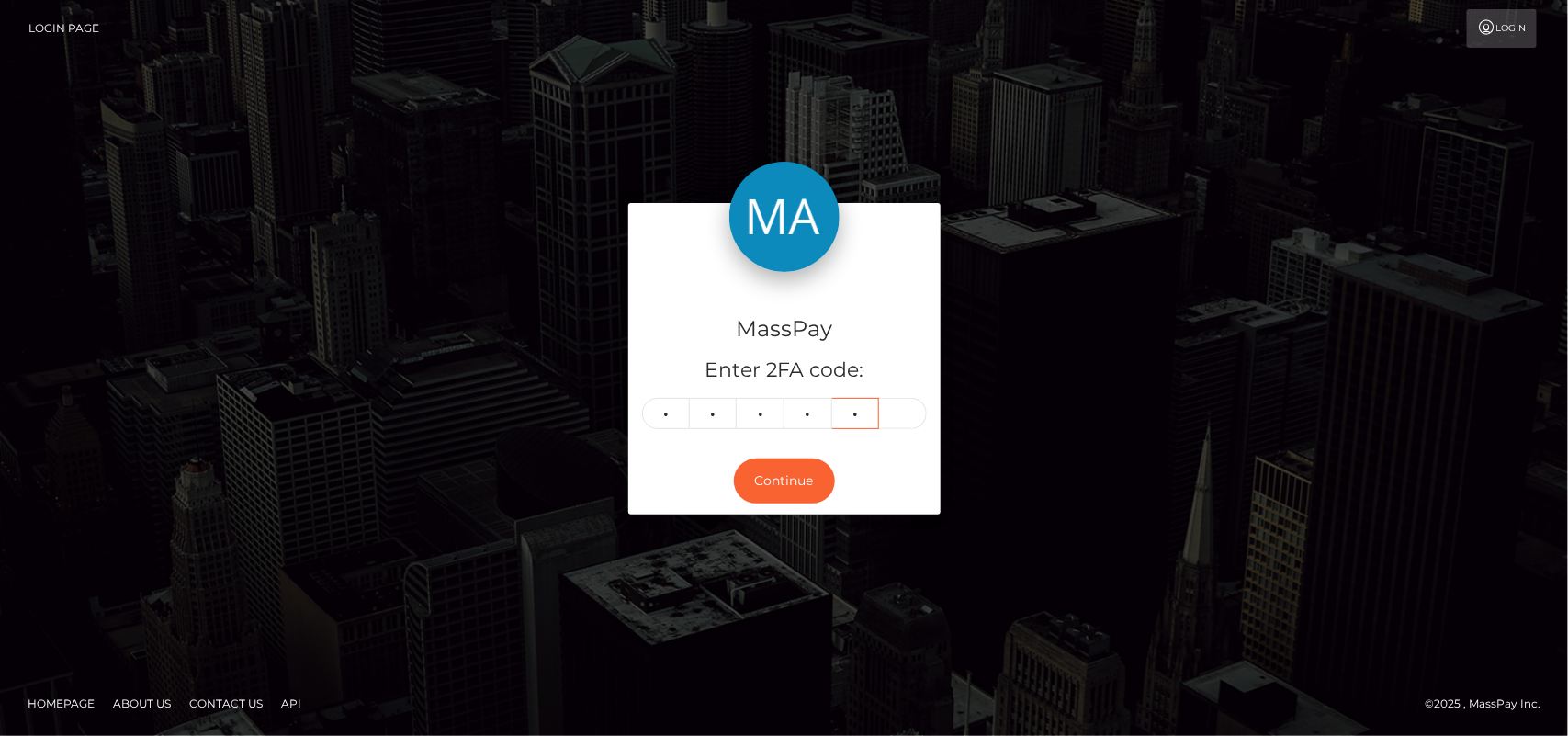
type input "2"
type input "9"
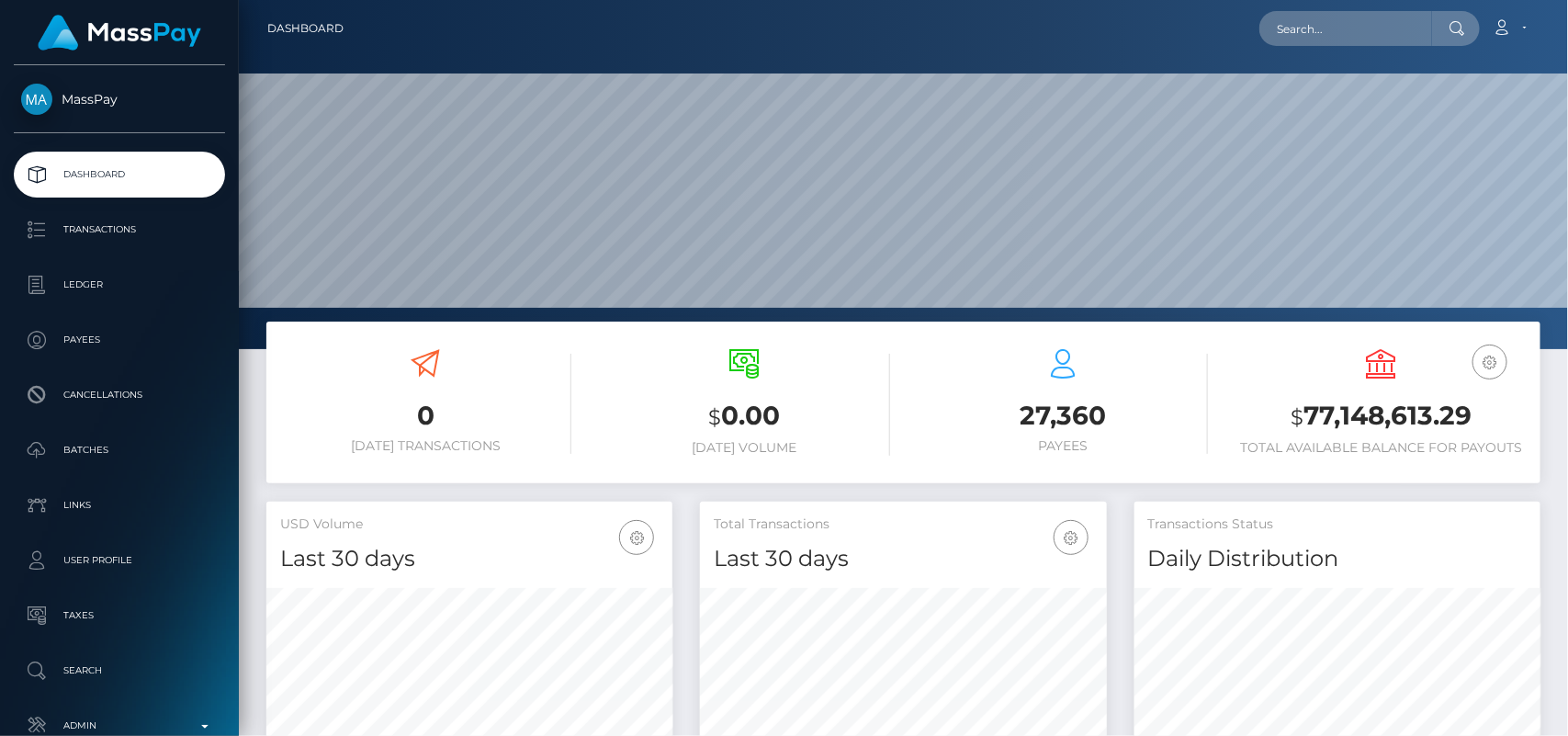
scroll to position [324, 406]
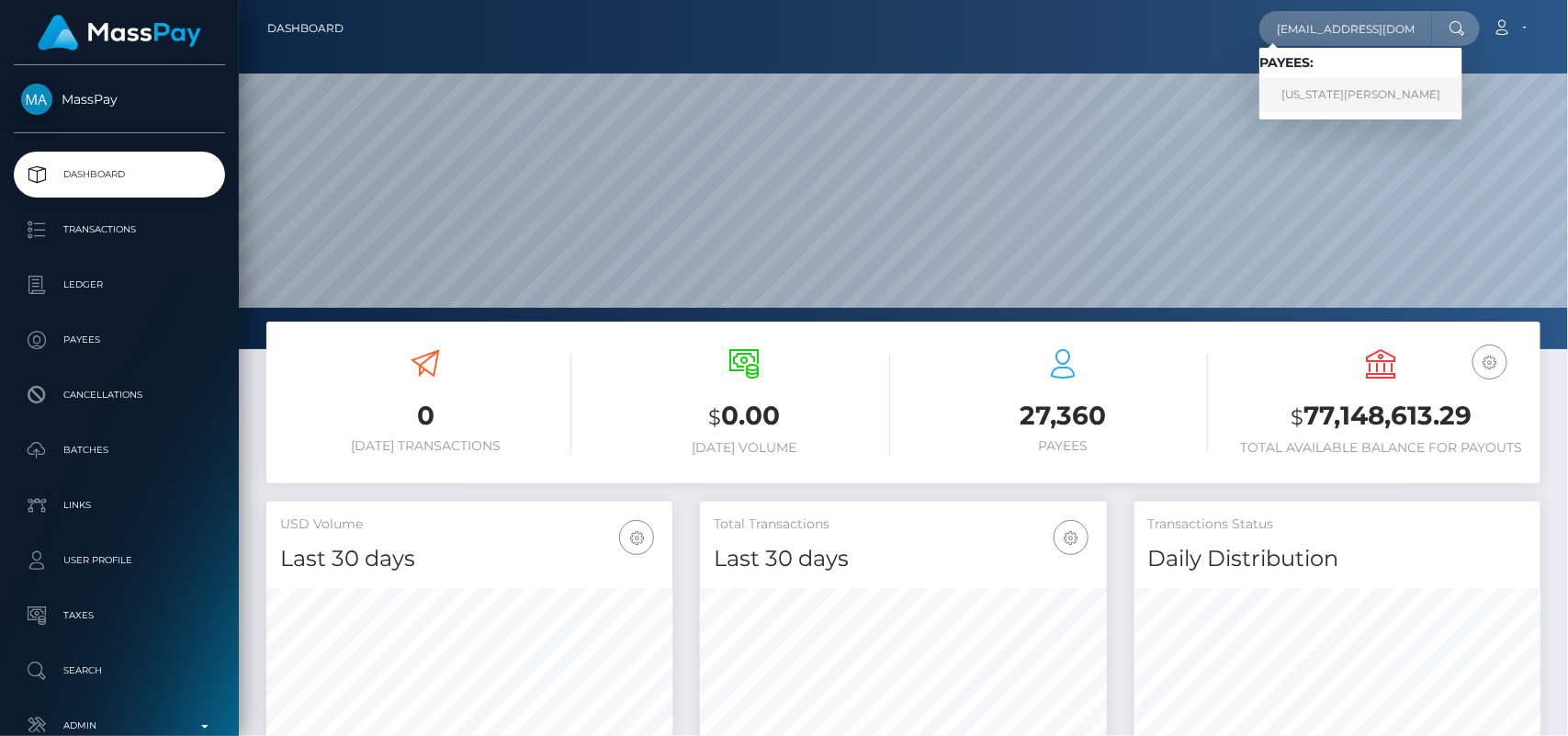
type input "[EMAIL_ADDRESS][DOMAIN_NAME]"
click at [1316, 102] on link "[US_STATE][PERSON_NAME]" at bounding box center [1361, 95] width 203 height 34
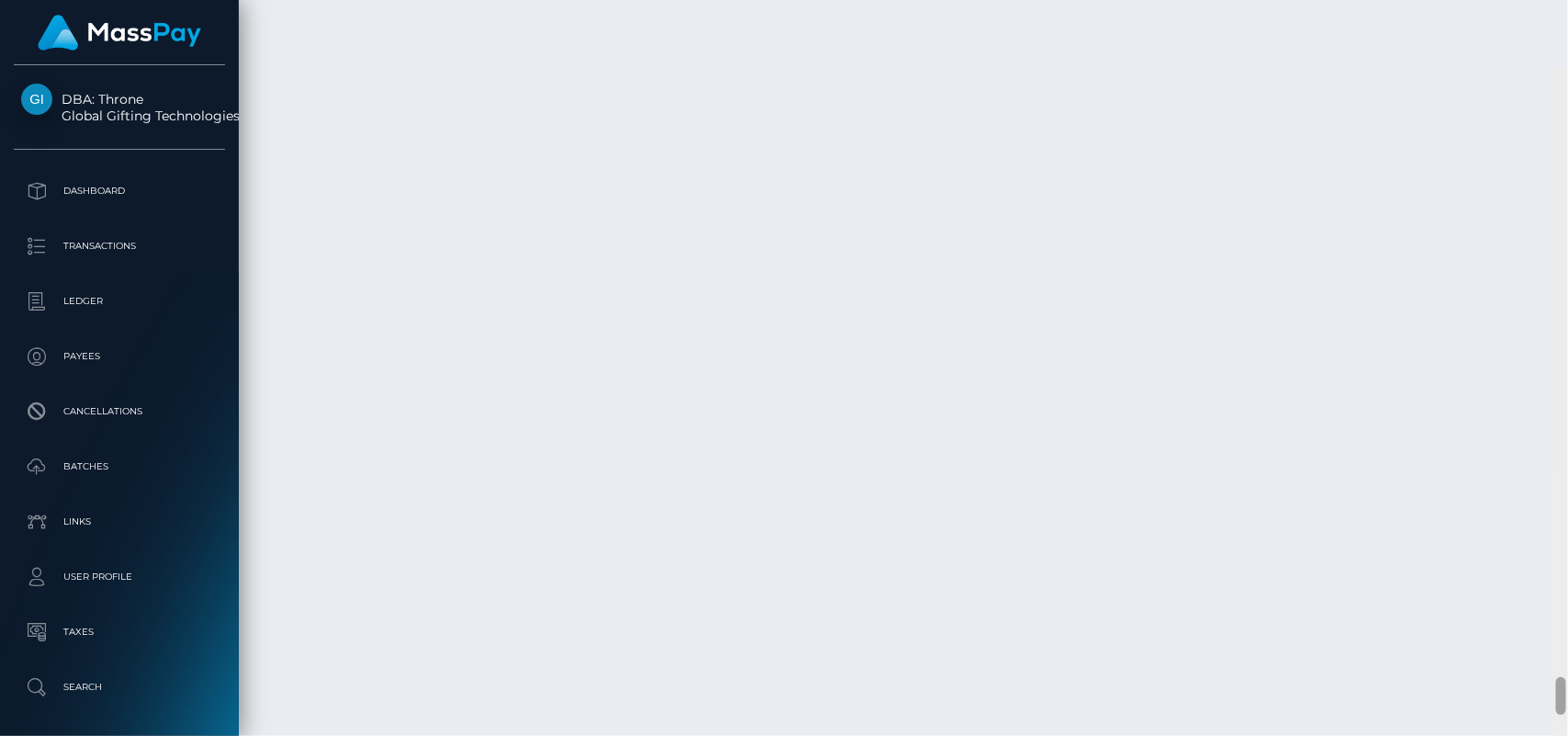
scroll to position [11971, 0]
drag, startPoint x: 1564, startPoint y: 40, endPoint x: 1568, endPoint y: 677, distance: 637.0
click at [1568, 677] on div at bounding box center [1561, 368] width 14 height 737
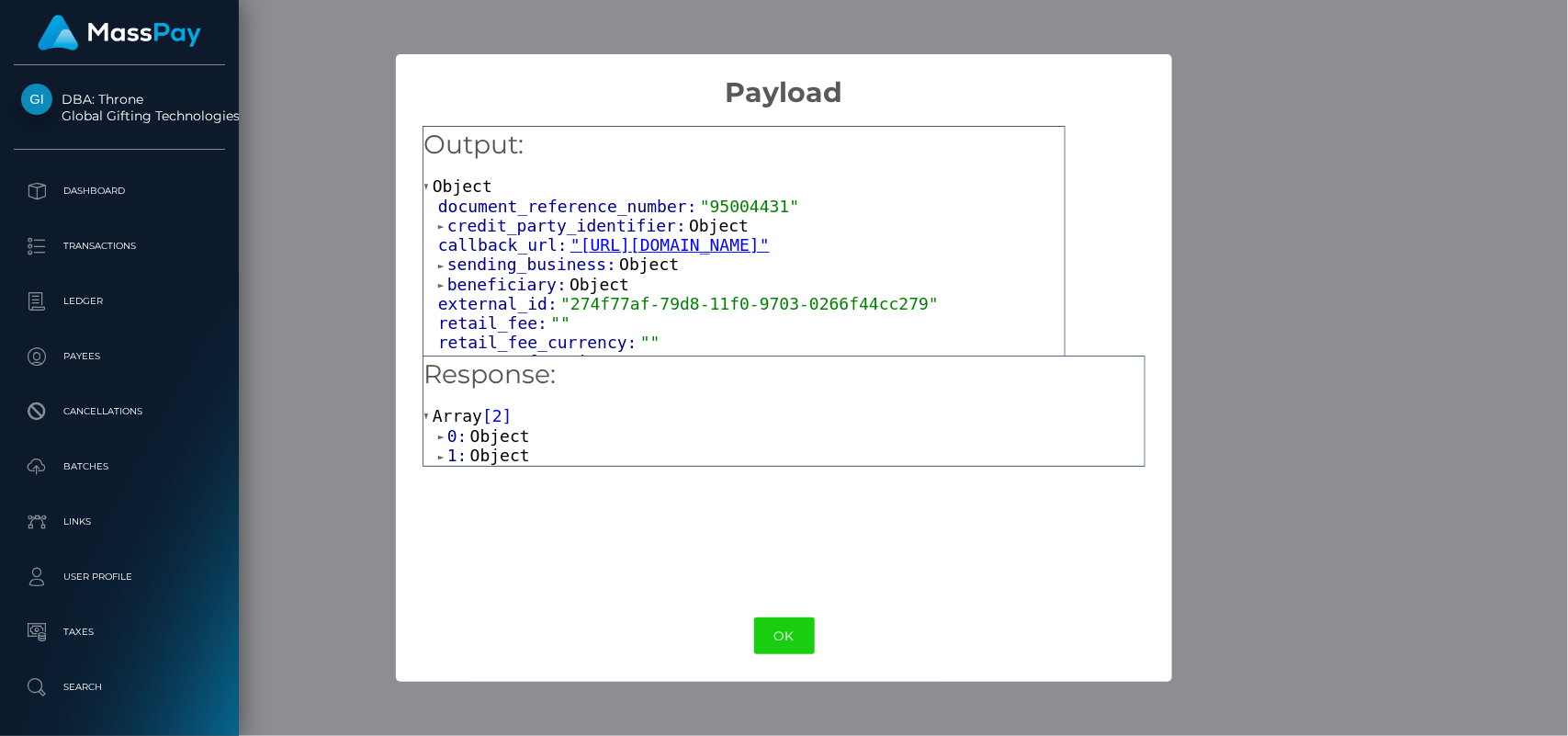
click at [506, 457] on span "Object" at bounding box center [500, 455] width 60 height 19
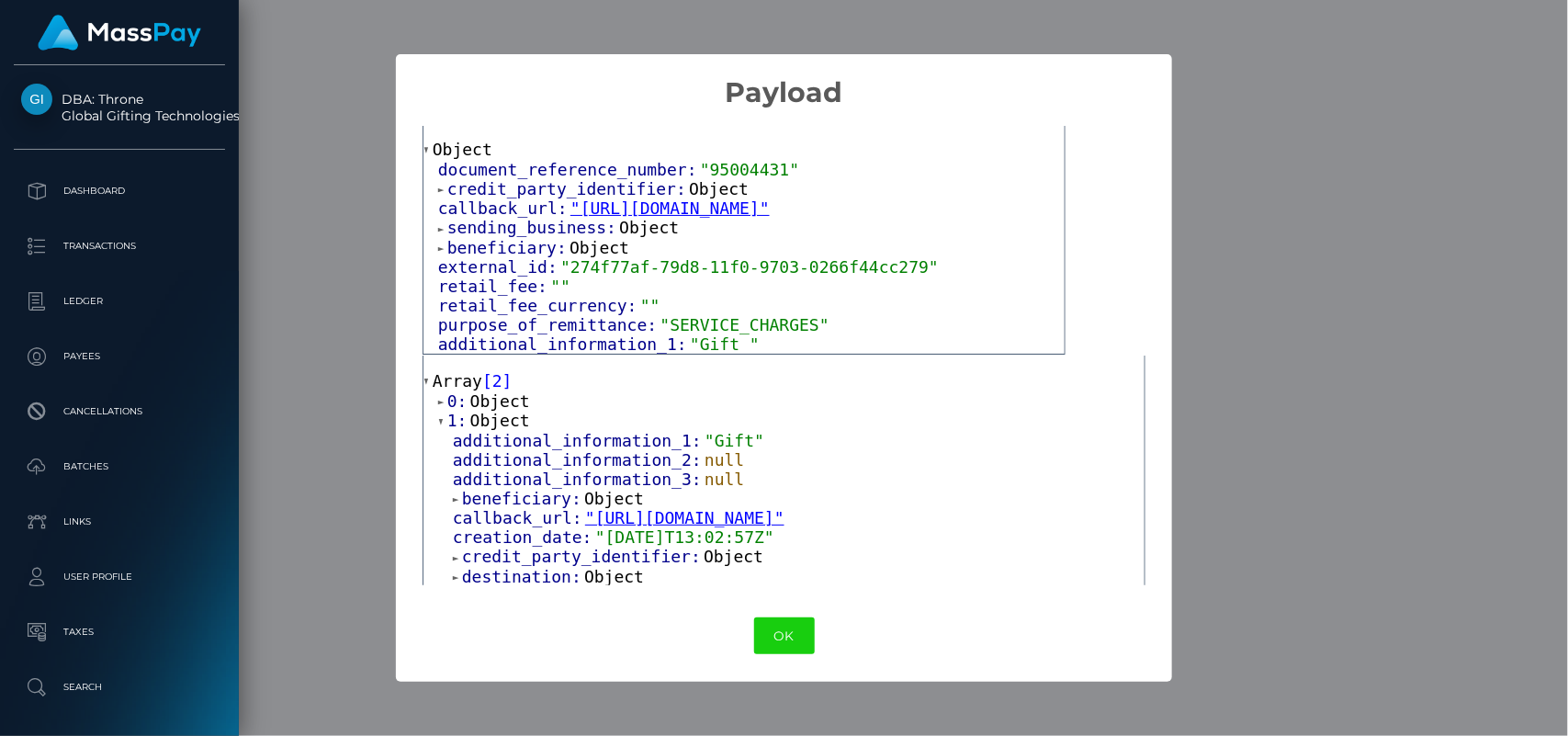
scroll to position [30, 0]
click at [544, 510] on span "beneficiary:" at bounding box center [523, 503] width 122 height 19
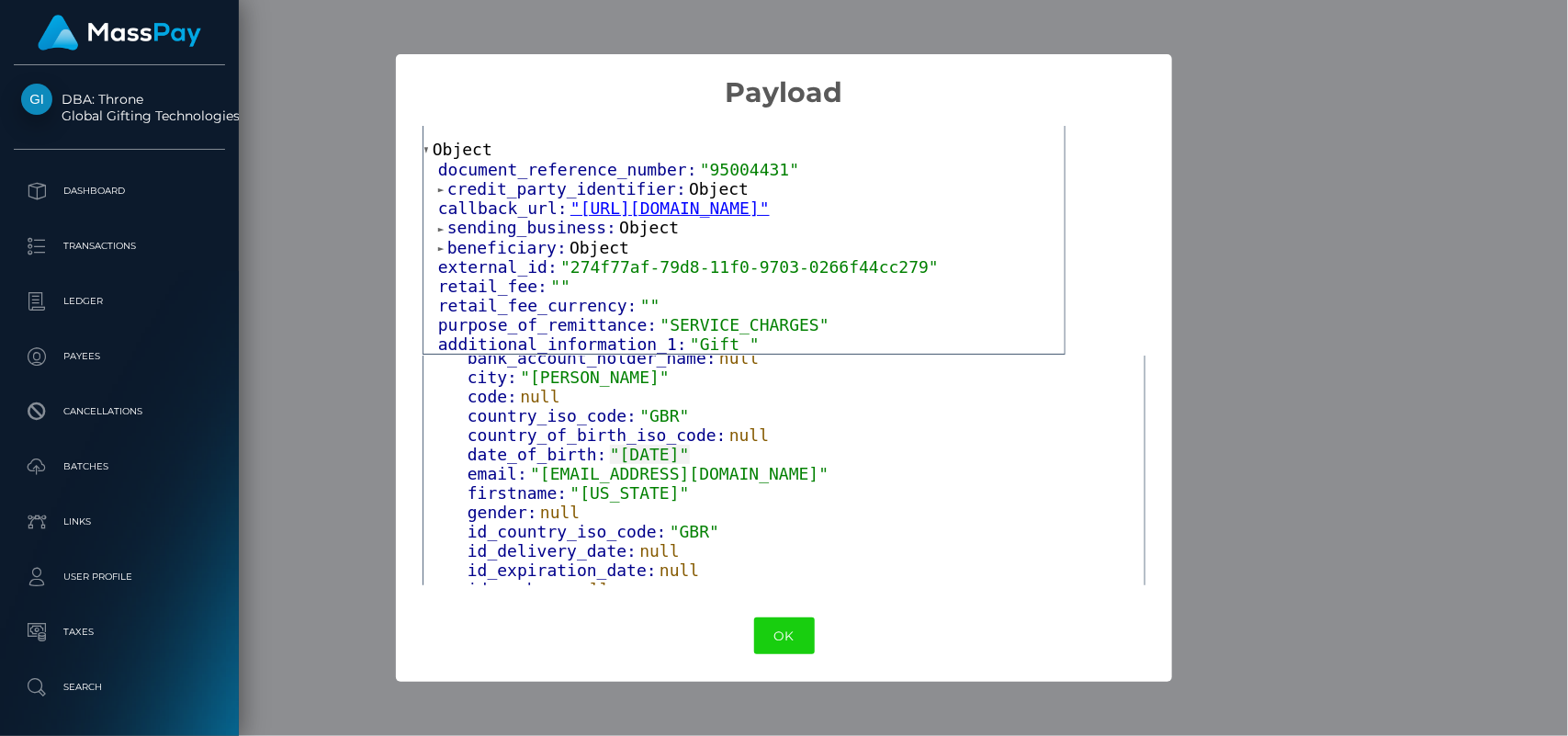
scroll to position [220, 0]
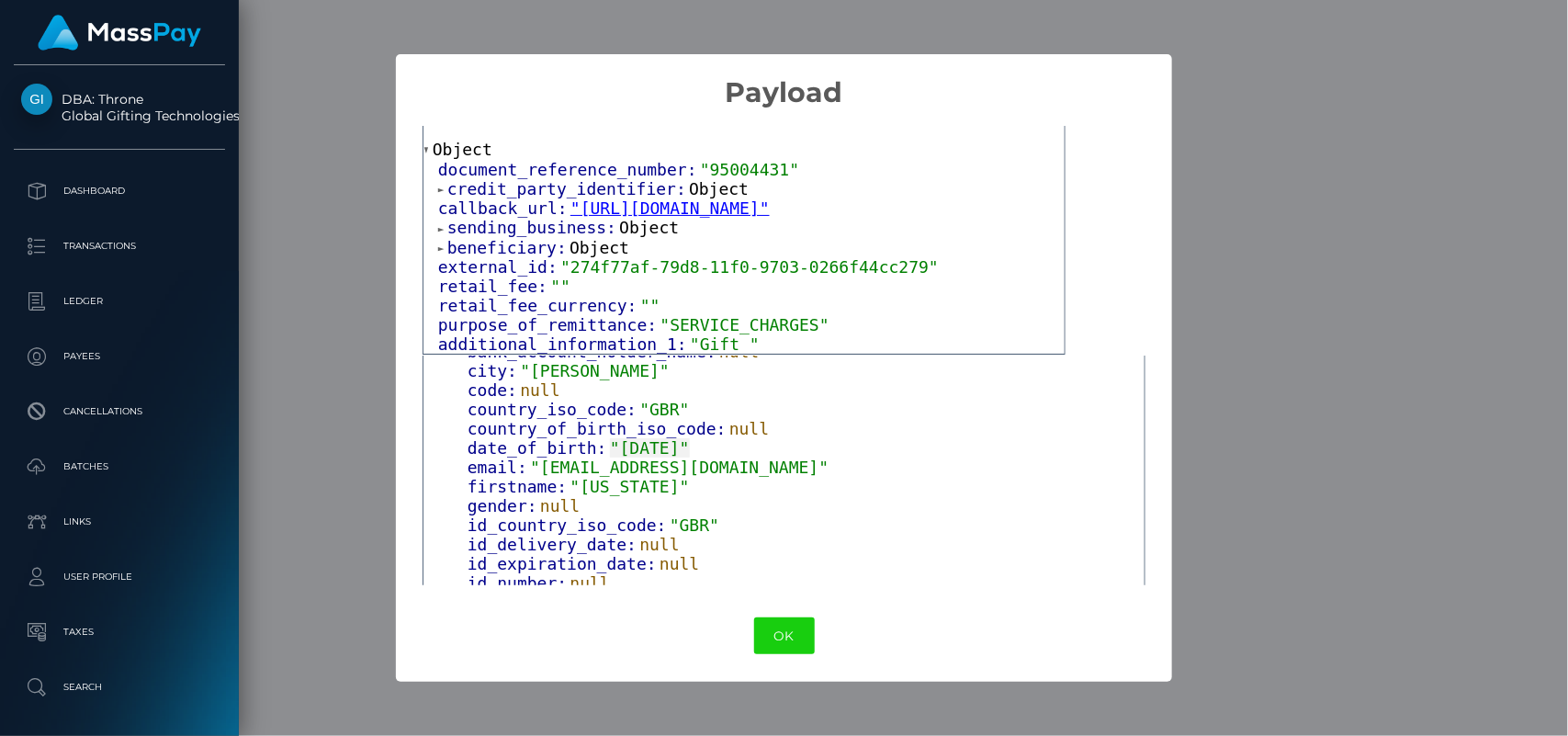
click at [618, 483] on span ""GEORGIA"" at bounding box center [630, 487] width 120 height 19
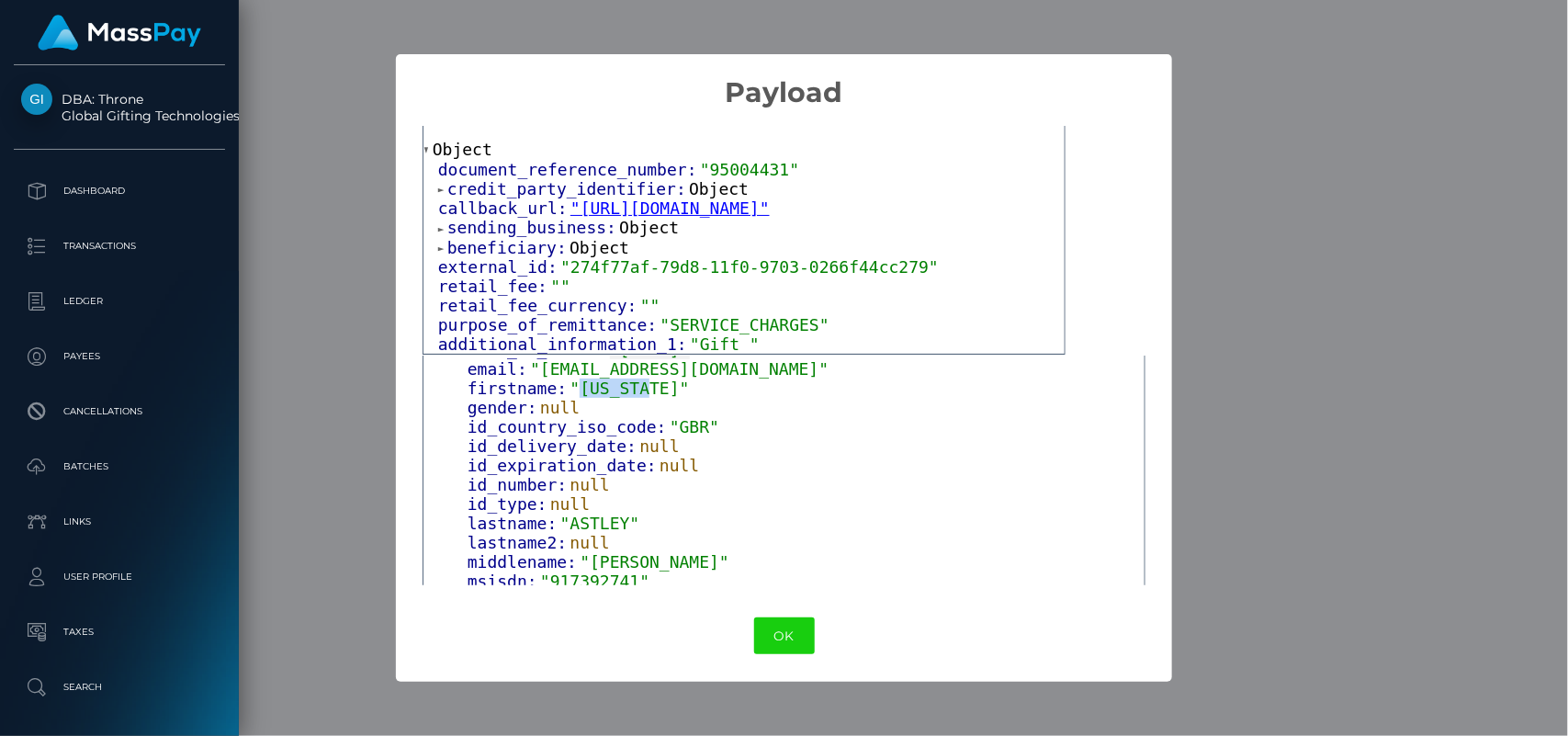
scroll to position [324, 0]
click at [612, 517] on span ""ASTLEY"" at bounding box center [600, 518] width 80 height 19
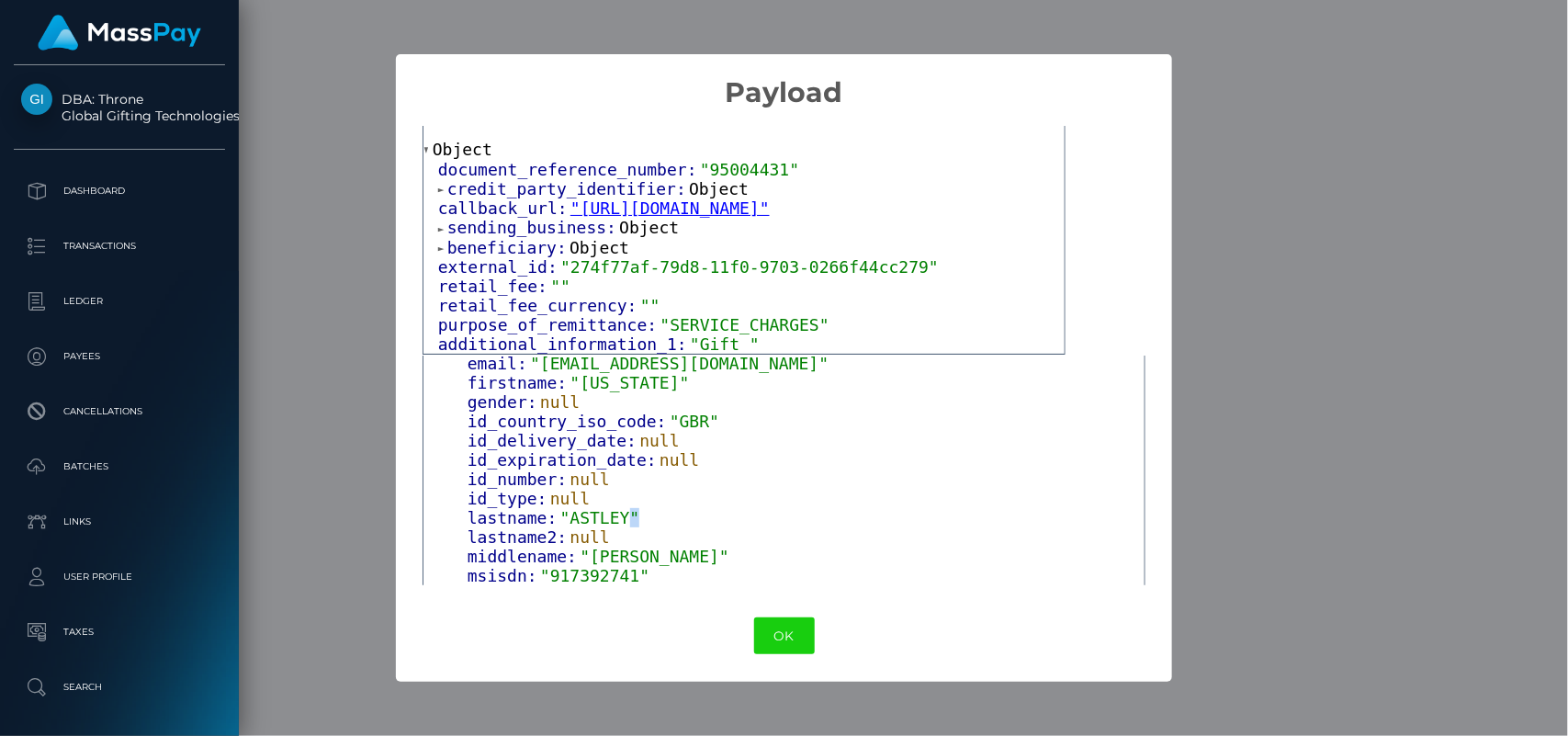
click at [612, 517] on span ""ASTLEY"" at bounding box center [600, 518] width 80 height 19
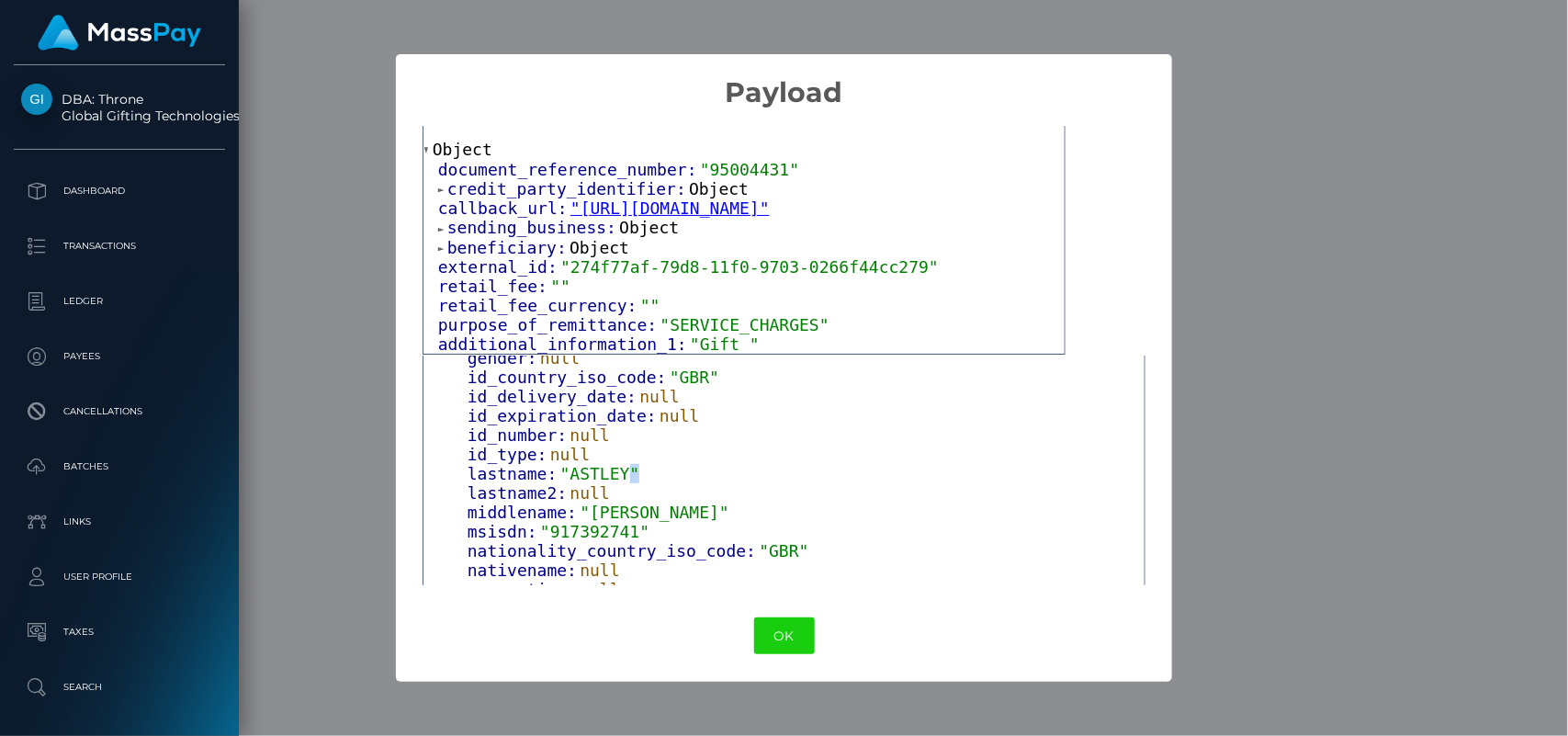
scroll to position [369, 0]
click at [606, 513] on span ""NICOLE"" at bounding box center [655, 511] width 150 height 19
click at [783, 631] on button "OK" at bounding box center [784, 636] width 61 height 38
